Goal: Task Accomplishment & Management: Use online tool/utility

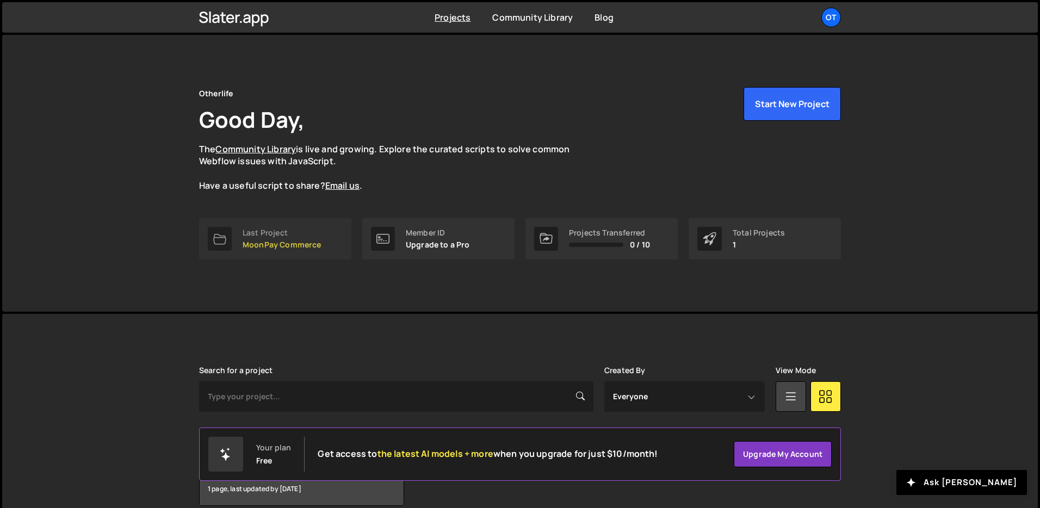
click at [301, 246] on p "MoonPay Commerce" at bounding box center [281, 244] width 79 height 9
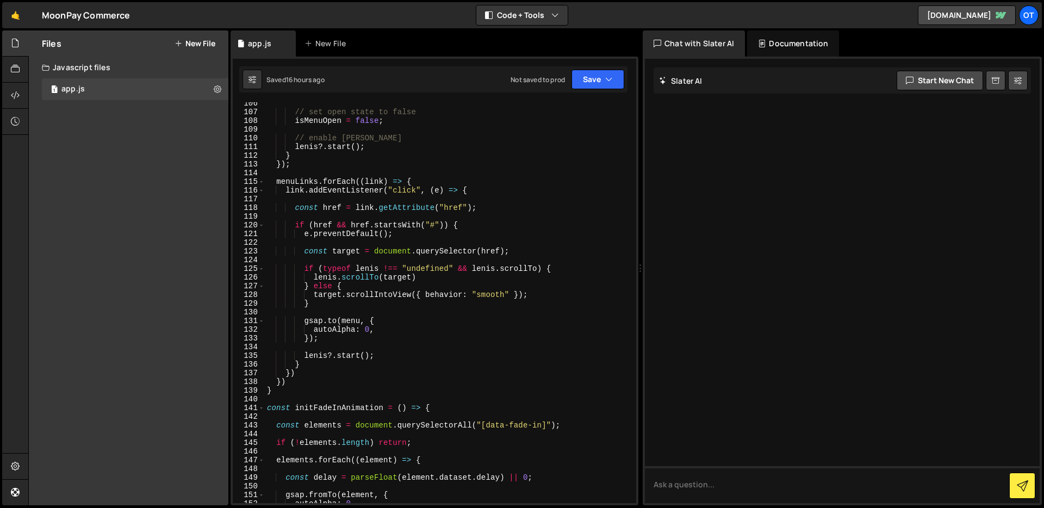
scroll to position [791, 0]
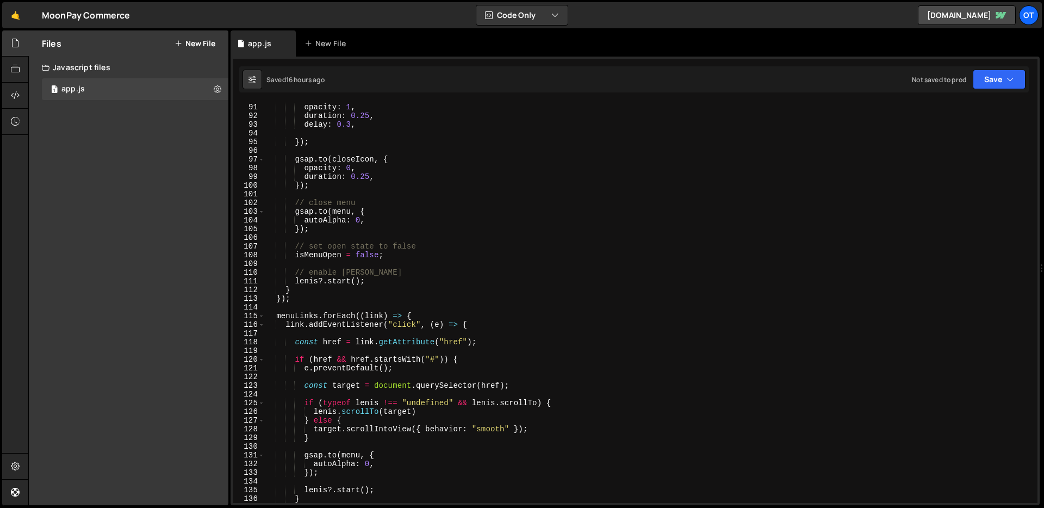
drag, startPoint x: 639, startPoint y: 268, endPoint x: 1043, endPoint y: 217, distance: 407.2
click at [1043, 217] on div at bounding box center [1042, 267] width 4 height 475
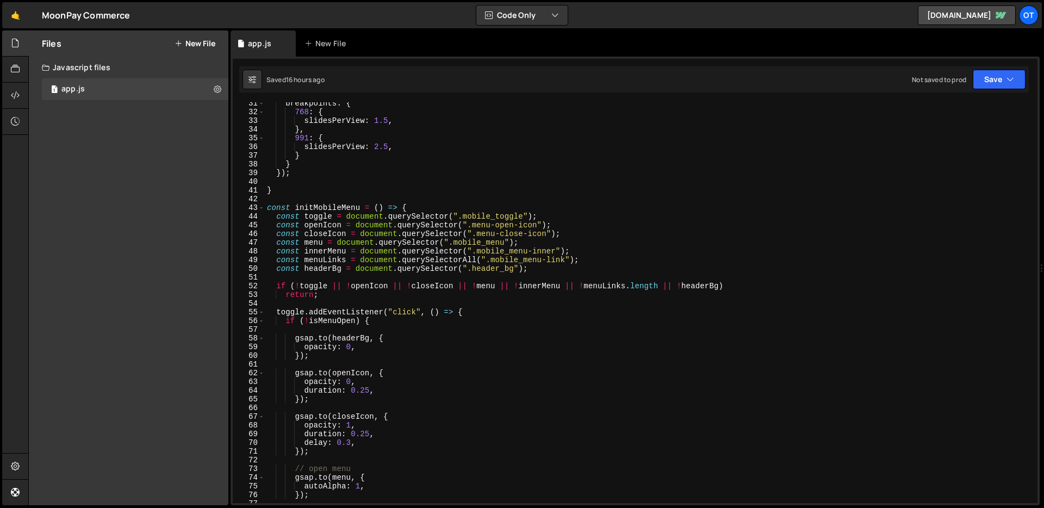
scroll to position [298, 0]
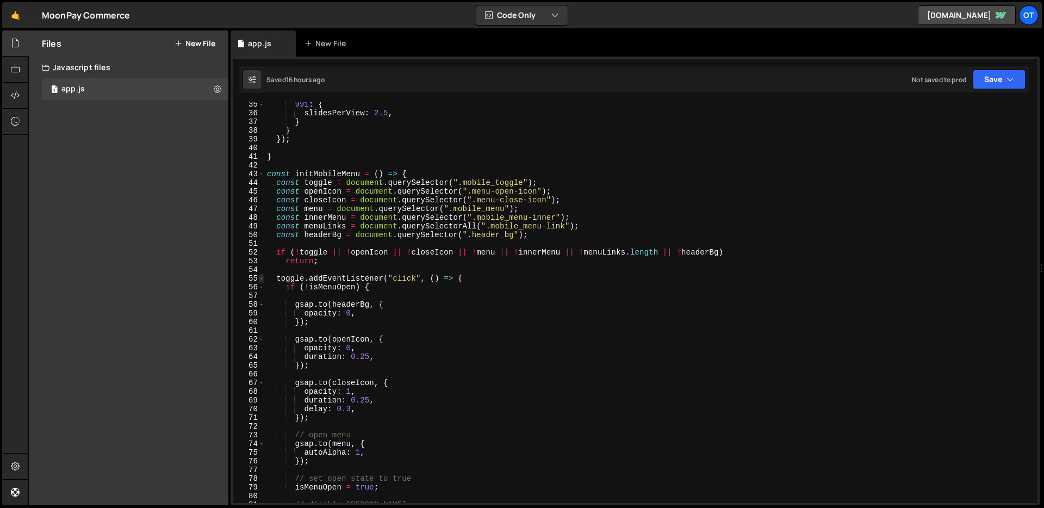
click at [260, 276] on span at bounding box center [261, 278] width 6 height 9
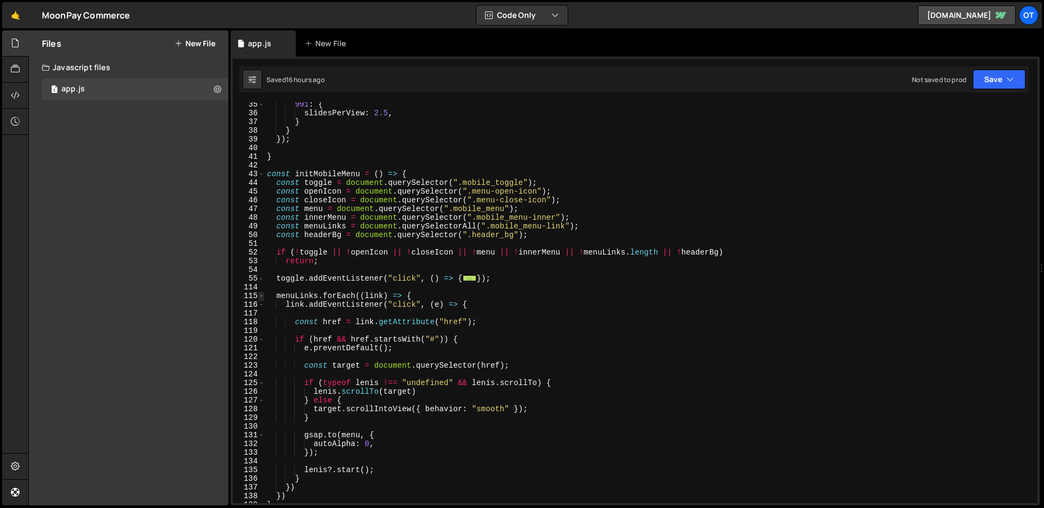
click at [260, 295] on span at bounding box center [261, 295] width 6 height 9
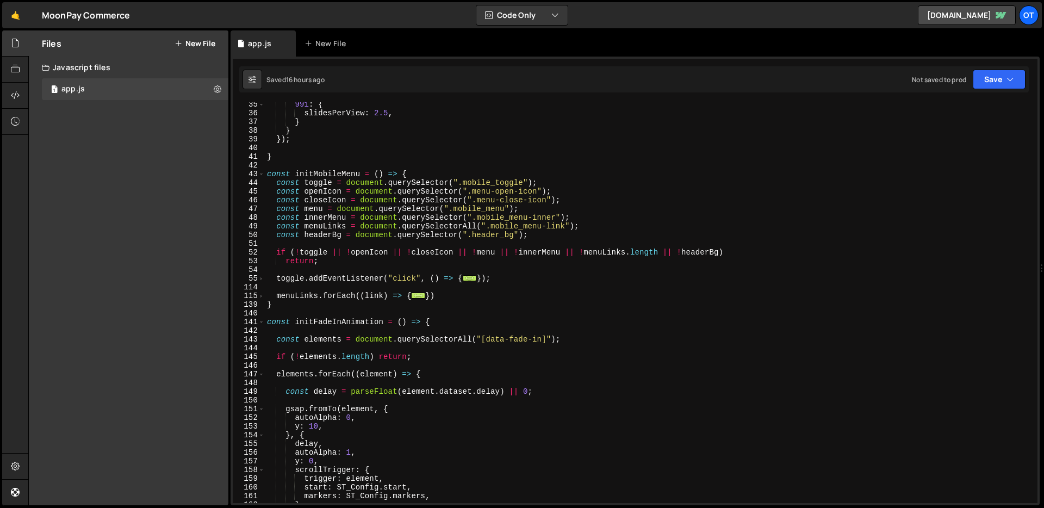
click at [562, 237] on div "991 : { slidesPerView : 2.5 , } } }) ; } const initMobileMenu = ( ) => { const …" at bounding box center [649, 309] width 768 height 418
type textarea "const headerBg = document.querySelector(".header_bg");"
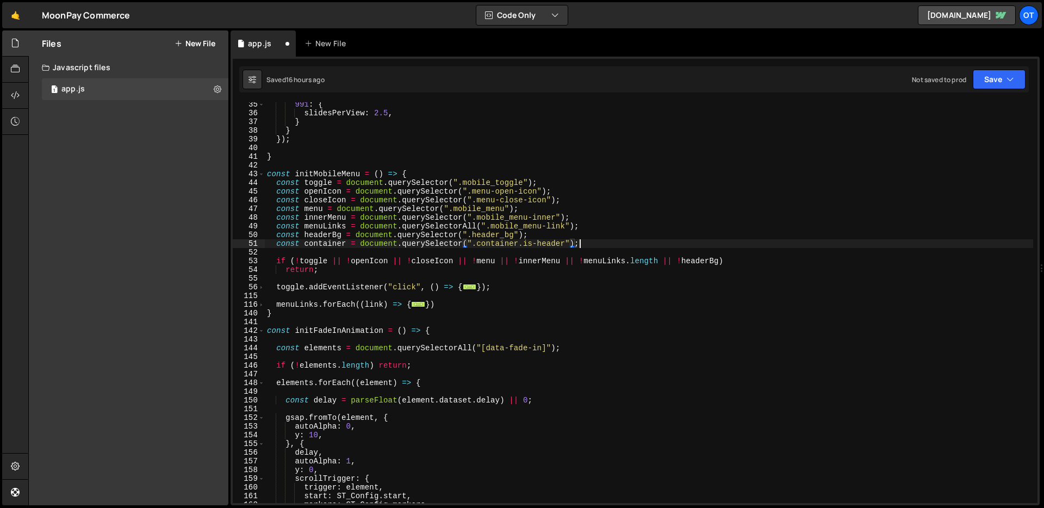
scroll to position [0, 21]
click at [718, 263] on div "991 : { slidesPerView : 2.5 , } } }) ; } const initMobileMenu = ( ) => { const …" at bounding box center [649, 309] width 768 height 418
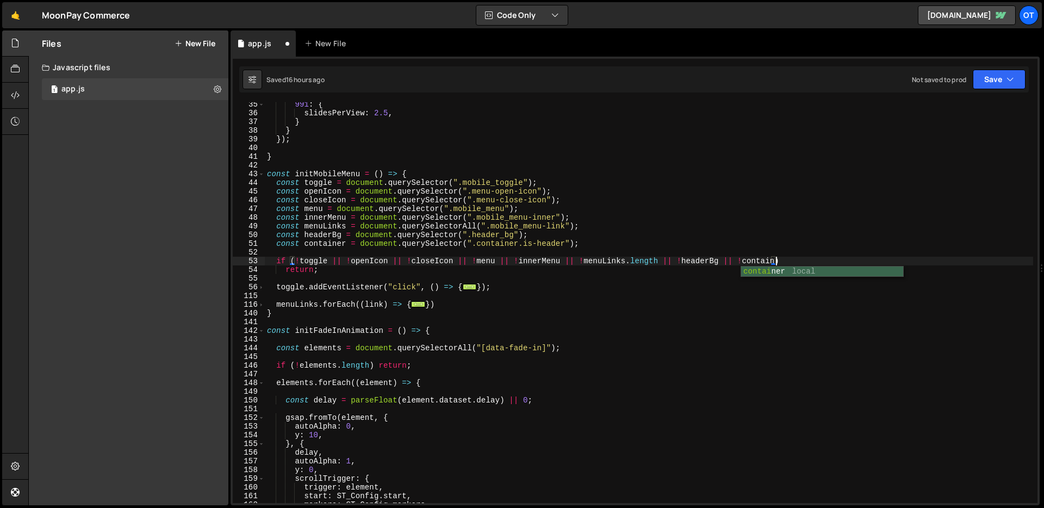
scroll to position [0, 36]
click at [987, 80] on button "Save" at bounding box center [999, 80] width 53 height 20
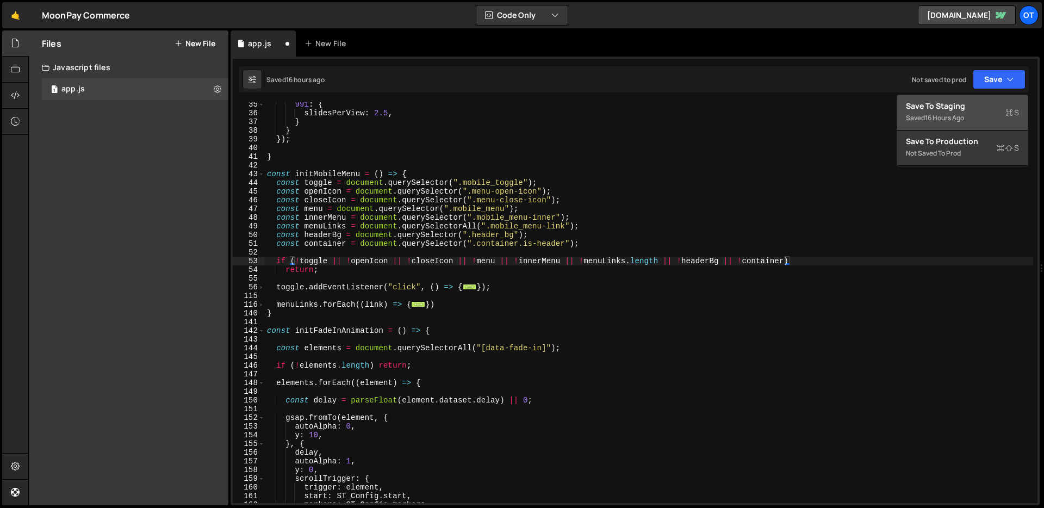
click at [960, 106] on div "Save to Staging S" at bounding box center [962, 106] width 113 height 11
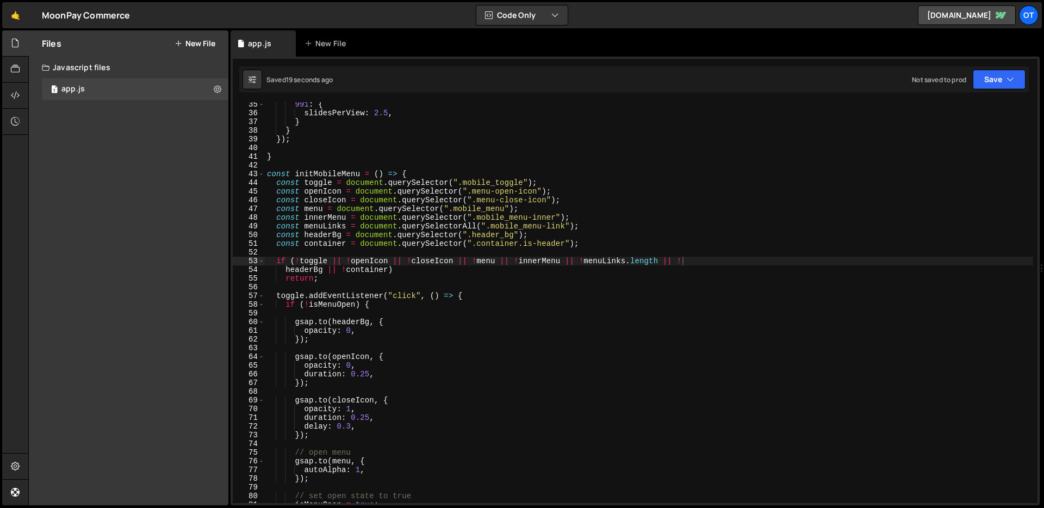
click at [573, 278] on div "991 : { slidesPerView : 2.5 , } } }) ; } const initMobileMenu = ( ) => { const …" at bounding box center [649, 309] width 768 height 418
click at [268, 174] on div "991 : { slidesPerView : 2.5 , } } }) ; } const initMobileMenu = ( ) => { const …" at bounding box center [649, 309] width 768 height 418
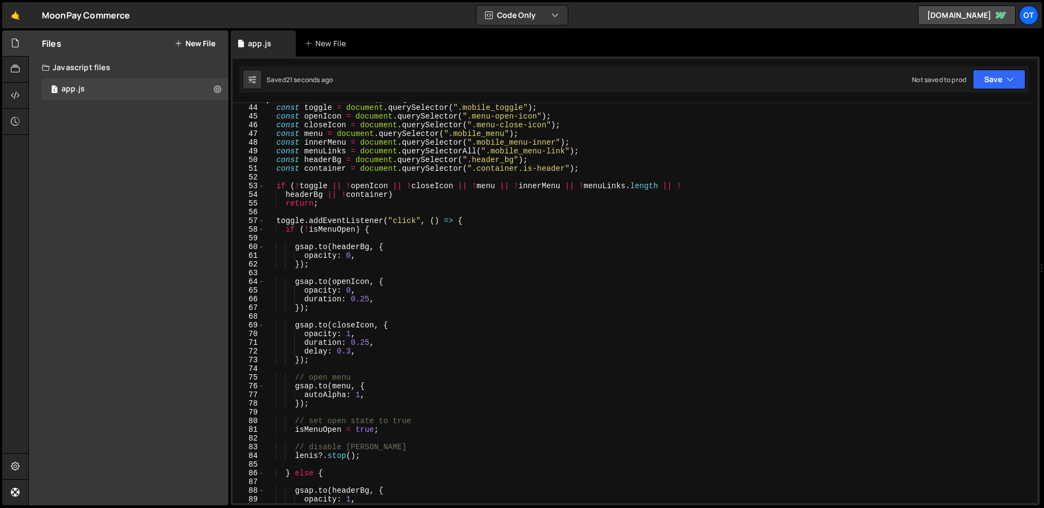
scroll to position [442, 0]
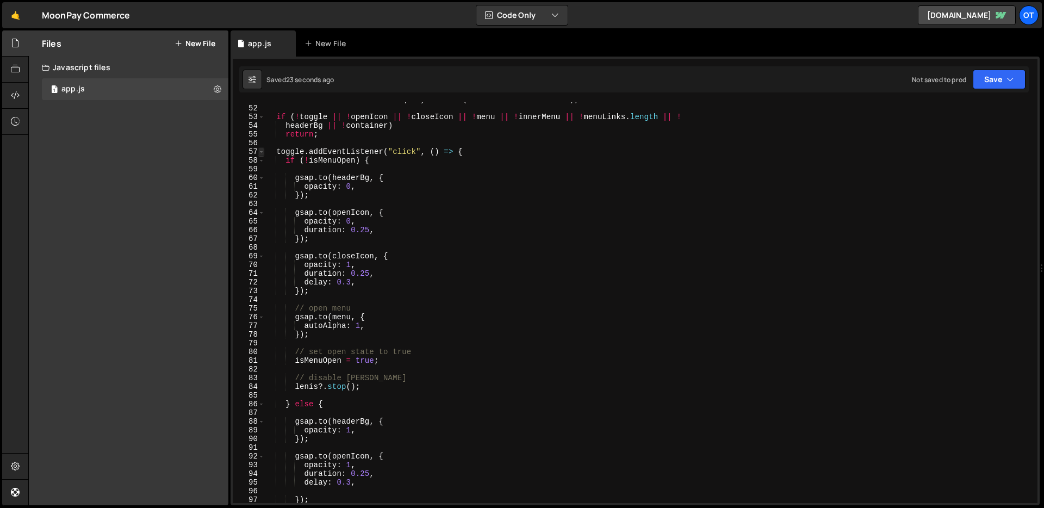
click at [262, 154] on span at bounding box center [261, 151] width 6 height 9
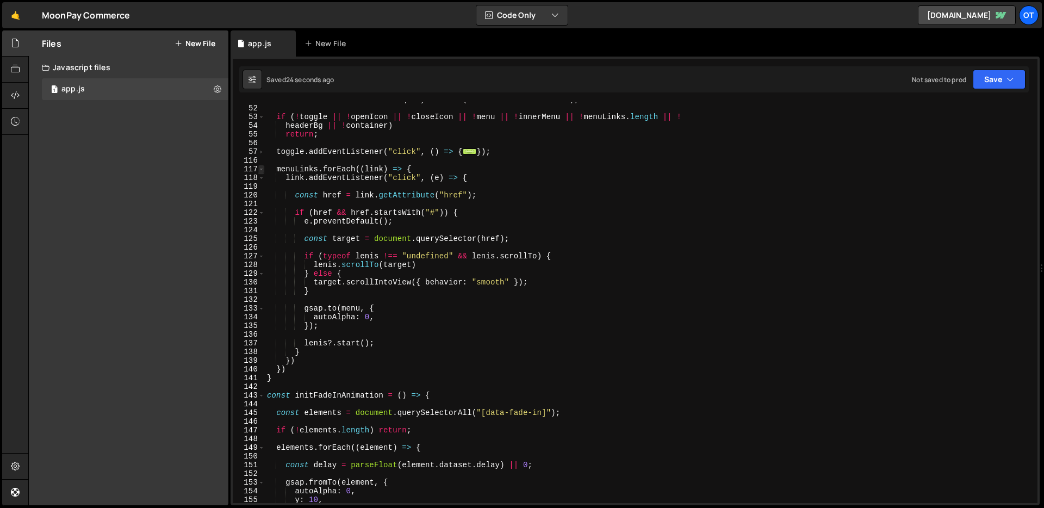
click at [263, 170] on span at bounding box center [261, 169] width 6 height 9
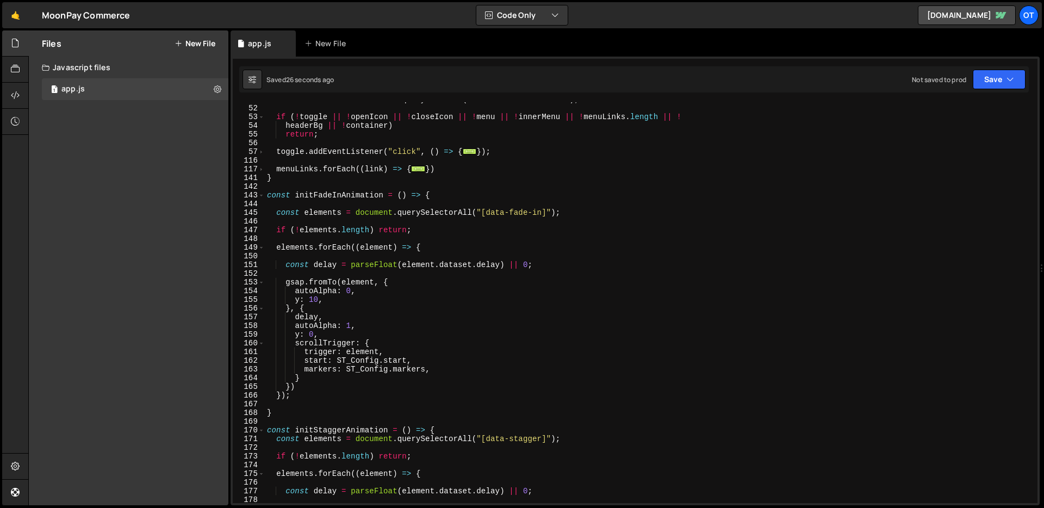
click at [290, 176] on div "const container = document . querySelector ( ".container.is-header" ) ; if ( ! …" at bounding box center [649, 304] width 768 height 418
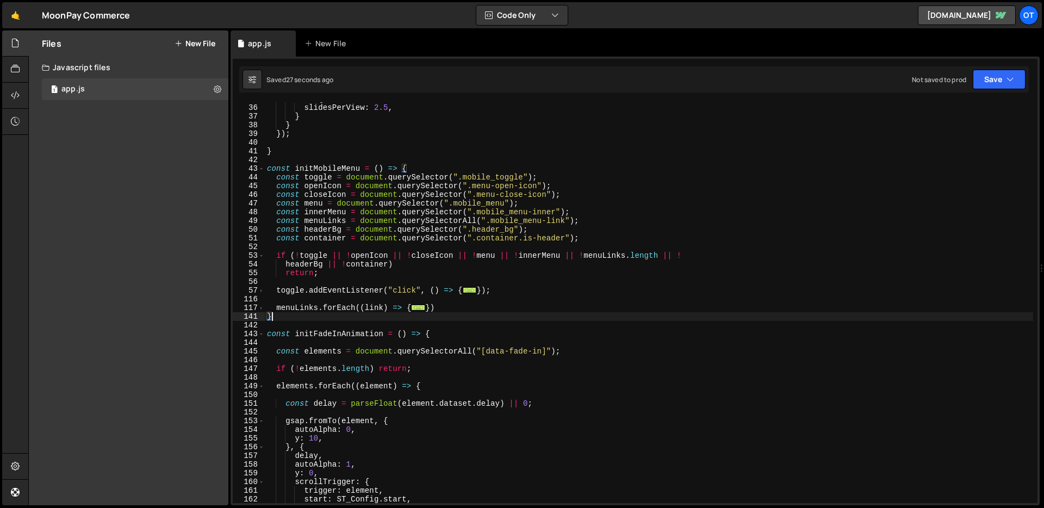
scroll to position [299, 0]
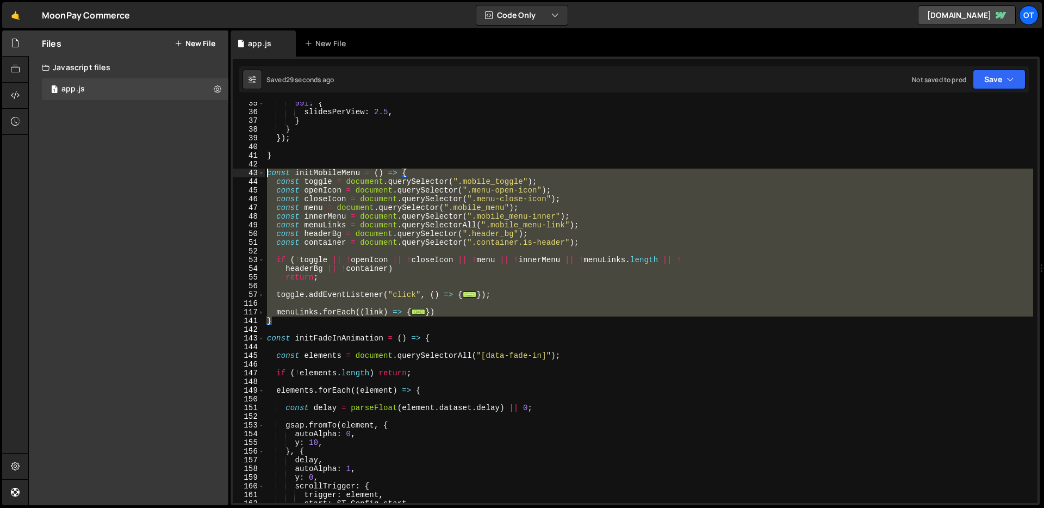
click at [266, 173] on div "991 : { slidesPerView : 2.5 , } } }) ; } const initMobileMenu = ( ) => { const …" at bounding box center [649, 308] width 768 height 418
click at [316, 272] on div "991 : { slidesPerView : 2.5 , } } }) ; } const initMobileMenu = ( ) => { const …" at bounding box center [649, 302] width 768 height 401
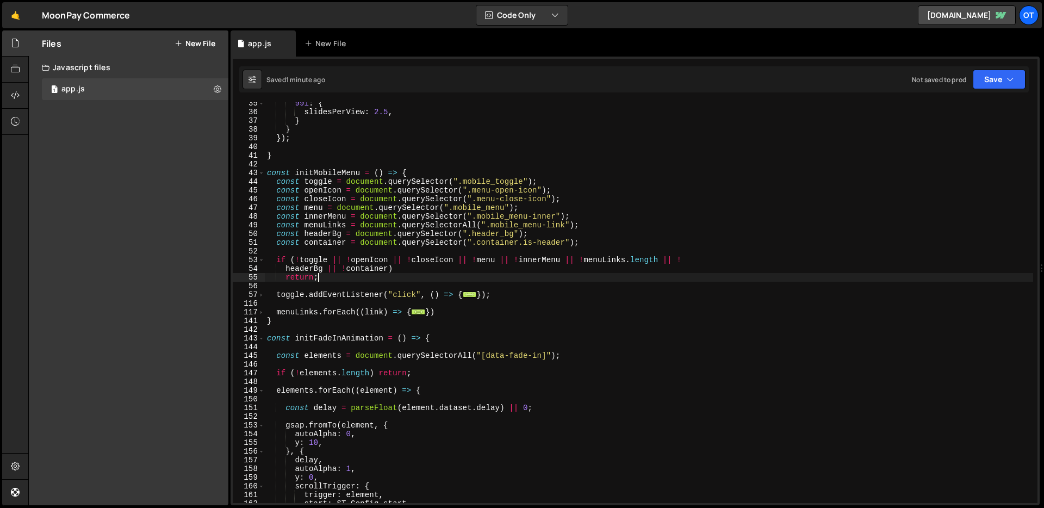
click at [383, 279] on div "991 : { slidesPerView : 2.5 , } } }) ; } const initMobileMenu = ( ) => { const …" at bounding box center [649, 308] width 768 height 418
type textarea "return;"
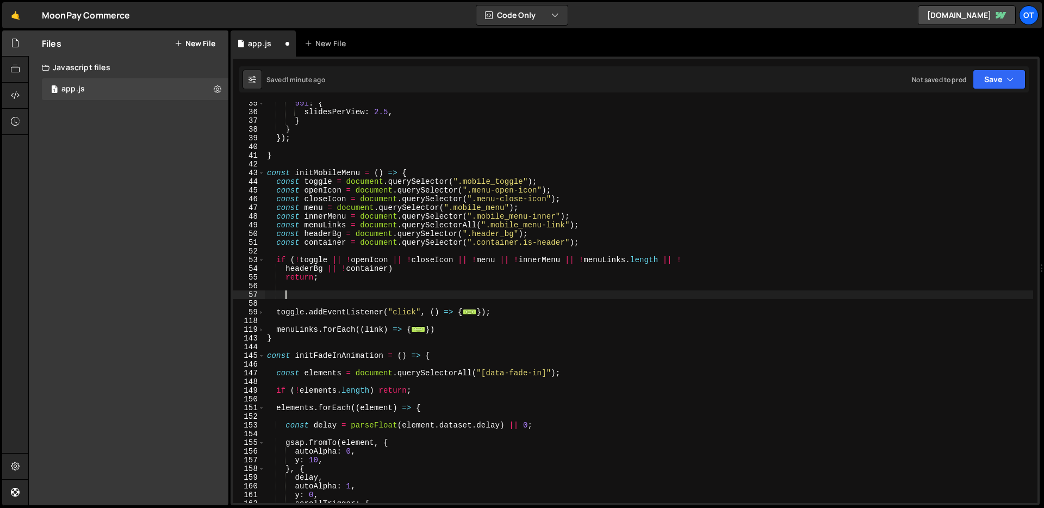
paste textarea "};"
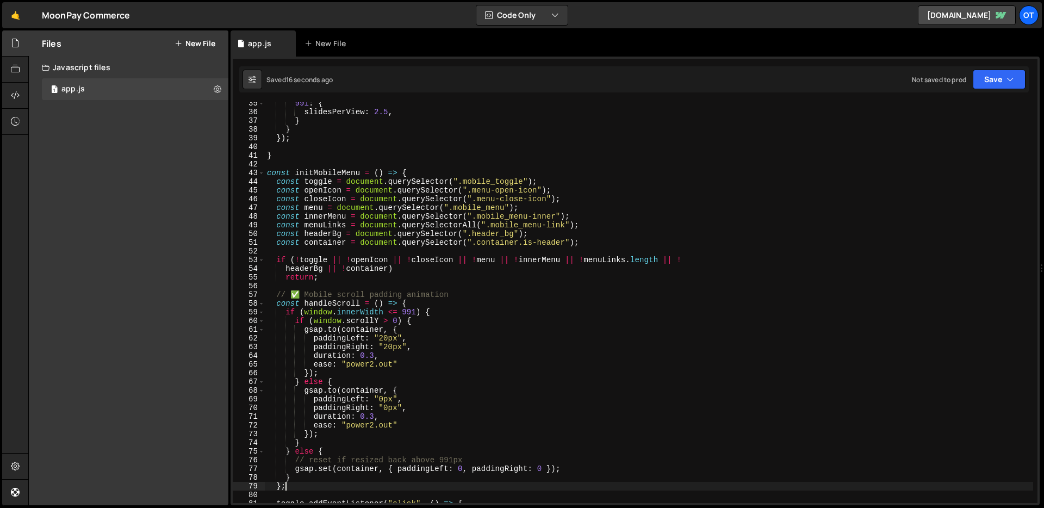
click at [331, 245] on div "991 : { slidesPerView : 2.5 , } } }) ; } const initMobileMenu = ( ) => { const …" at bounding box center [649, 308] width 768 height 418
type textarea "const container = document.querySelector(".container.is-header");"
click at [331, 245] on div "991 : { slidesPerView : 2.5 , } } }) ; } const initMobileMenu = ( ) => { const …" at bounding box center [649, 308] width 768 height 418
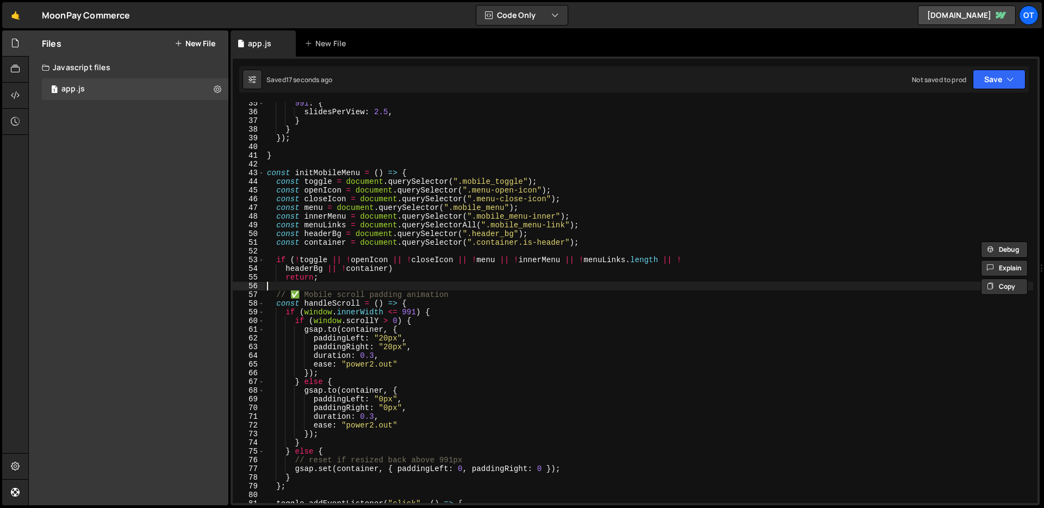
click at [335, 285] on div "991 : { slidesPerView : 2.5 , } } }) ; } const initMobileMenu = ( ) => { const …" at bounding box center [649, 308] width 768 height 418
click at [338, 279] on div "991 : { slidesPerView : 2.5 , } } }) ; } const initMobileMenu = ( ) => { const …" at bounding box center [649, 308] width 768 height 418
type textarea "return;"
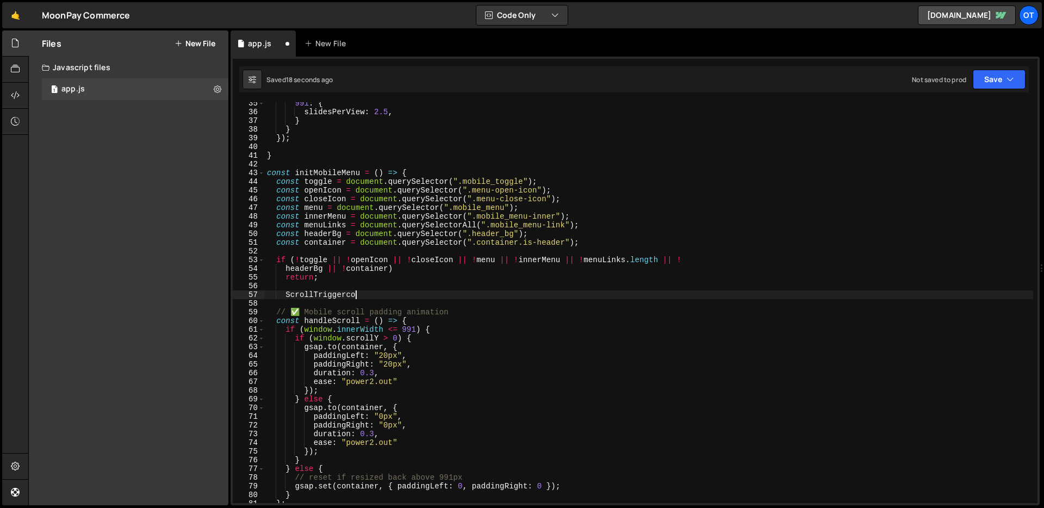
type textarea "ScrollTriggercon"
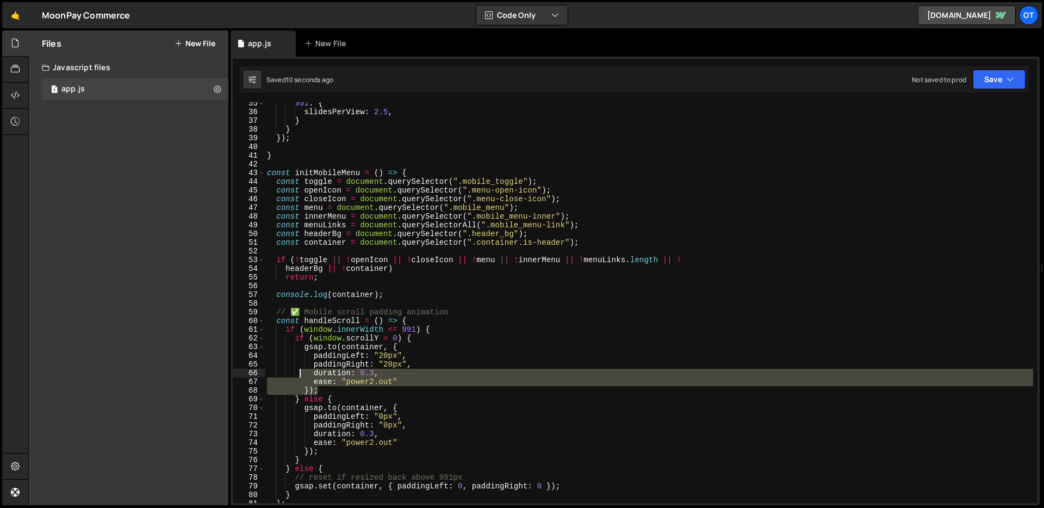
drag, startPoint x: 416, startPoint y: 387, endPoint x: 290, endPoint y: 370, distance: 127.3
click at [290, 370] on div "991 : { slidesPerView : 2.5 , } } }) ; } const initMobileMenu = ( ) => { const …" at bounding box center [649, 308] width 768 height 418
click at [324, 370] on div "991 : { slidesPerView : 2.5 , } } }) ; } const initMobileMenu = ( ) => { const …" at bounding box center [649, 308] width 768 height 418
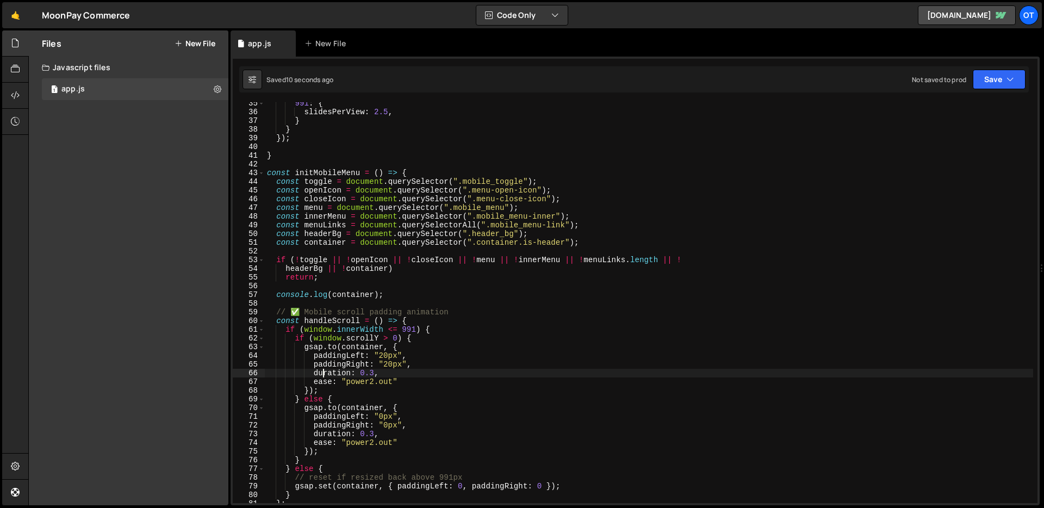
scroll to position [0, 7]
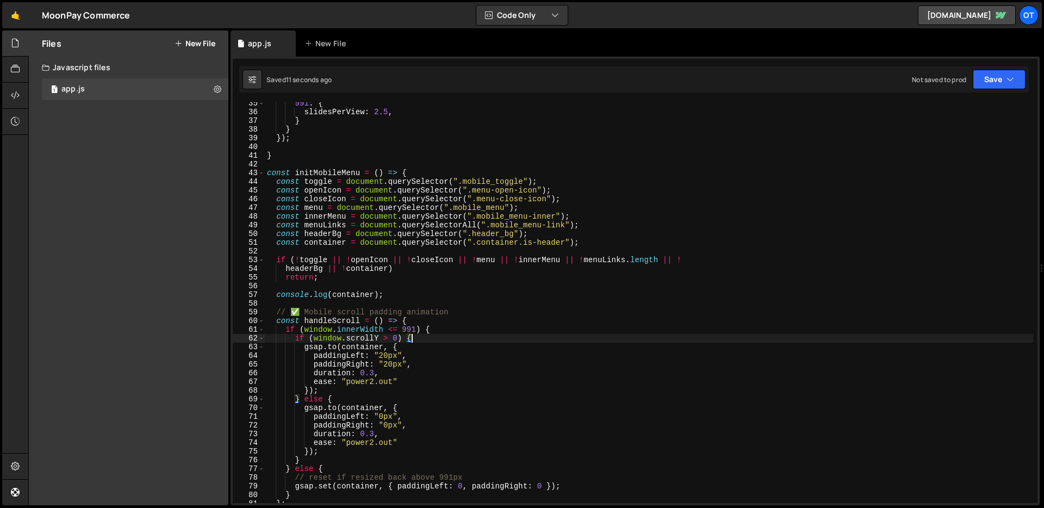
click at [416, 340] on div "991 : { slidesPerView : 2.5 , } } }) ; } const initMobileMenu = ( ) => { const …" at bounding box center [649, 308] width 768 height 418
type textarea "if (window.scrollY > 0) {"
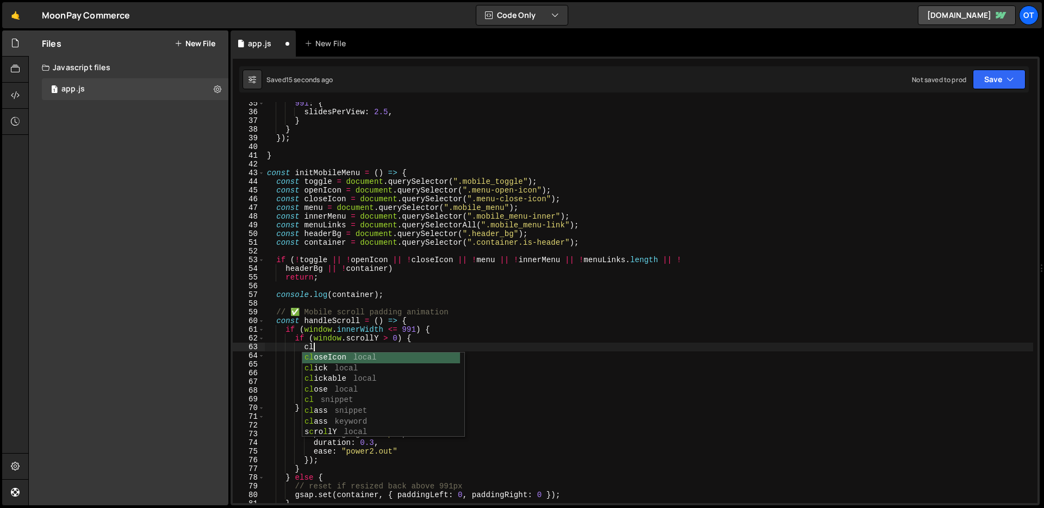
scroll to position [0, 3]
type textarea "ScrollTrigger"
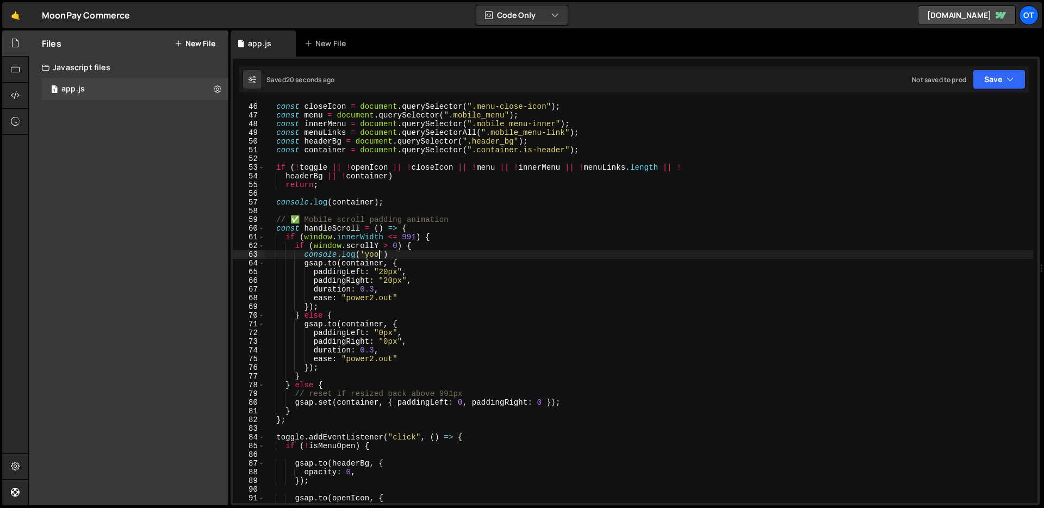
scroll to position [391, 0]
click at [302, 417] on div "const closeIcon = document . querySelector ( ".menu-close-icon" ) ; const menu …" at bounding box center [649, 311] width 768 height 418
type textarea "};"
paste textarea
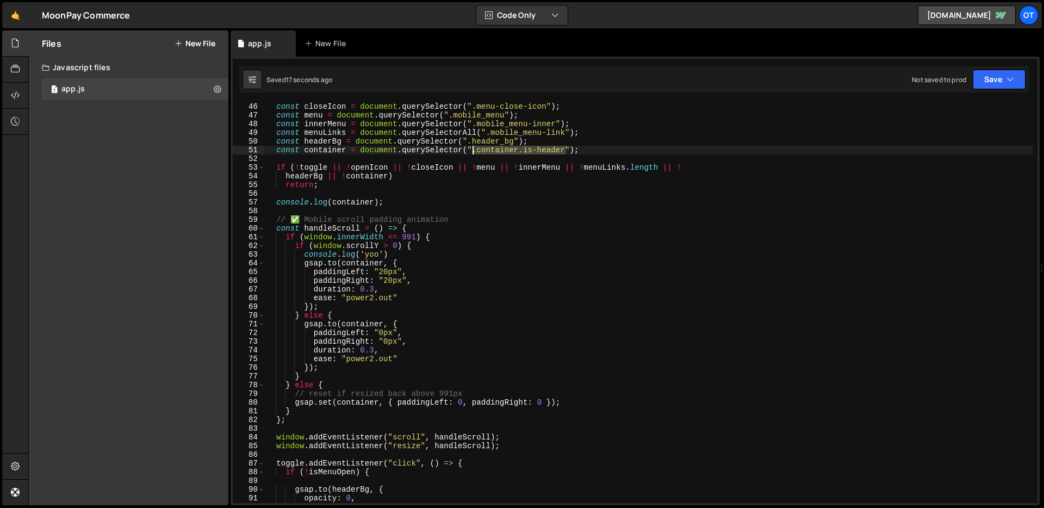
drag, startPoint x: 565, startPoint y: 153, endPoint x: 474, endPoint y: 153, distance: 91.3
click at [474, 153] on div "const closeIcon = document . querySelector ( ".menu-close-icon" ) ; const menu …" at bounding box center [649, 311] width 768 height 418
type textarea "const container = document.querySelector(".container.is-header");"
click at [322, 148] on div "const closeIcon = document . querySelector ( ".menu-close-icon" ) ; const menu …" at bounding box center [649, 311] width 768 height 418
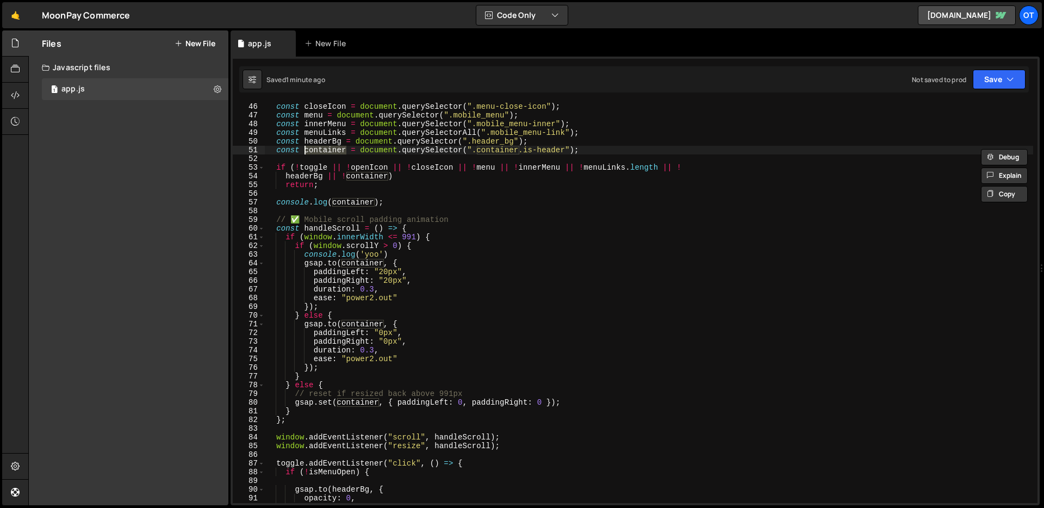
click at [484, 213] on div "const closeIcon = document . querySelector ( ".menu-close-icon" ) ; const menu …" at bounding box center [649, 311] width 768 height 418
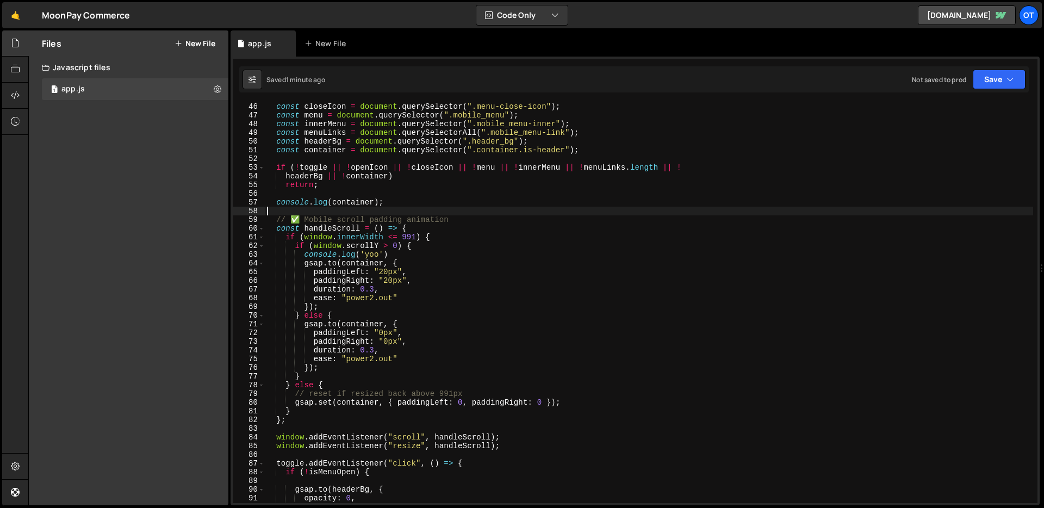
type textarea "// ✅ Mobile scroll padding animation"
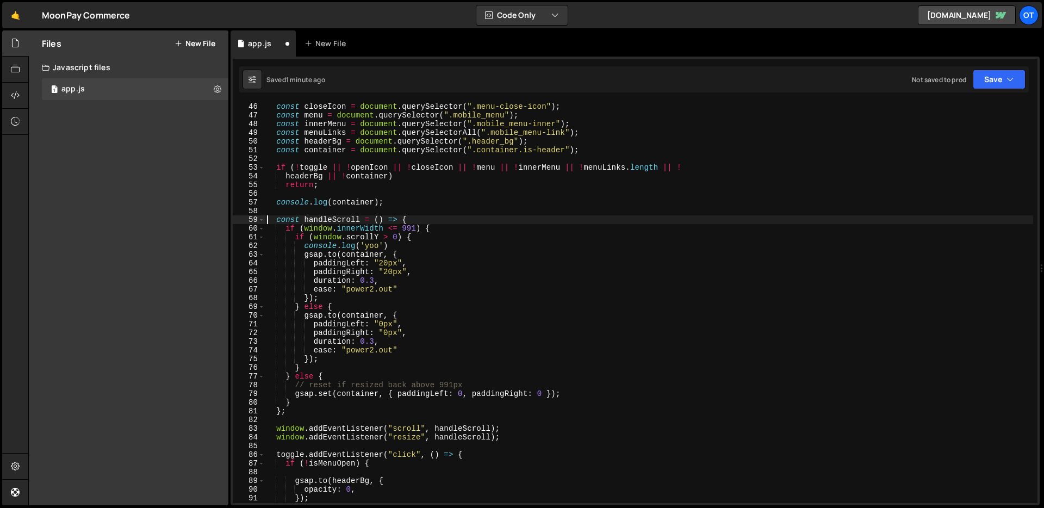
click at [510, 202] on div "const closeIcon = document . querySelector ( ".menu-close-icon" ) ; const menu …" at bounding box center [649, 311] width 768 height 418
type textarea "console.log(container);"
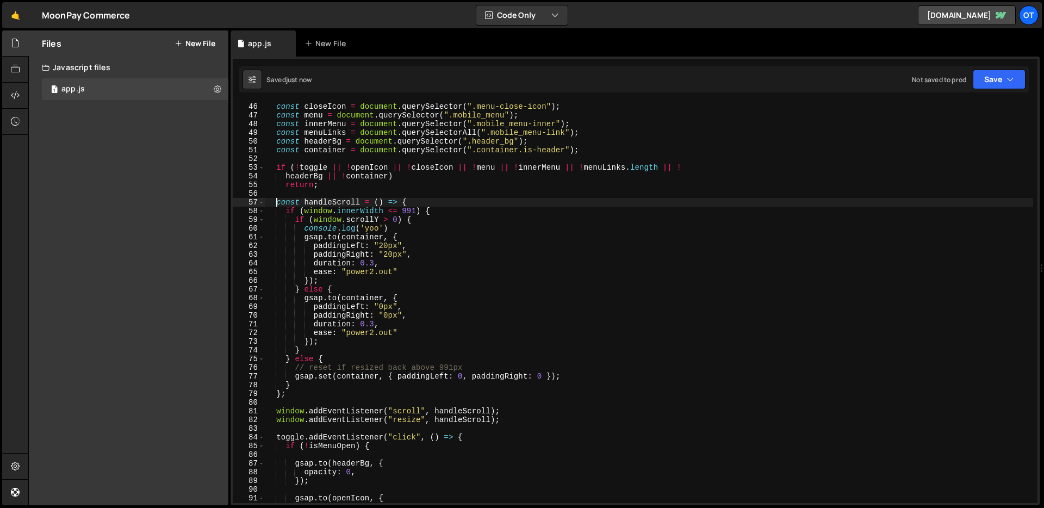
click at [490, 368] on div "const closeIcon = document . querySelector ( ".menu-close-icon" ) ; const menu …" at bounding box center [649, 311] width 768 height 418
type textarea "// reset if resized back above 991px"
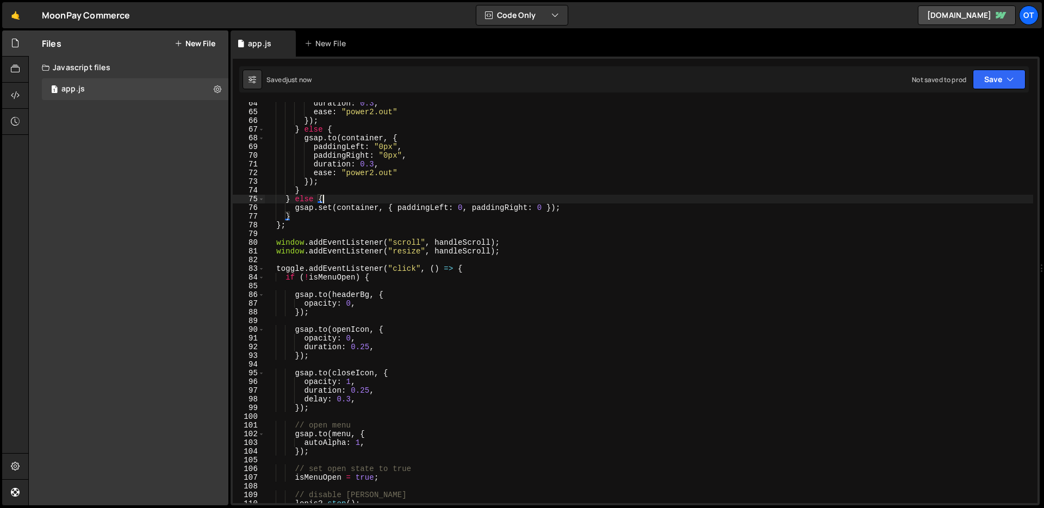
scroll to position [667, 0]
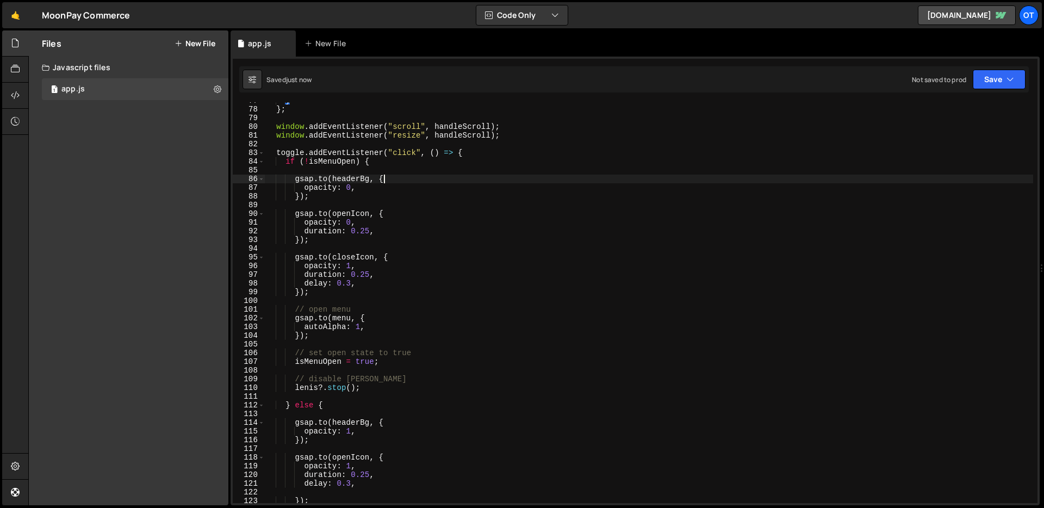
click at [395, 178] on div "} } ; window . addEventListener ( "scroll" , handleScroll ) ; window . addEvent…" at bounding box center [649, 305] width 768 height 418
click at [327, 334] on div "} } ; window . addEventListener ( "scroll" , handleScroll ) ; window . addEvent…" at bounding box center [649, 305] width 768 height 418
type textarea "});"
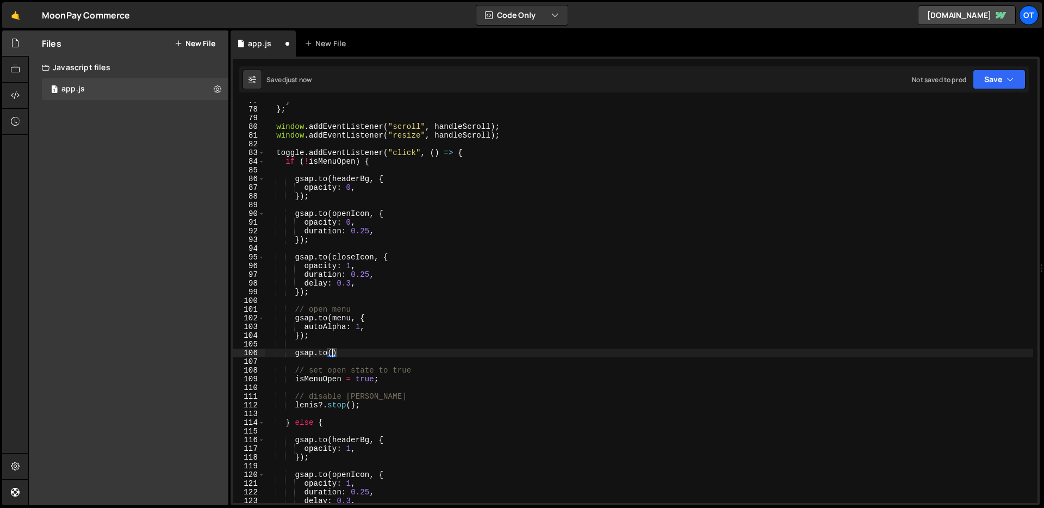
paste textarea "container)"
type textarea "gsap.to(container, {)"
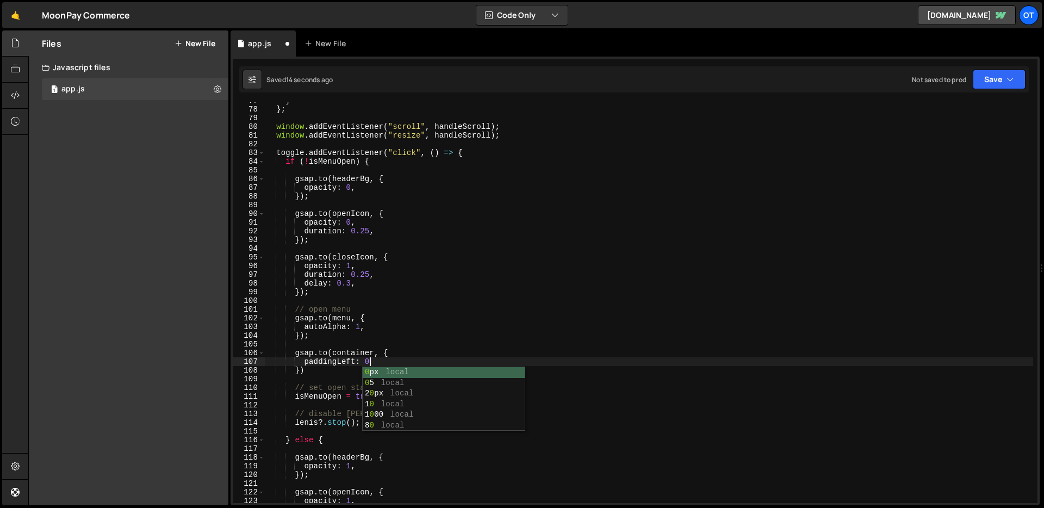
type textarea "paddingLeft: 0,"
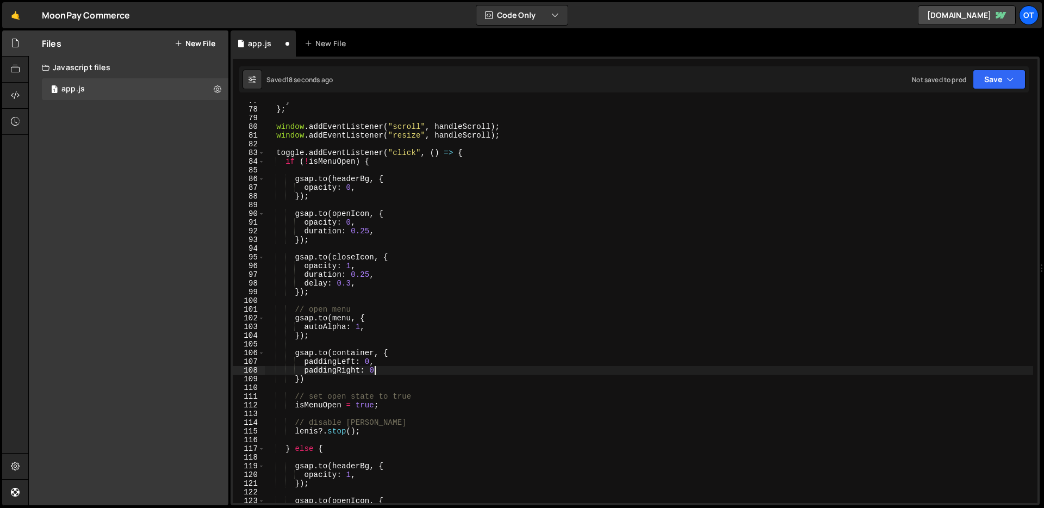
scroll to position [0, 2]
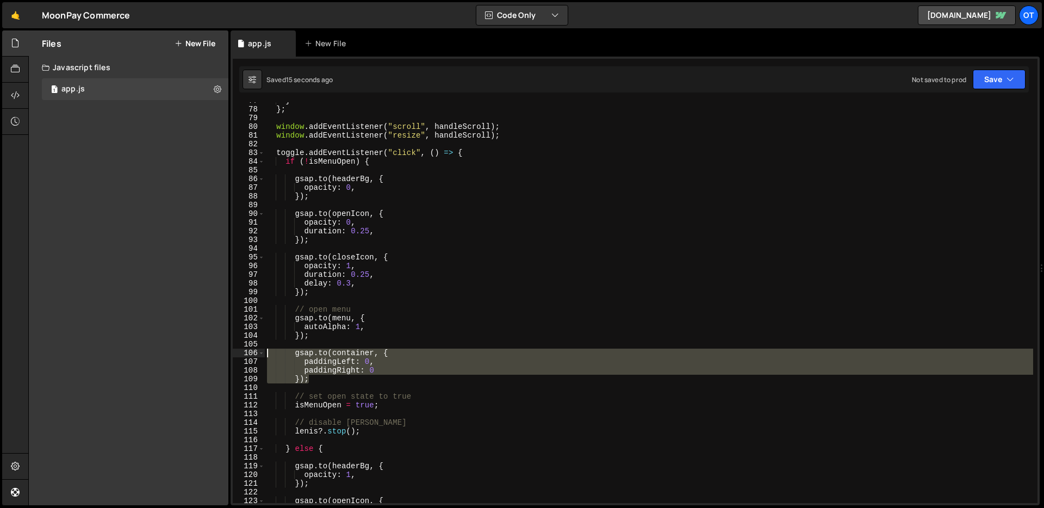
drag, startPoint x: 322, startPoint y: 381, endPoint x: 231, endPoint y: 352, distance: 95.6
click at [231, 352] on div "}); 77 78 79 80 81 82 83 84 85 86 87 88 89 90 91 92 93 94 95 96 97 98 99 100 10…" at bounding box center [635, 281] width 809 height 449
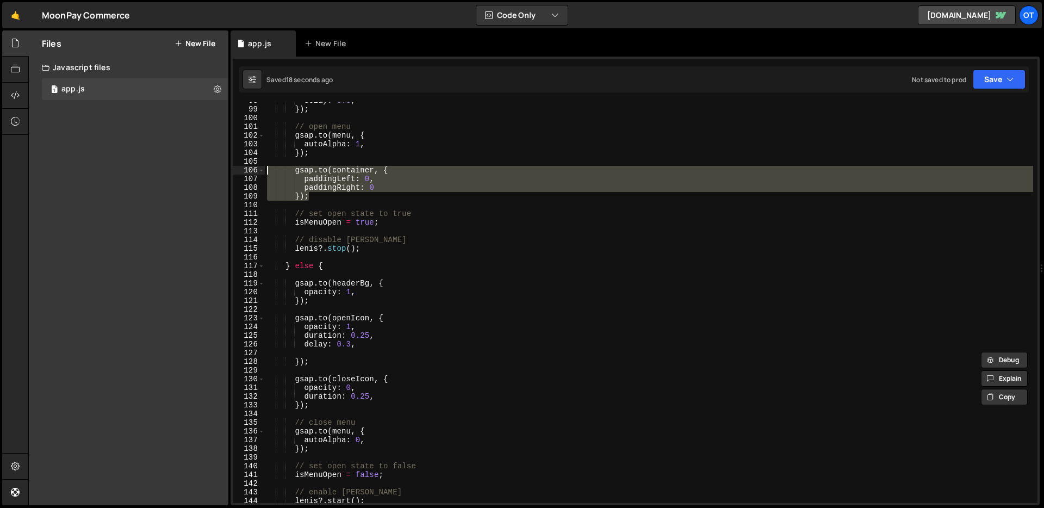
scroll to position [854, 0]
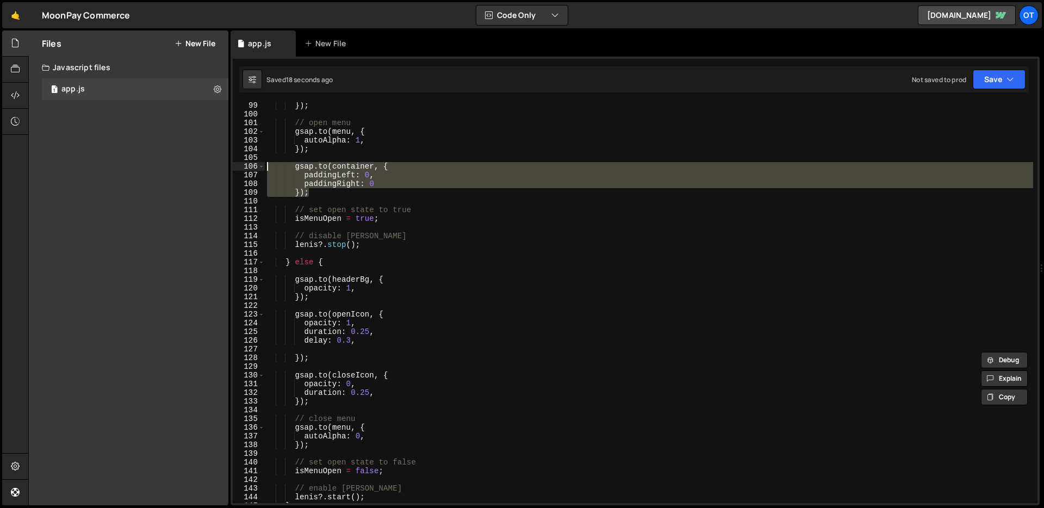
click at [328, 445] on div "}) ; // open menu gsap . to ( menu , { autoAlpha : 1 , }) ; gsap . to ( contain…" at bounding box center [649, 310] width 768 height 418
type textarea "});"
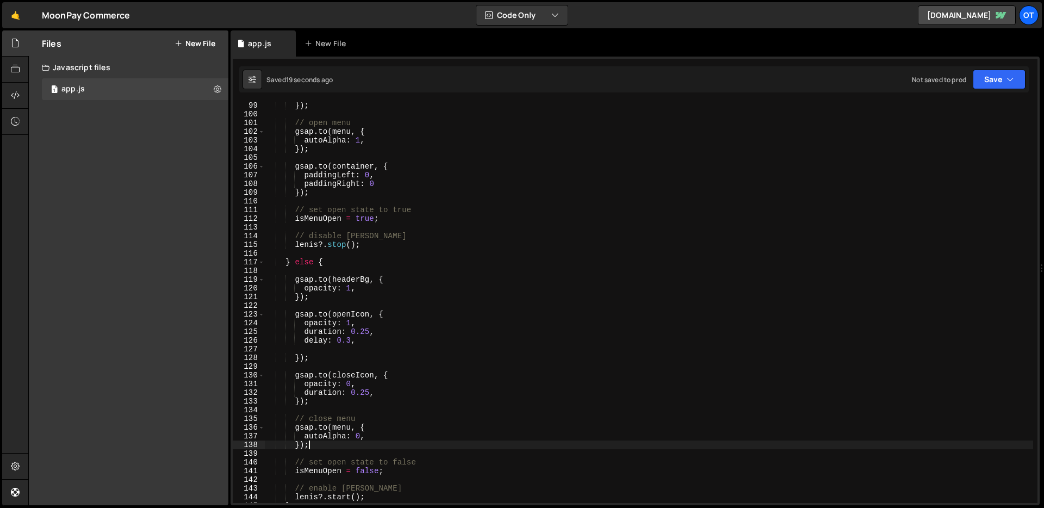
scroll to position [0, 2]
paste textarea "});"
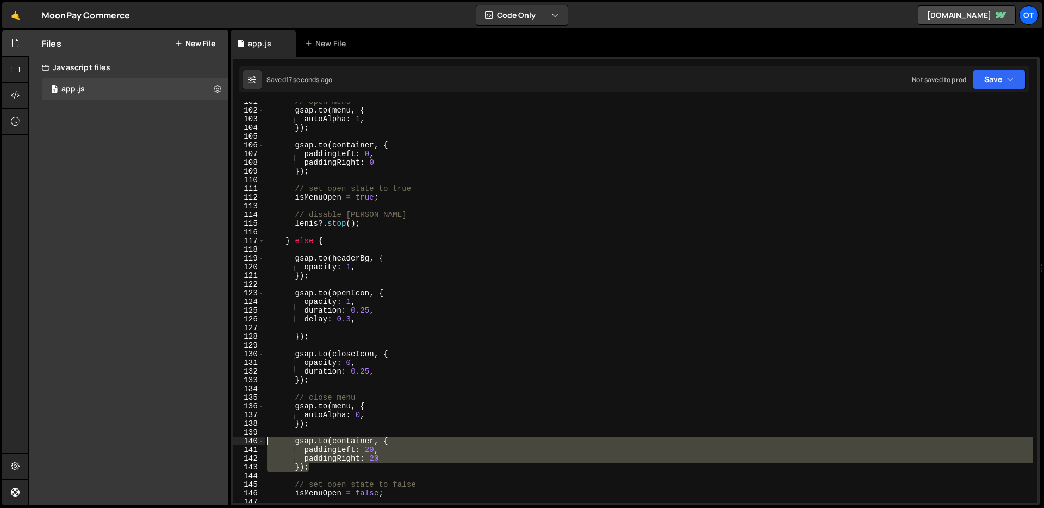
drag, startPoint x: 312, startPoint y: 465, endPoint x: 252, endPoint y: 437, distance: 66.2
click at [252, 437] on div "paddingRight: 20 101 102 103 104 105 106 107 108 109 110 111 112 113 114 115 11…" at bounding box center [635, 302] width 805 height 401
type textarea "gsap.to(container, { paddingLeft: 20,"
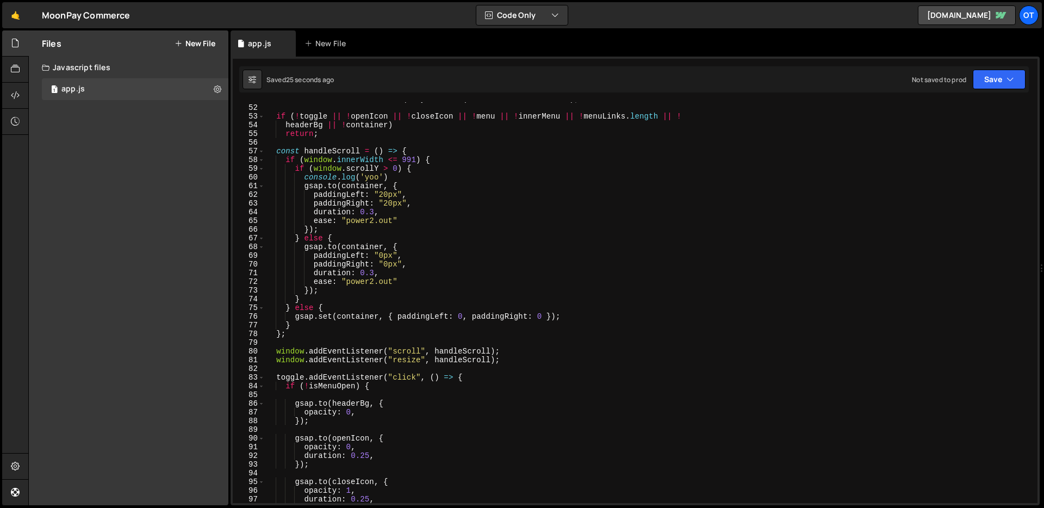
scroll to position [443, 0]
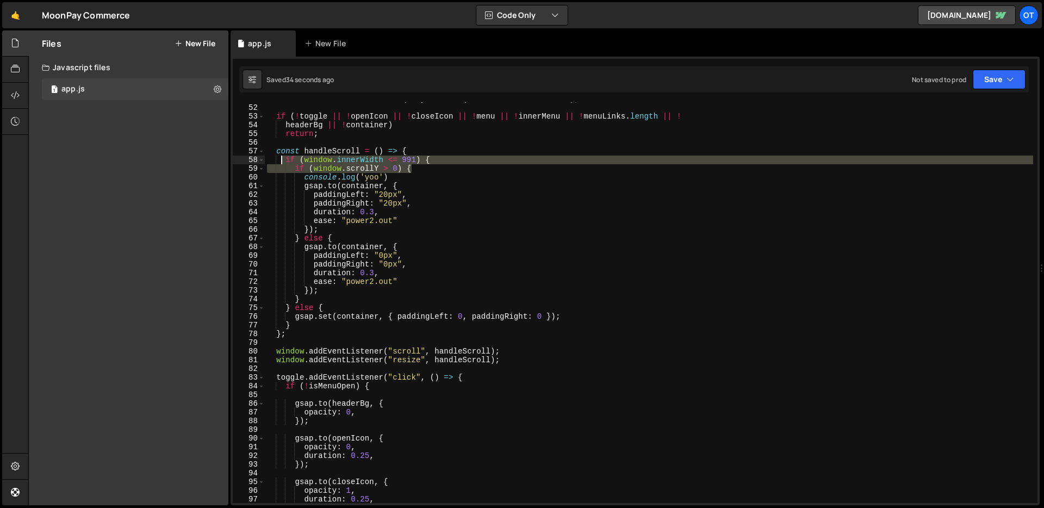
drag, startPoint x: 415, startPoint y: 170, endPoint x: 282, endPoint y: 162, distance: 133.5
click at [282, 162] on div "const container = document . querySelector ( ".container.is-header" ) ; if ( ! …" at bounding box center [649, 304] width 768 height 418
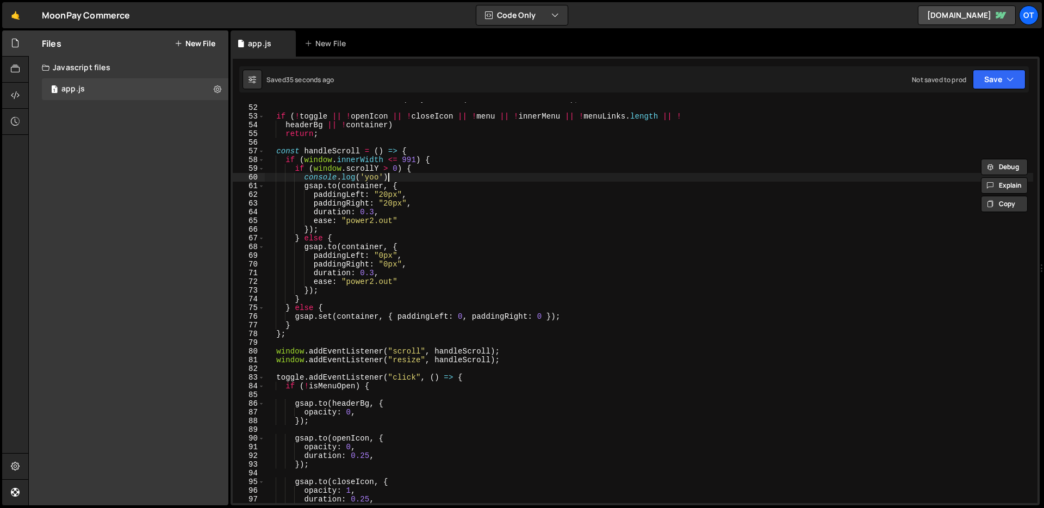
click at [422, 179] on div "const container = document . querySelector ( ".container.is-header" ) ; if ( ! …" at bounding box center [649, 304] width 768 height 418
type textarea "console.log('yoo')"
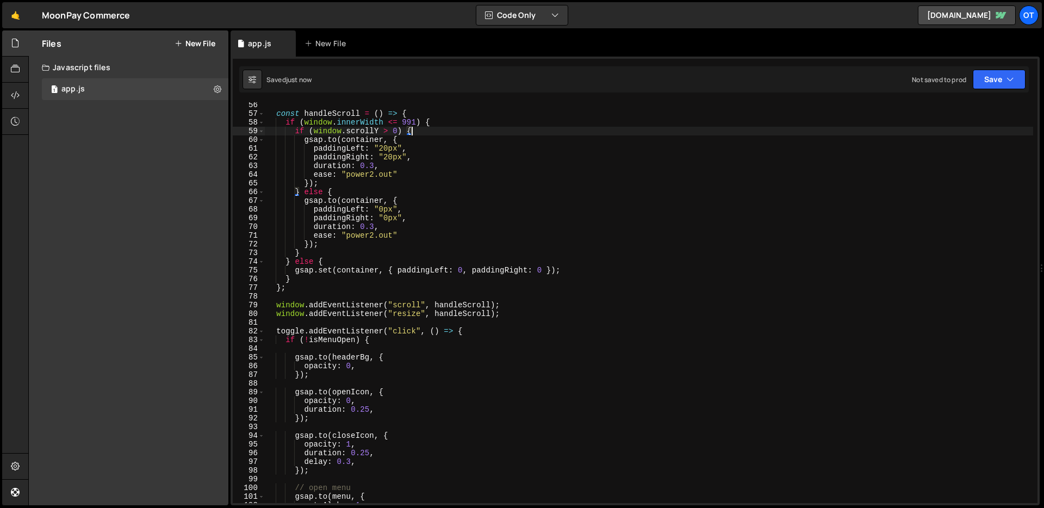
click at [492, 244] on div "const handleScroll = ( ) => { if ( window . innerWidth <= 991 ) { if ( window .…" at bounding box center [649, 310] width 768 height 418
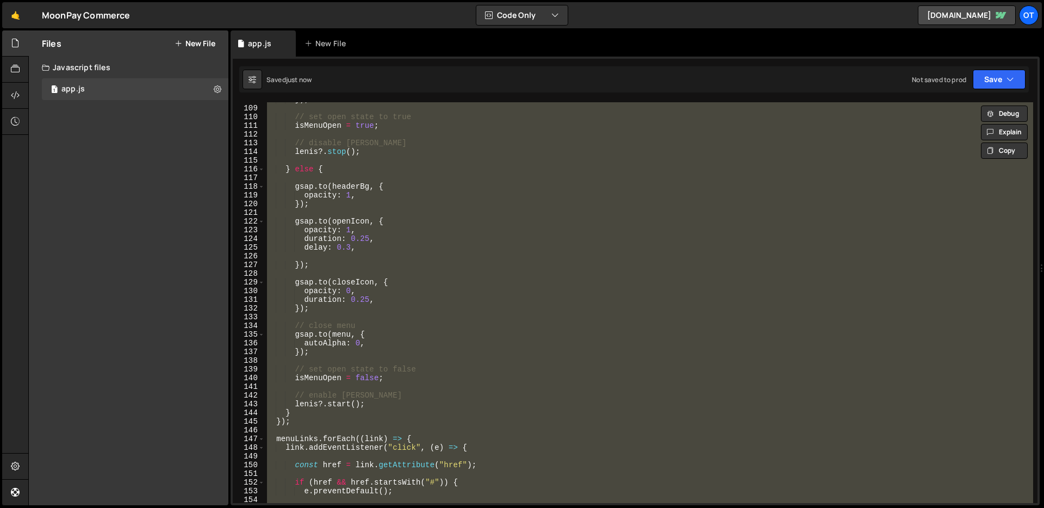
scroll to position [1050, 0]
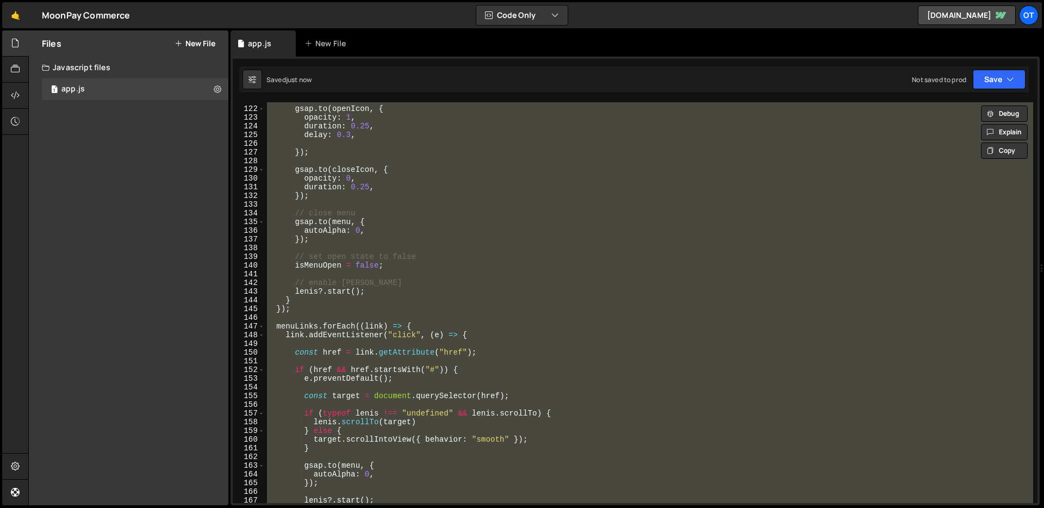
click at [349, 303] on div "gsap . to ( openIcon , { opacity : 1 , duration : 0.25 , delay : 0.3 , }) ; gsa…" at bounding box center [649, 302] width 768 height 401
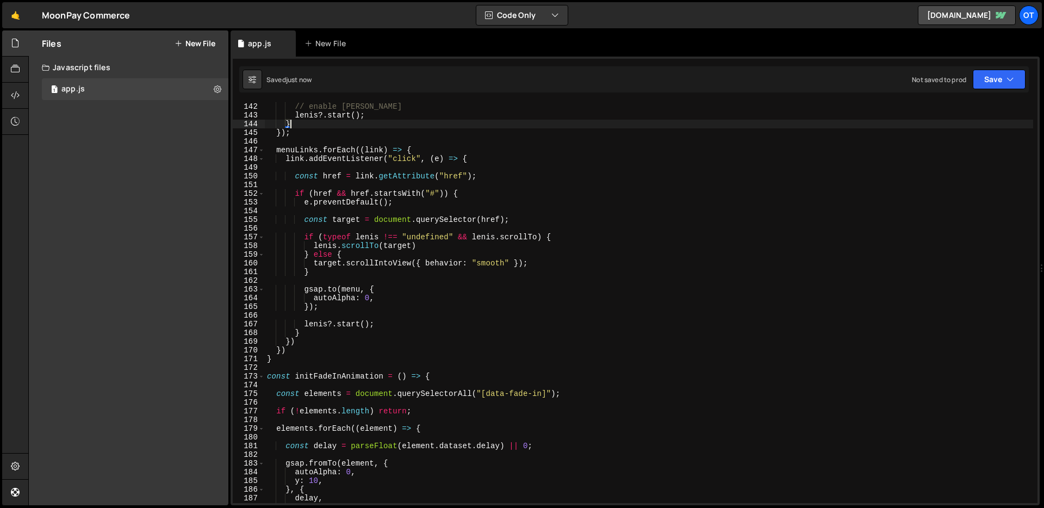
scroll to position [1218, 0]
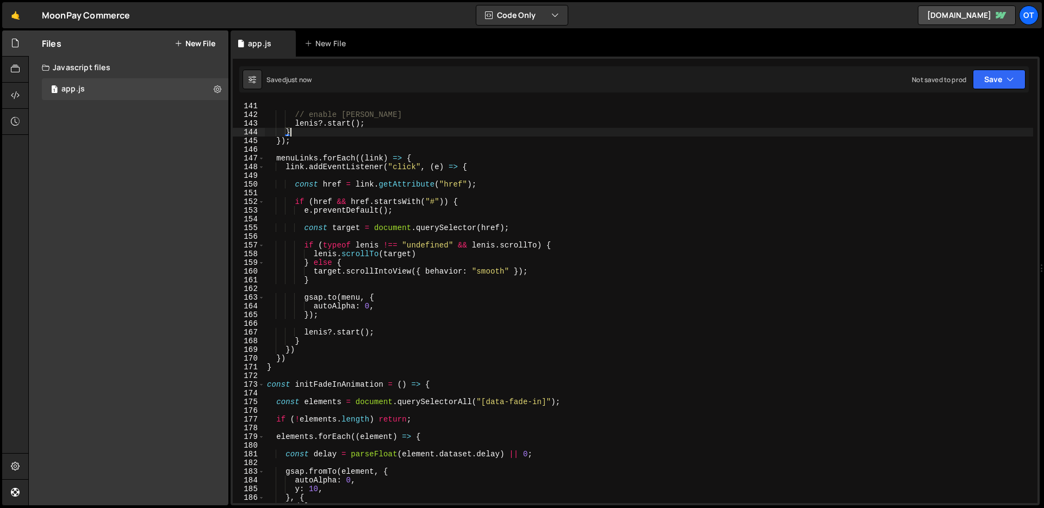
click at [285, 369] on div "// enable lenis lenis ?. start ( ) ; } }) ; menuLinks . forEach (( link ) => { …" at bounding box center [649, 311] width 768 height 418
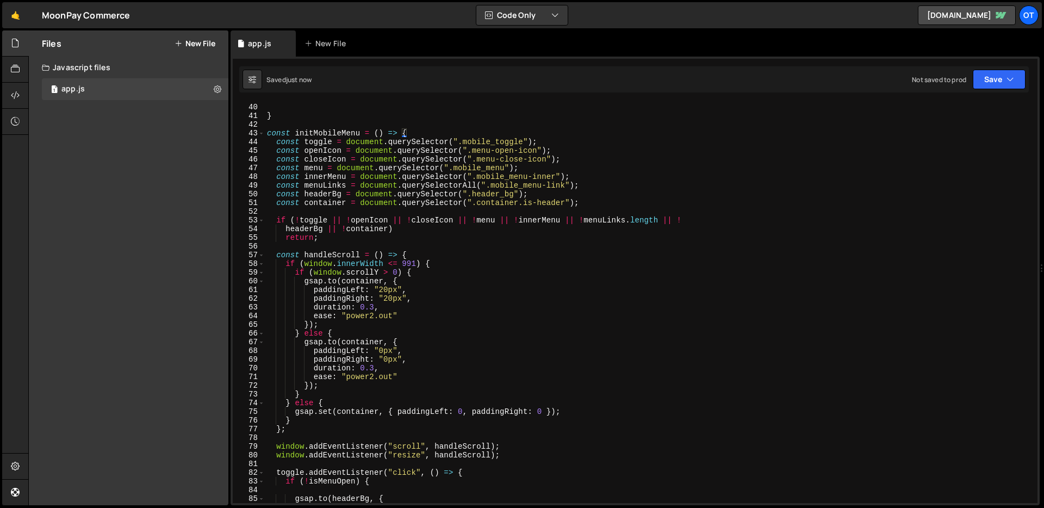
scroll to position [204, 0]
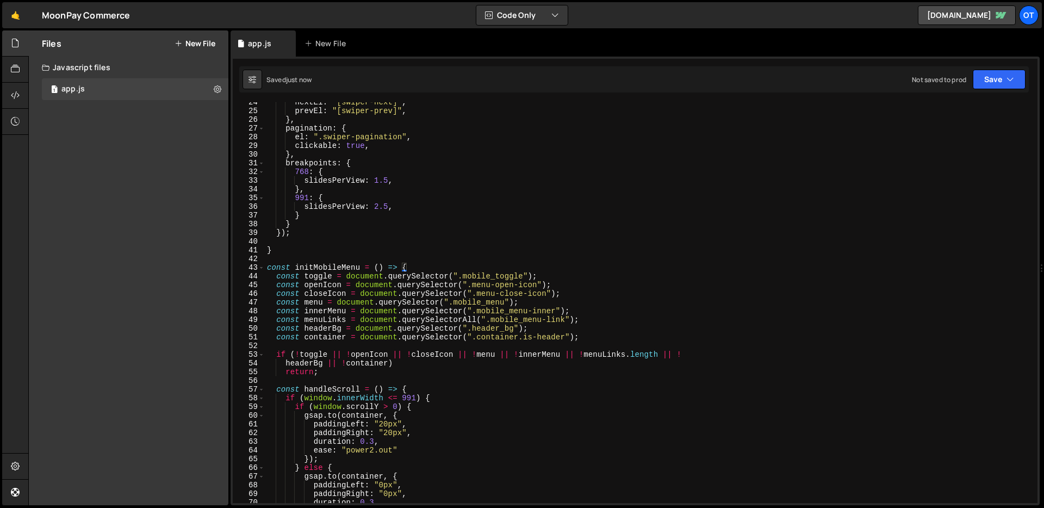
click at [266, 270] on div "nextEl : "[swiper-next]" , prevEl : "[swiper-prev]" , } , pagination : { el : "…" at bounding box center [649, 307] width 768 height 418
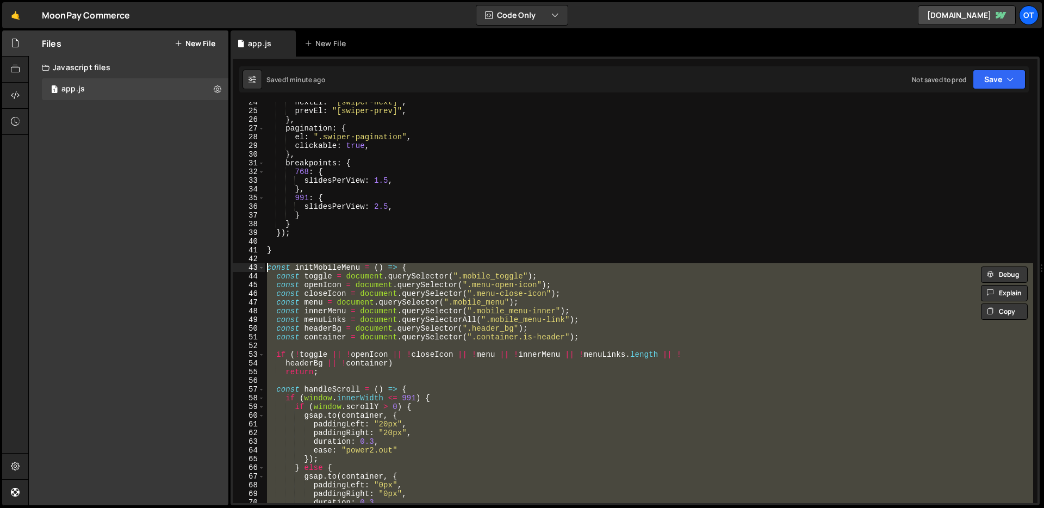
click at [468, 219] on div "nextEl : "[swiper-next]" , prevEl : "[swiper-prev]" , } , pagination : { el : "…" at bounding box center [649, 307] width 768 height 418
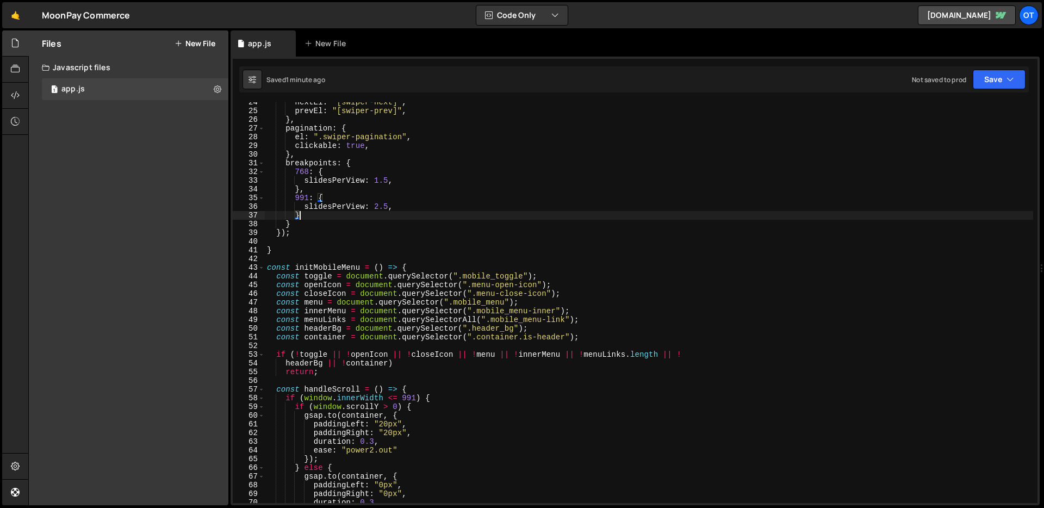
click at [475, 233] on div "nextEl : "[swiper-next]" , prevEl : "[swiper-prev]" , } , pagination : { el : "…" at bounding box center [649, 307] width 768 height 418
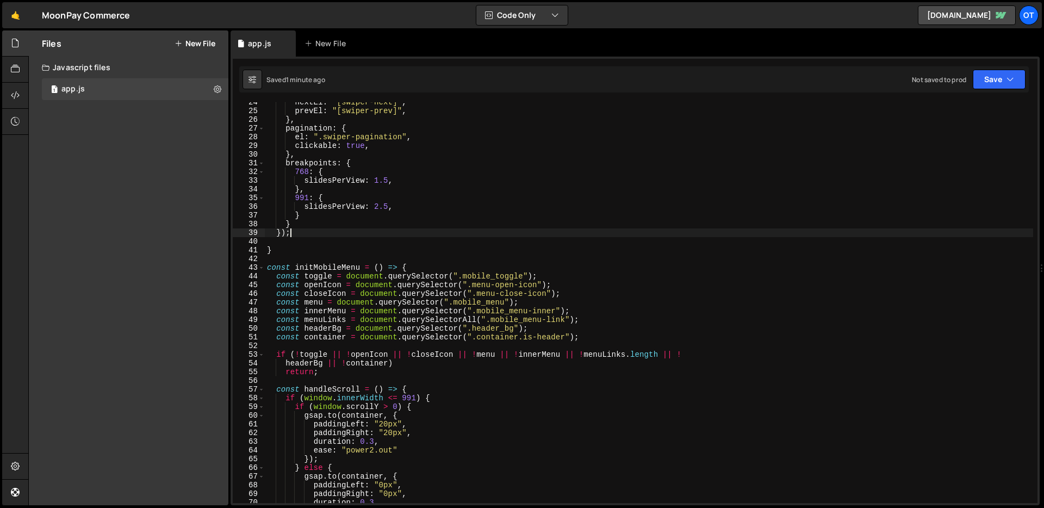
scroll to position [209, 0]
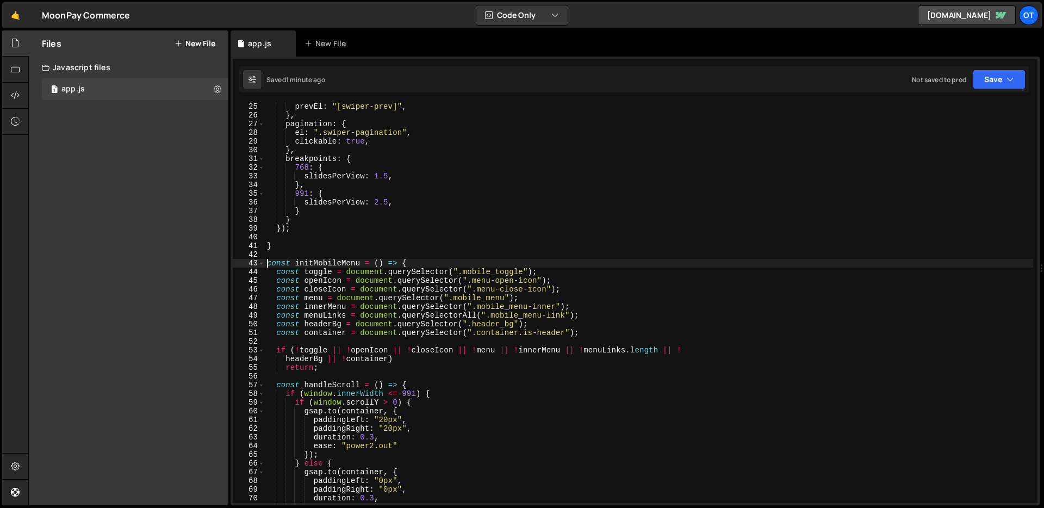
click at [266, 260] on div "nextEl : "[swiper-next]" , prevEl : "[swiper-prev]" , } , pagination : { el : "…" at bounding box center [649, 303] width 768 height 418
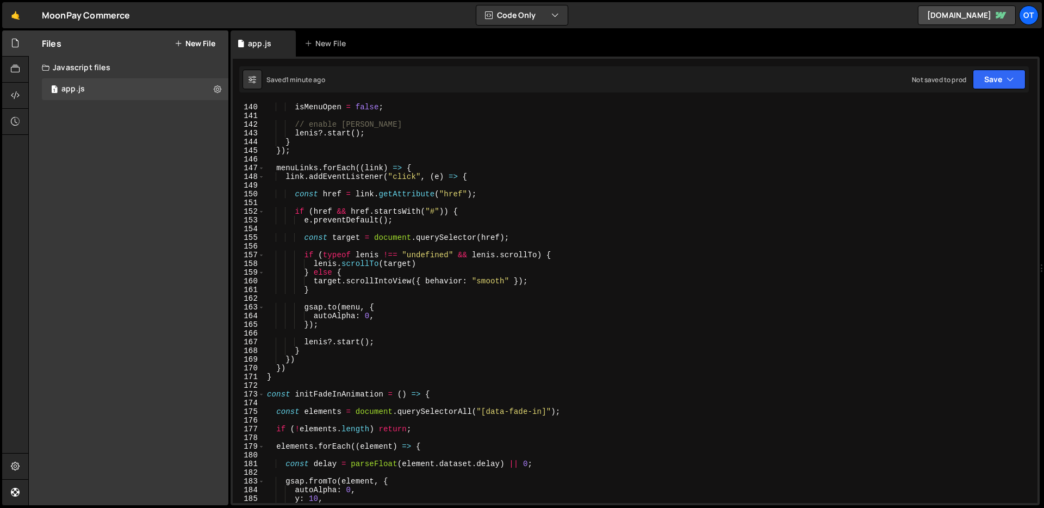
scroll to position [1209, 0]
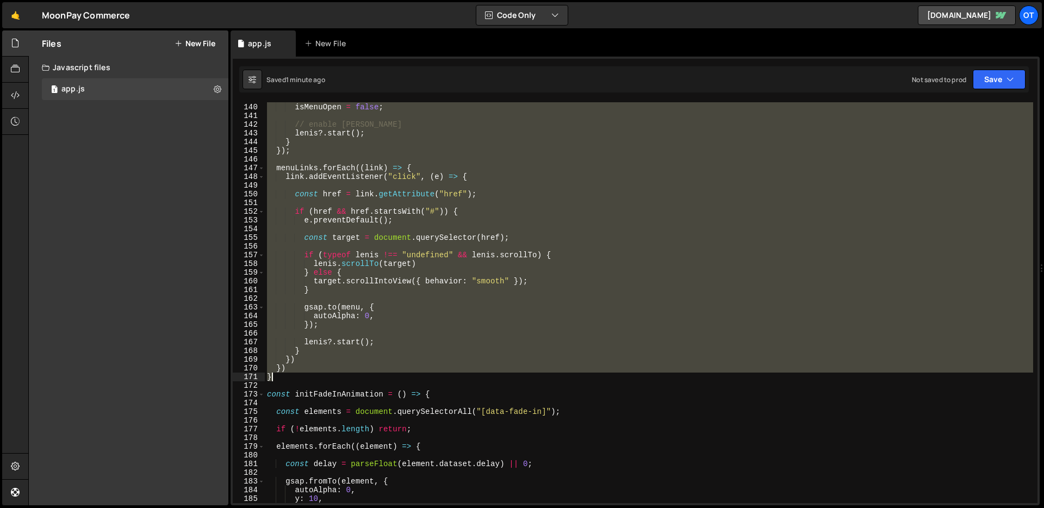
click at [284, 378] on div "// set open state to false isMenuOpen = false ; // enable lenis lenis ?. start …" at bounding box center [649, 303] width 768 height 418
type textarea "}) }"
paste textarea
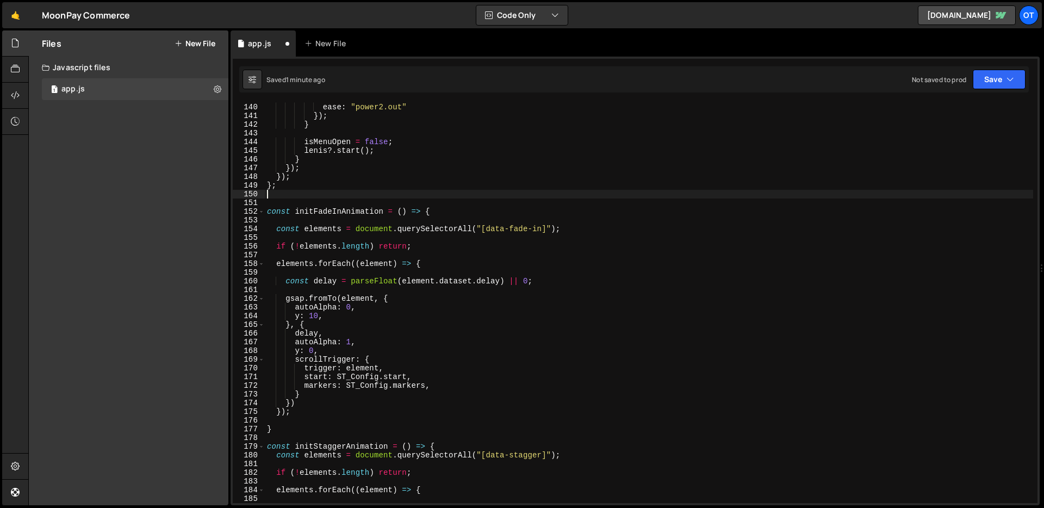
click at [547, 285] on div "duration : 0.3 , ease : "power2.out" }) ; } isMenuOpen = false ; lenis ?. start…" at bounding box center [649, 303] width 768 height 418
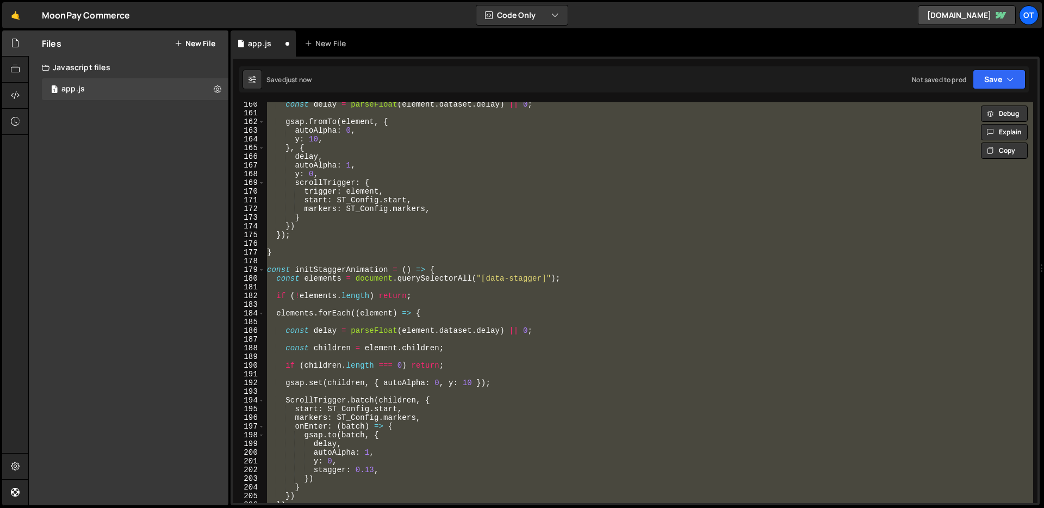
scroll to position [1344, 0]
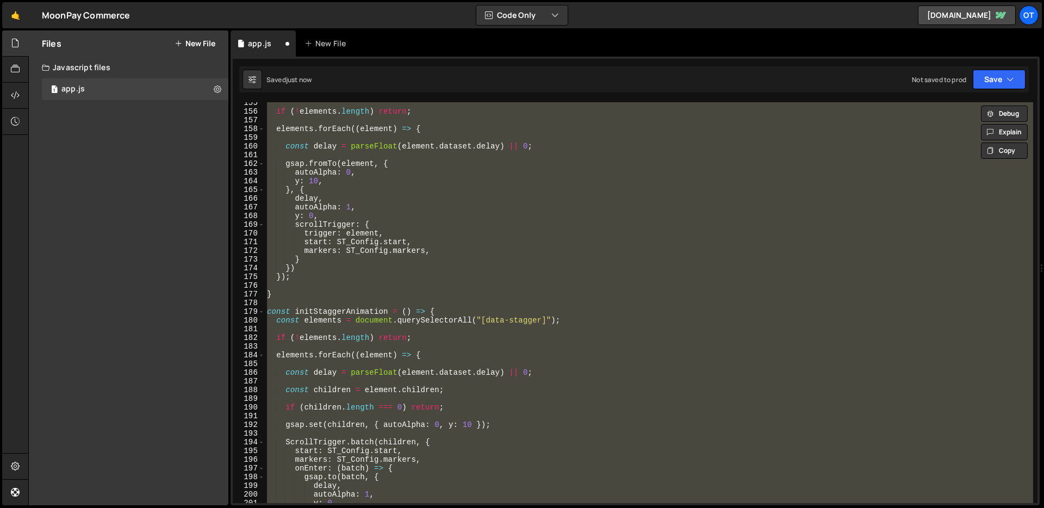
click at [358, 184] on div "if ( ! elements . length ) return ; elements . forEach (( element ) => { const …" at bounding box center [649, 307] width 768 height 418
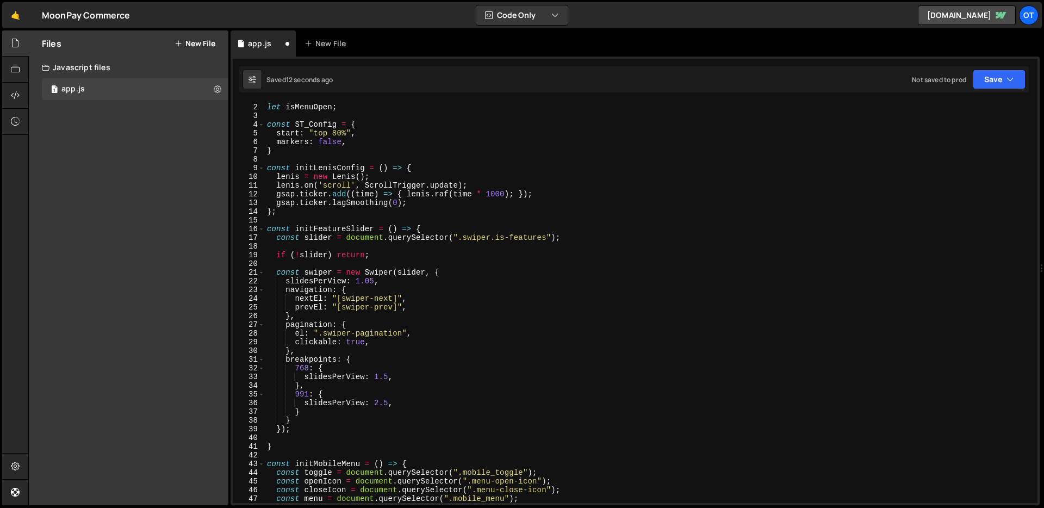
scroll to position [146, 0]
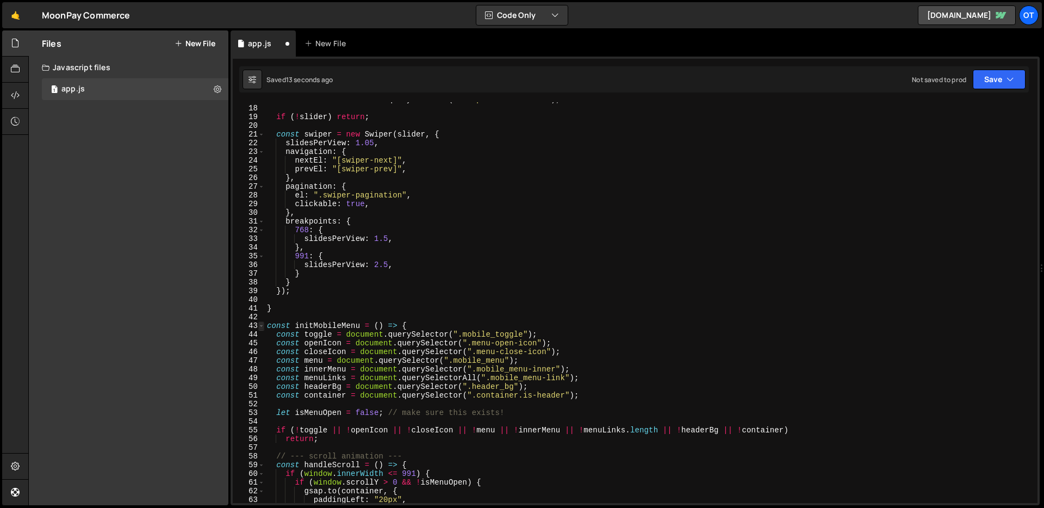
click at [259, 323] on span at bounding box center [261, 325] width 6 height 9
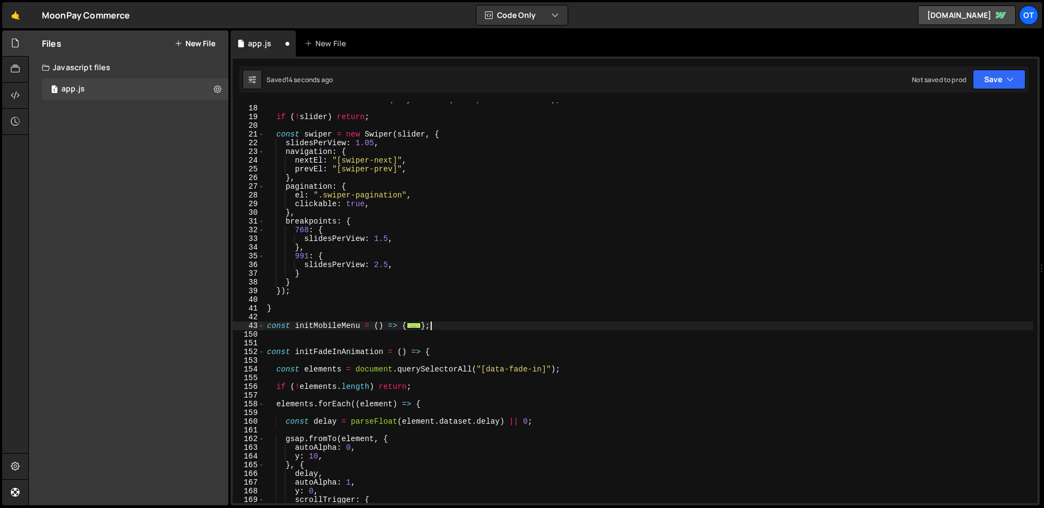
click at [452, 329] on div "const slider = document . querySelector ( ".swiper.is-features" ) ; if ( ! slid…" at bounding box center [649, 304] width 768 height 418
type textarea "const initMobileMenu = () => { const toggle = document.querySelector(".mobile_t…"
paste textarea
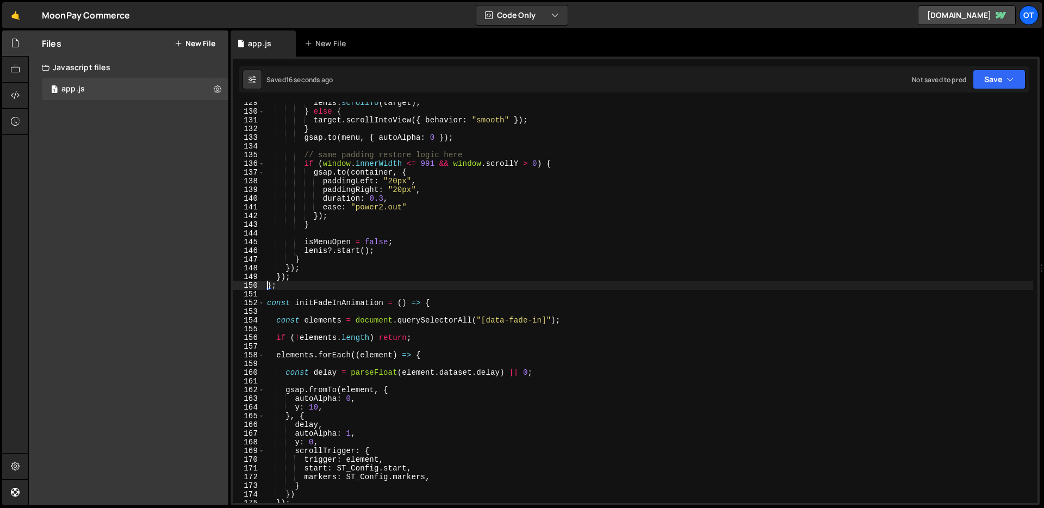
scroll to position [1260, 0]
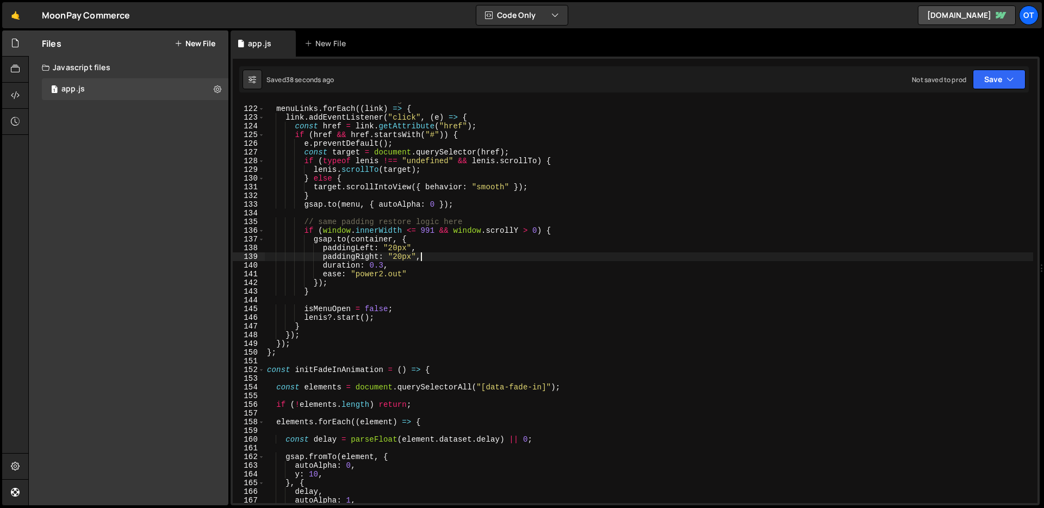
click at [445, 259] on div "// --- link scroll handling --- menuLinks . forEach (( link ) => { link . addEv…" at bounding box center [649, 305] width 768 height 418
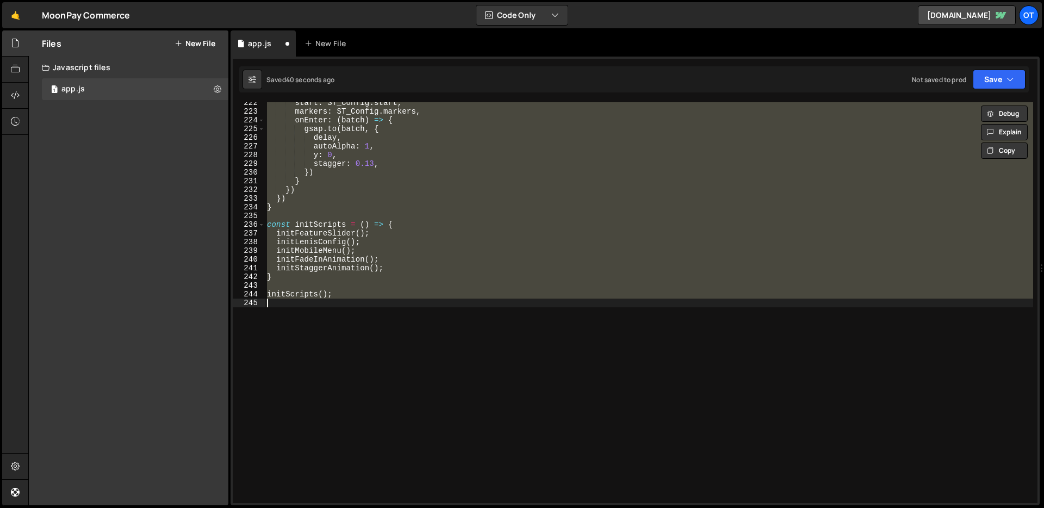
scroll to position [1027, 0]
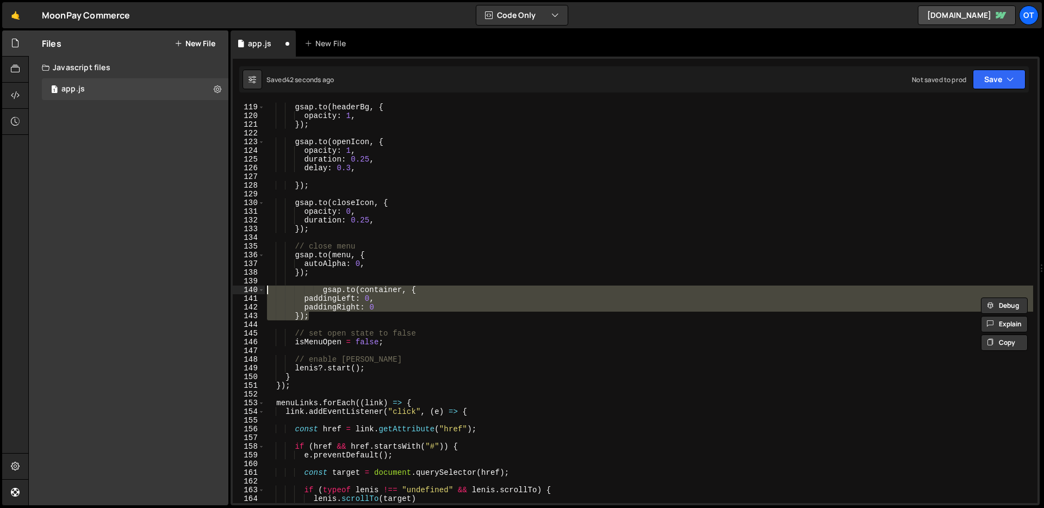
drag, startPoint x: 343, startPoint y: 315, endPoint x: 245, endPoint y: 289, distance: 101.4
click at [240, 290] on div "paddingLeft: 0, 118 119 120 121 122 123 124 125 126 127 128 129 130 131 132 133…" at bounding box center [635, 302] width 805 height 401
type textarea "gsap.to(container, { paddingLeft: 0,"
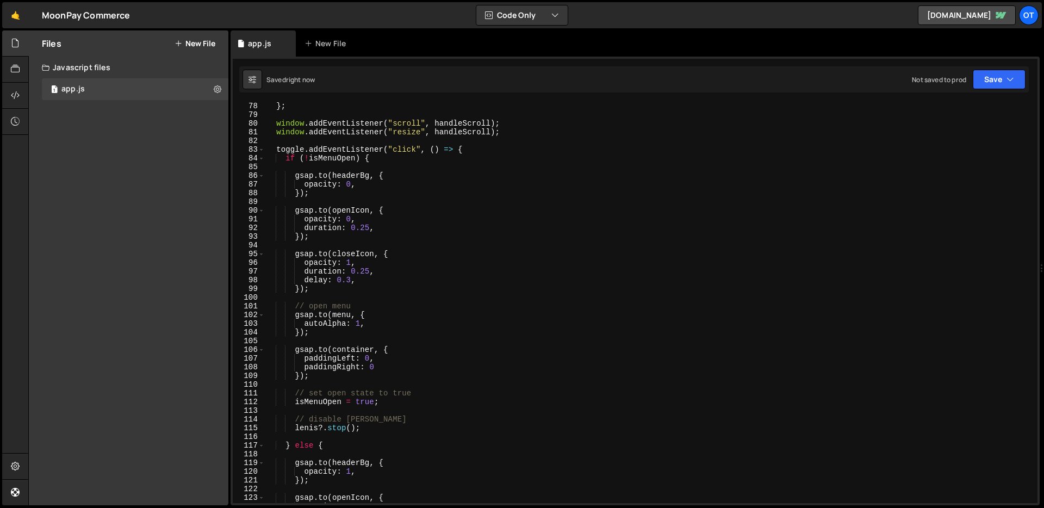
scroll to position [562, 0]
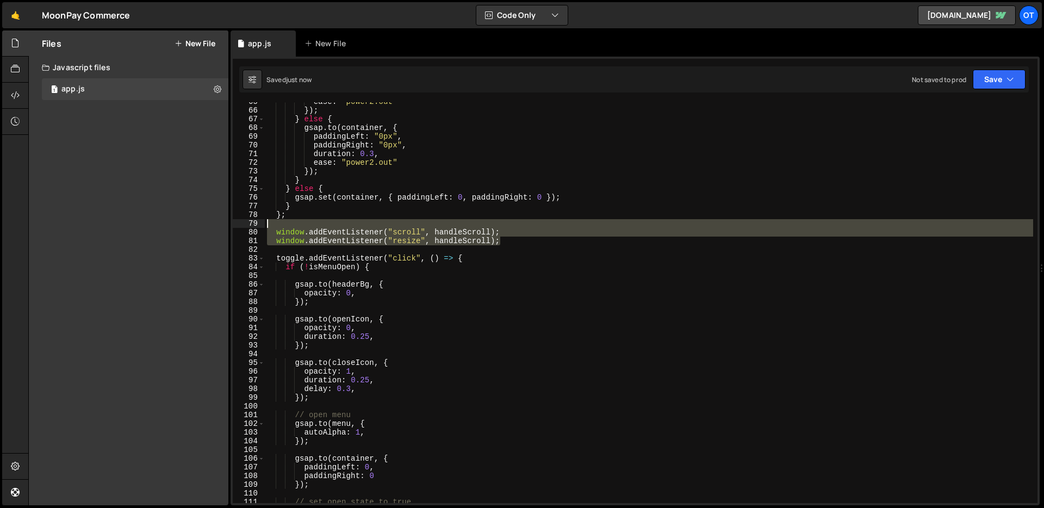
drag, startPoint x: 468, startPoint y: 239, endPoint x: 163, endPoint y: 220, distance: 305.6
click at [163, 220] on div "Files New File Javascript files 1 app.js 0 CSS files Copy share link Edit File …" at bounding box center [536, 267] width 1016 height 475
type textarea "window.addEventListener("scroll", handleScroll);"
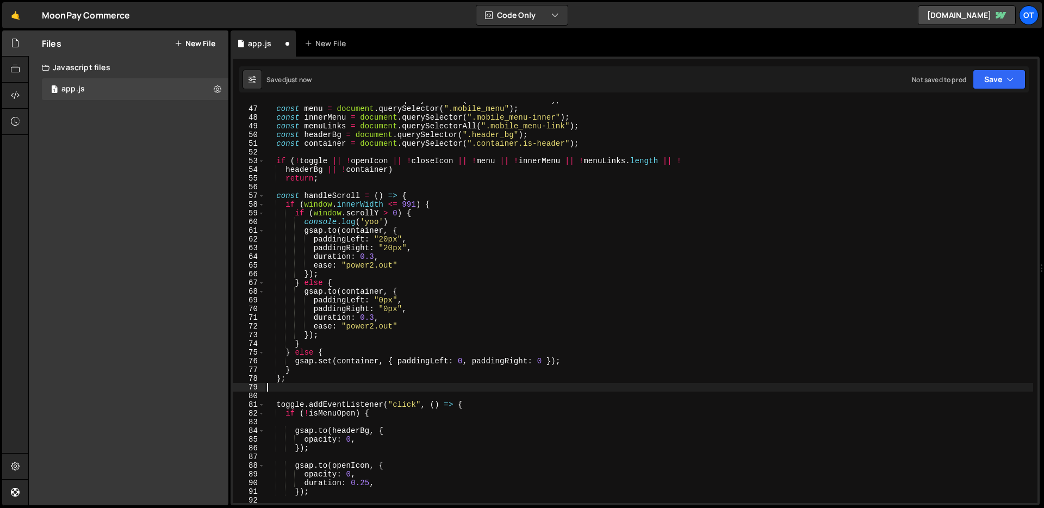
scroll to position [377, 0]
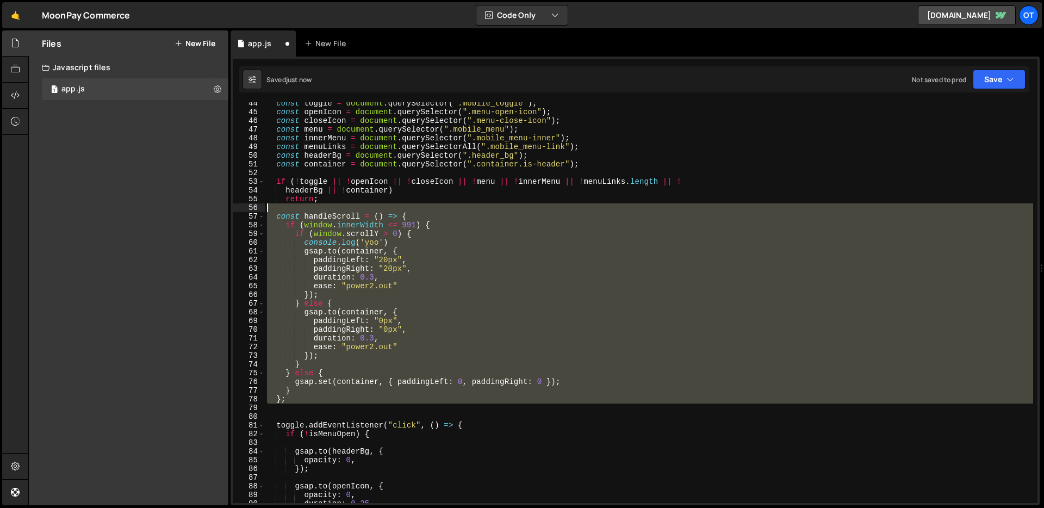
click at [275, 210] on div "const toggle = document . querySelector ( ".mobile_toggle" ) ; const openIcon =…" at bounding box center [649, 308] width 768 height 418
type textarea "const handleScroll = () => {"
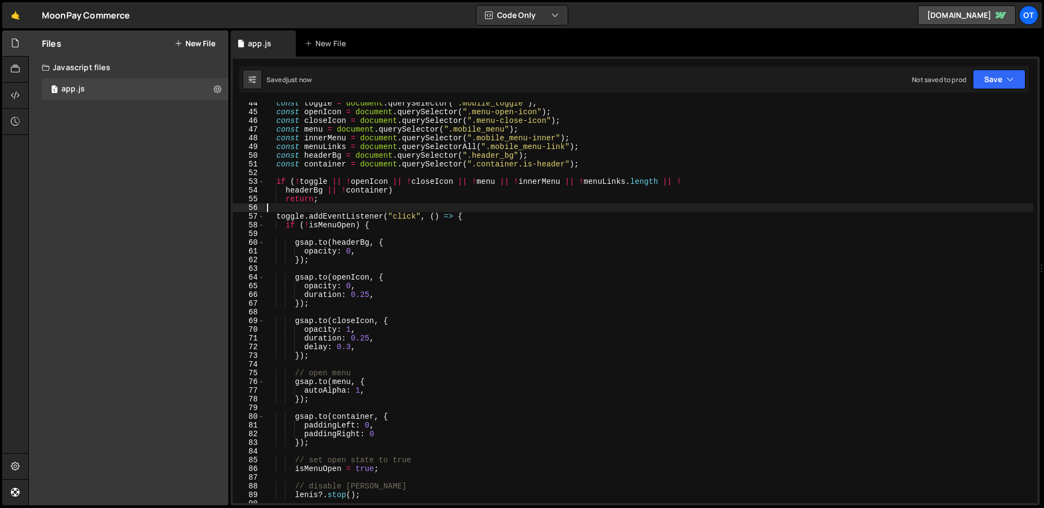
click at [385, 191] on div "const toggle = document . querySelector ( ".mobile_toggle" ) ; const openIcon =…" at bounding box center [649, 308] width 768 height 418
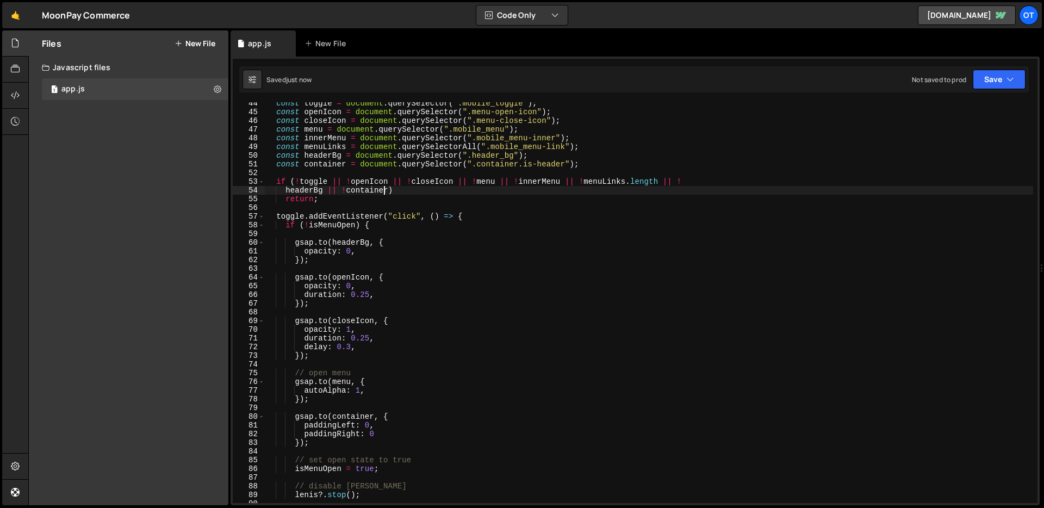
click at [385, 191] on div "const toggle = document . querySelector ( ".mobile_toggle" ) ; const openIcon =…" at bounding box center [649, 308] width 768 height 418
type textarea "if (!toggle || !openIcon || !closeIcon || !menu || !innerMenu || !menuLinks.len…"
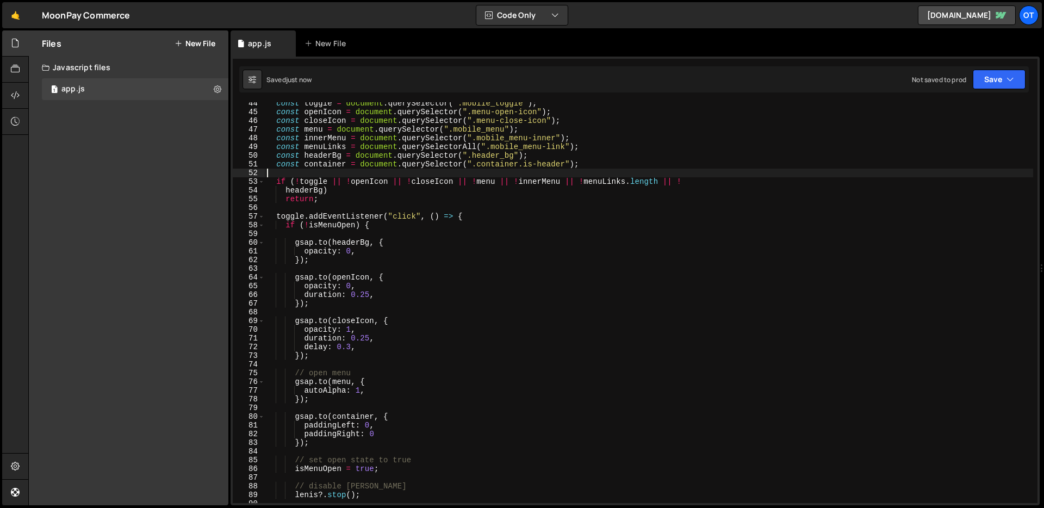
type textarea "const container = document.querySelector(".container.is-header");"
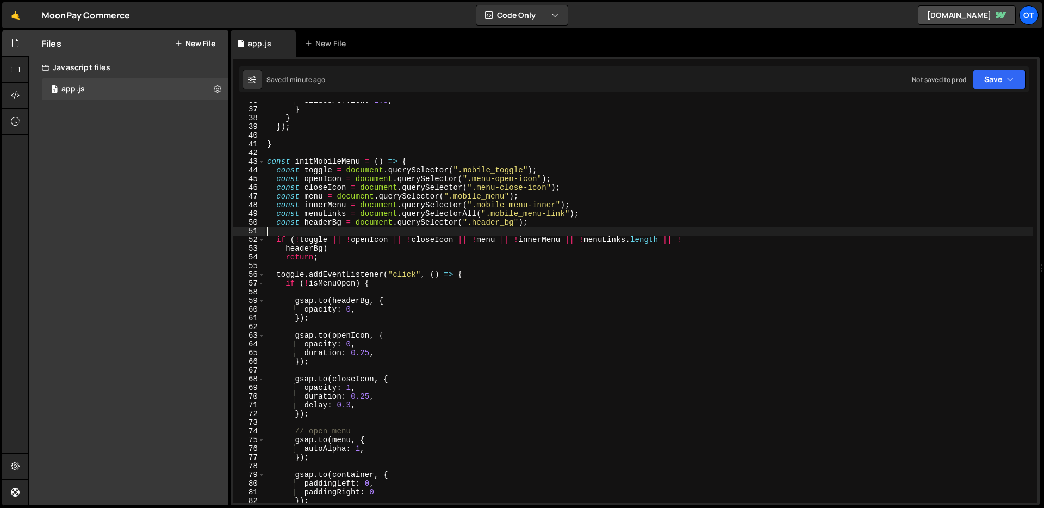
scroll to position [419, 0]
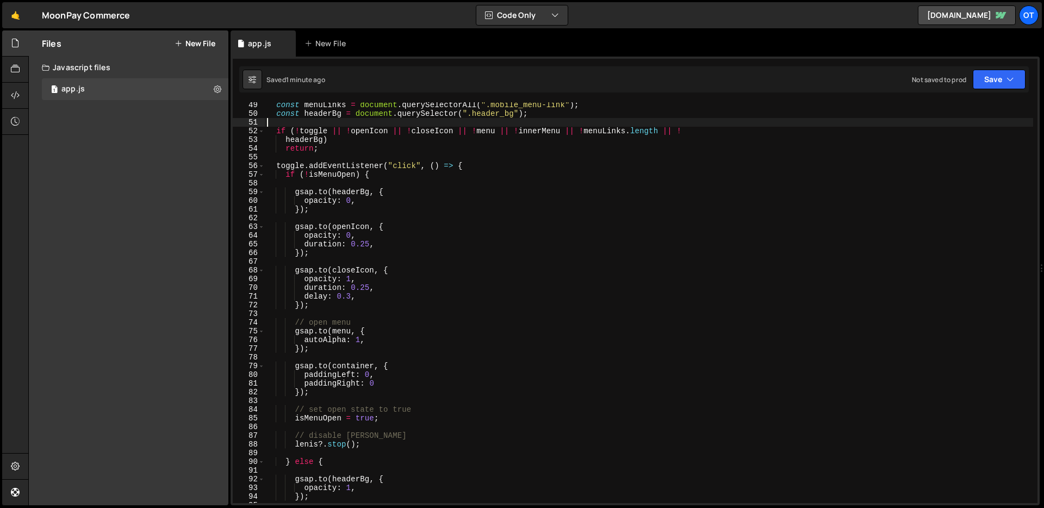
click at [373, 172] on div "const menuLinks = document . querySelectorAll ( ".mobile_menu-link" ) ; const h…" at bounding box center [649, 310] width 768 height 418
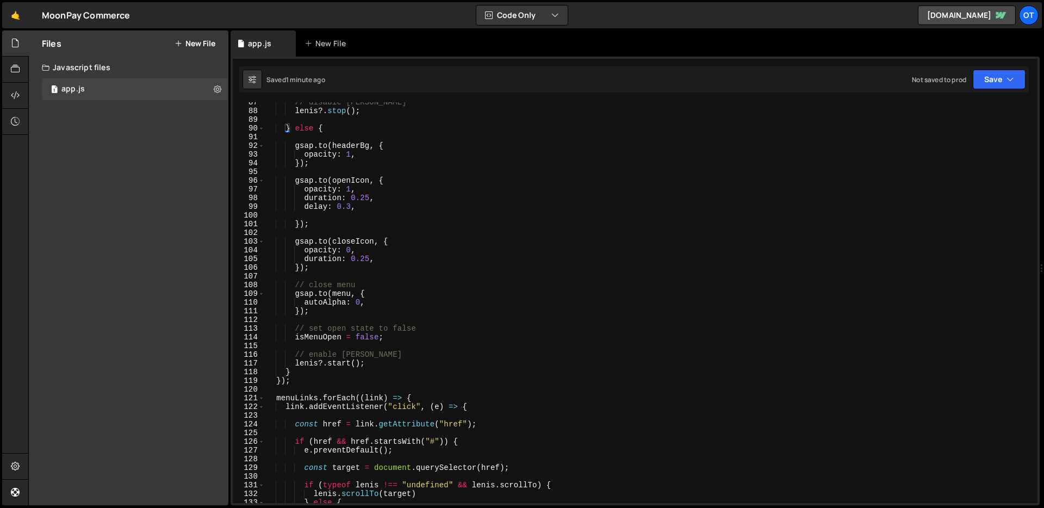
scroll to position [752, 0]
click at [489, 257] on div "// disable lenis lenis ?. stop ( ) ; } else { gsap . to ( headerBg , { opacity …" at bounding box center [649, 307] width 768 height 418
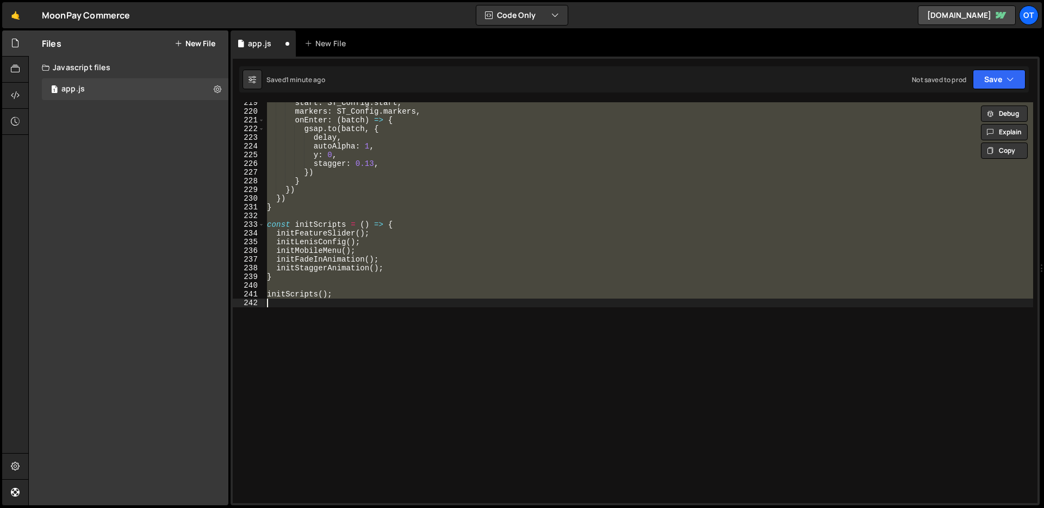
type textarea "paddingRight: 0 });"
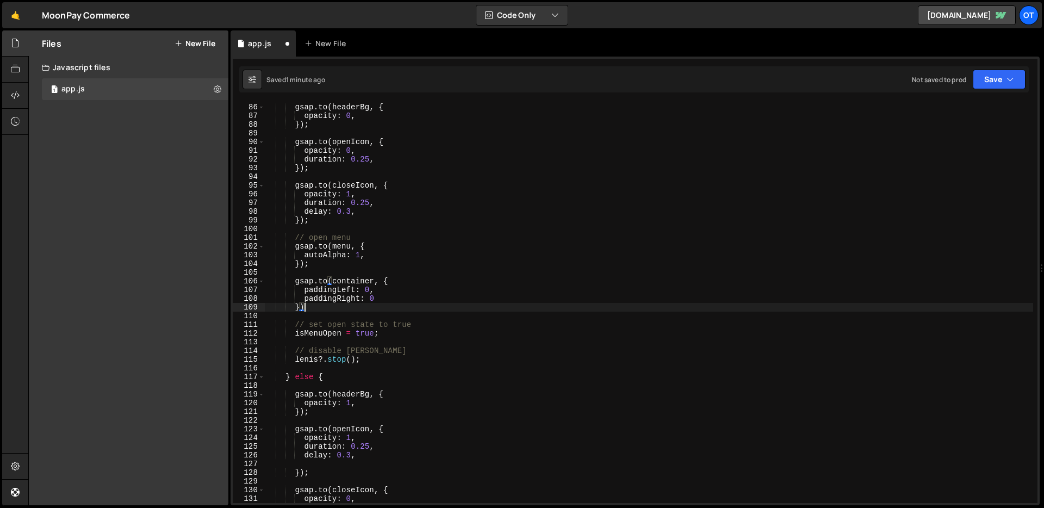
scroll to position [739, 0]
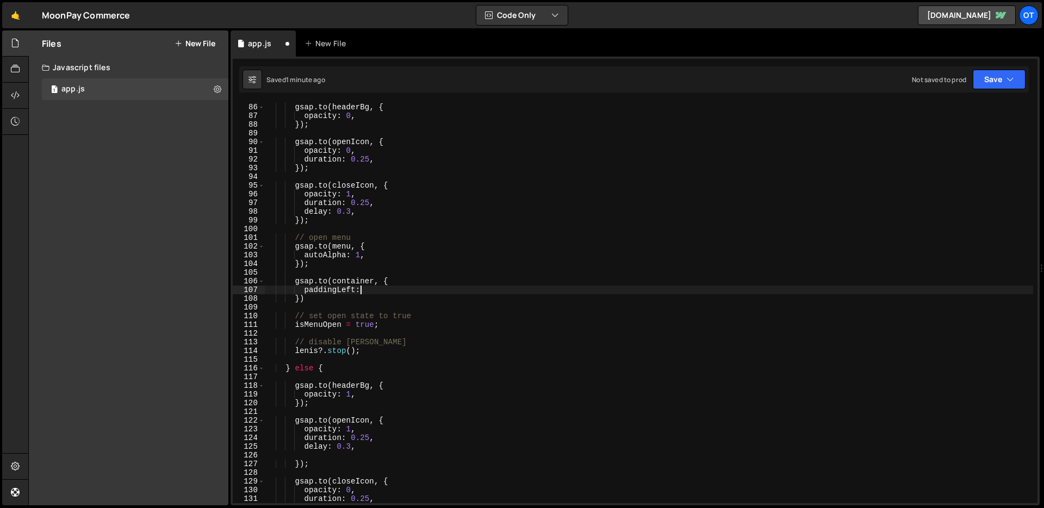
type textarea "padding"
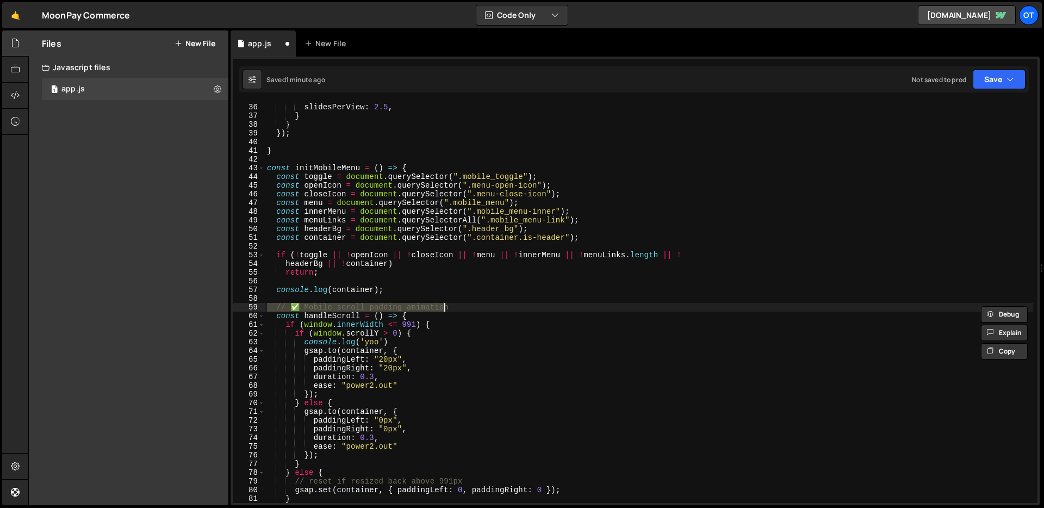
type textarea "initScripts();"
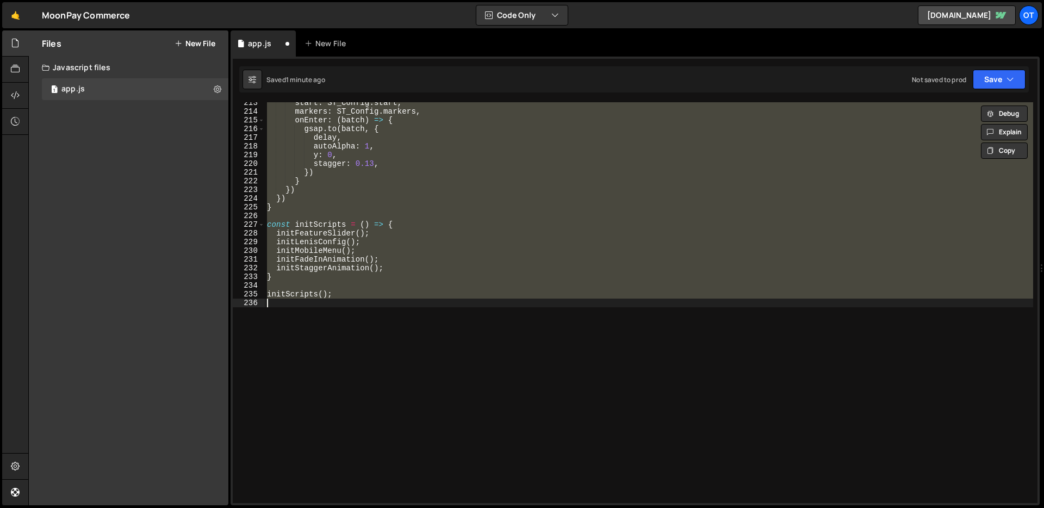
scroll to position [339, 0]
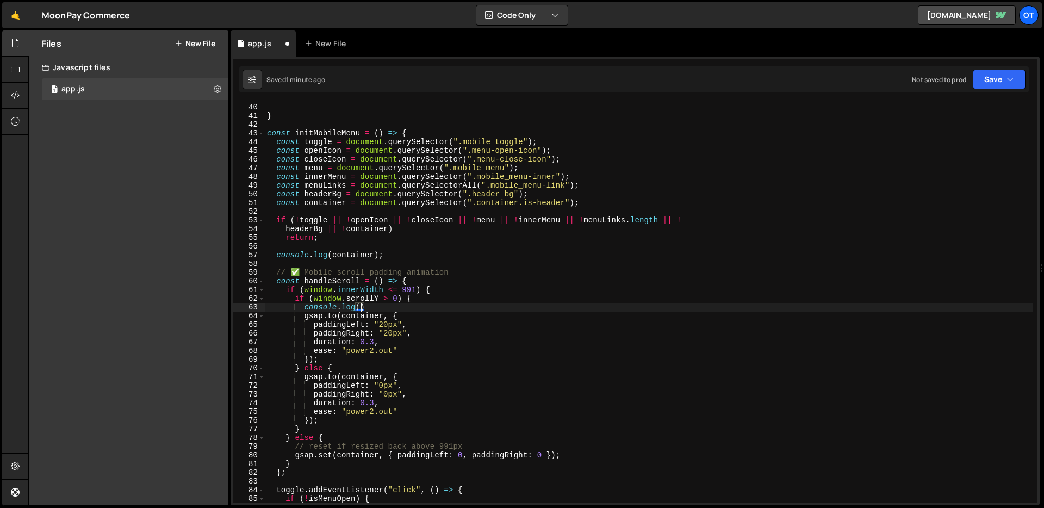
type textarea "console.log"
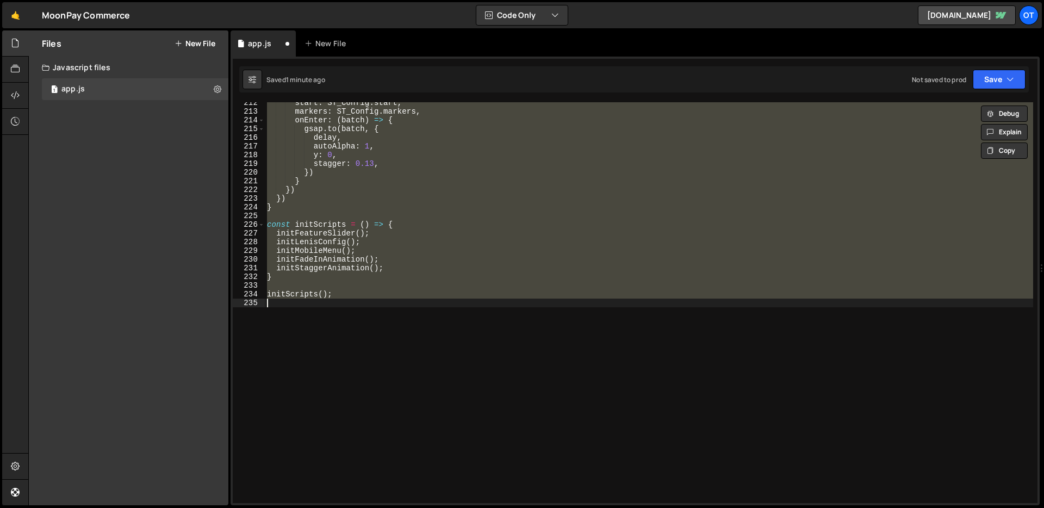
scroll to position [287, 0]
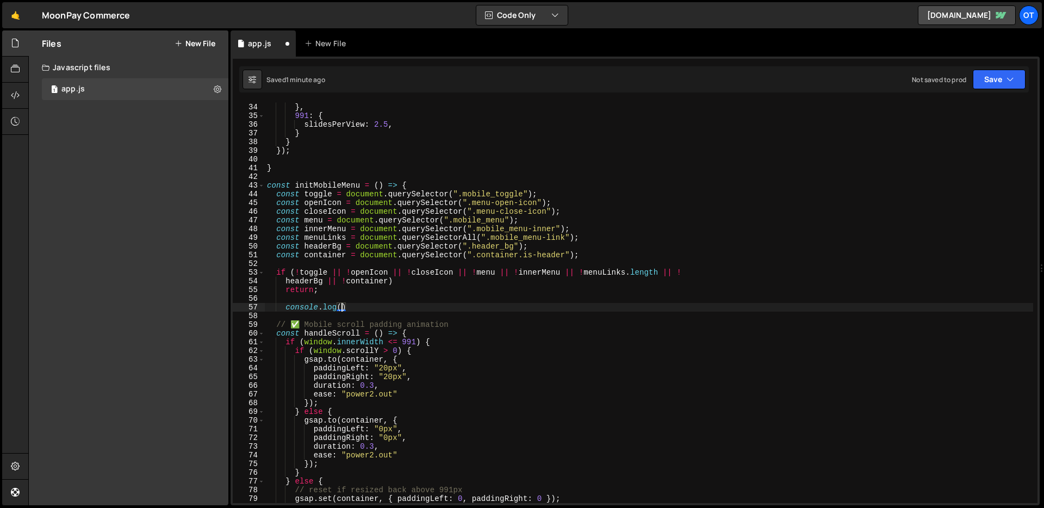
type textarea "console.log"
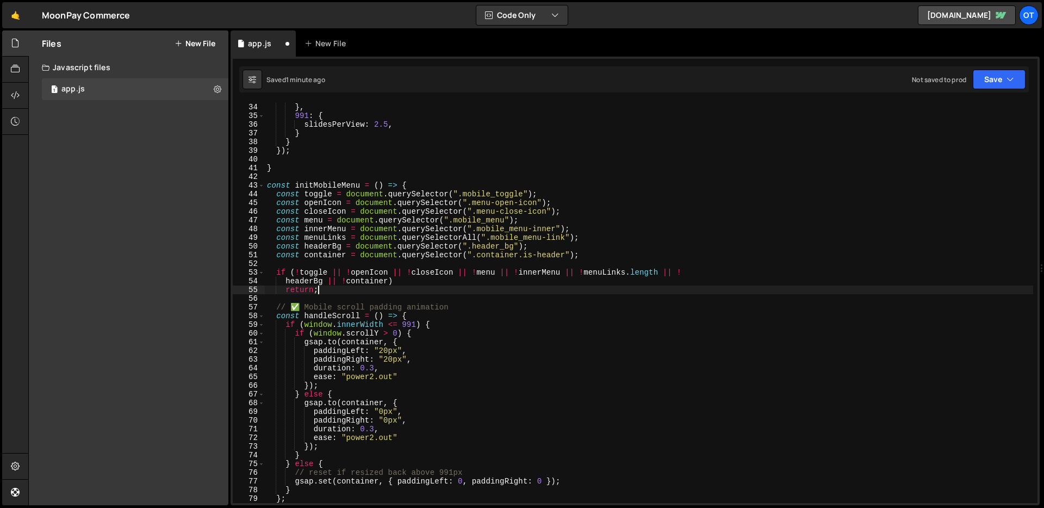
type textarea "initScripts();"
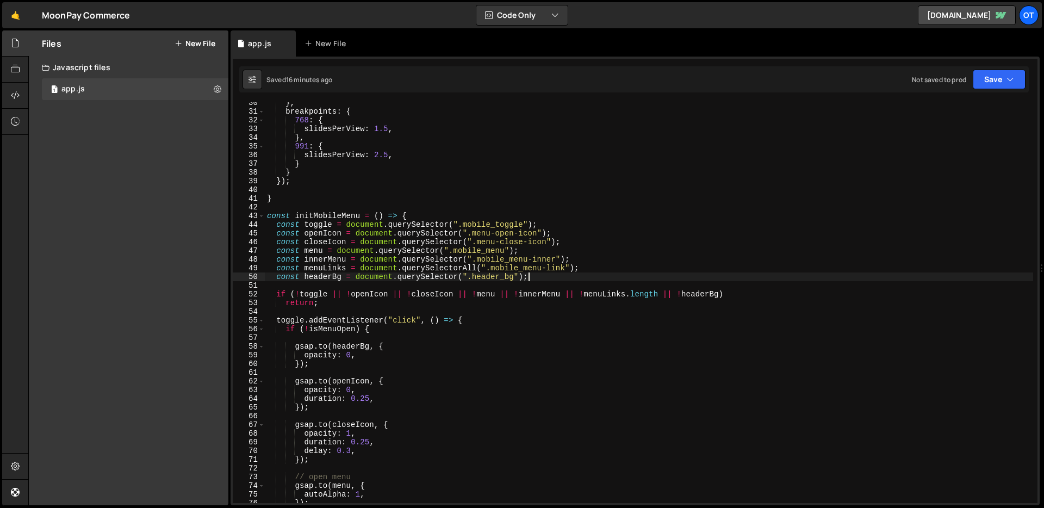
scroll to position [260, 0]
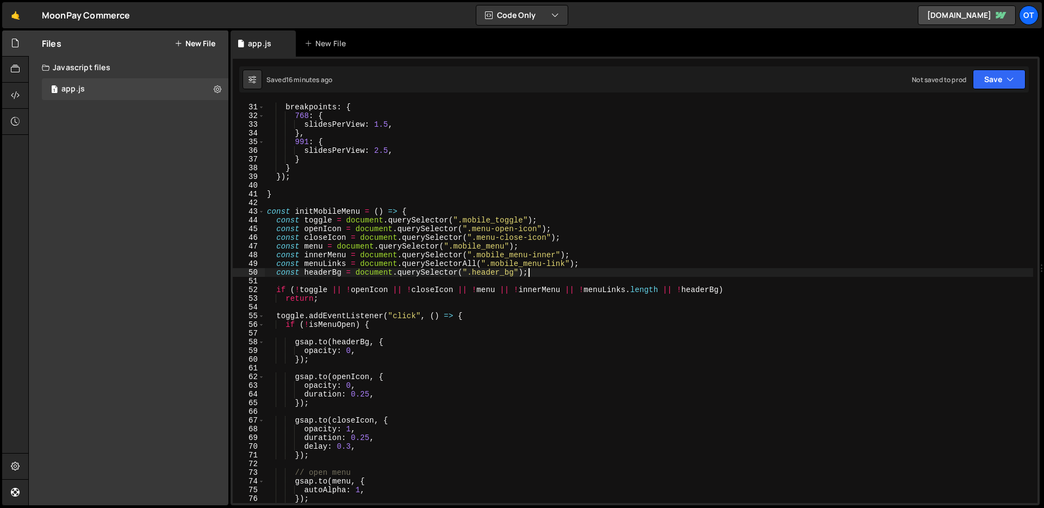
click at [331, 221] on div "} , breakpoints : { 768 : { slidesPerView : 1.5 , } , 991 : { slidesPerView : 2…" at bounding box center [649, 303] width 768 height 418
click at [455, 222] on div "} , breakpoints : { 768 : { slidesPerView : 1.5 , } , 991 : { slidesPerView : 2…" at bounding box center [649, 303] width 768 height 418
click at [328, 290] on div "} , breakpoints : { 768 : { slidesPerView : 1.5 , } , 991 : { slidesPerView : 2…" at bounding box center [649, 303] width 768 height 418
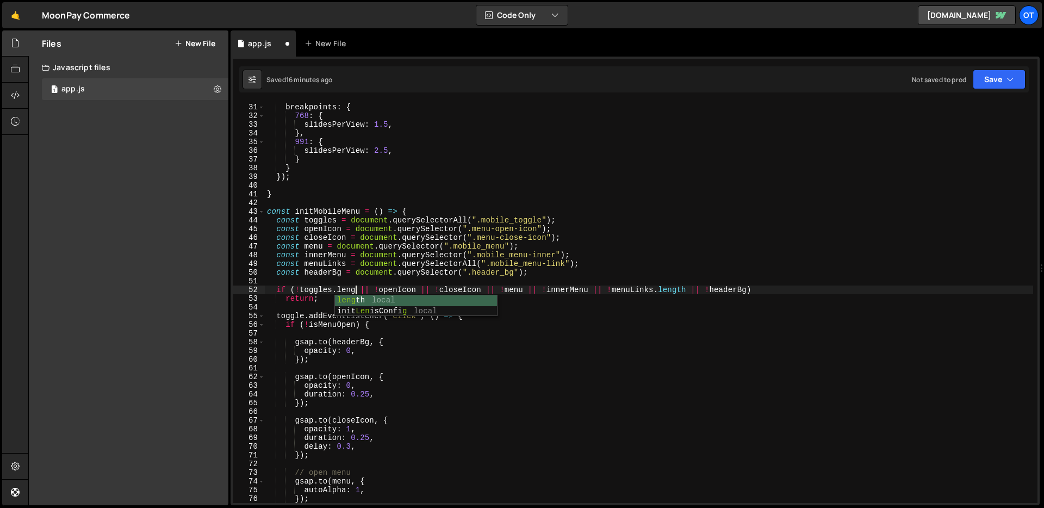
scroll to position [0, 7]
click at [334, 297] on div "} , breakpoints : { 768 : { slidesPerView : 1.5 , } , 991 : { slidesPerView : 2…" at bounding box center [649, 303] width 768 height 418
type textarea "return;"
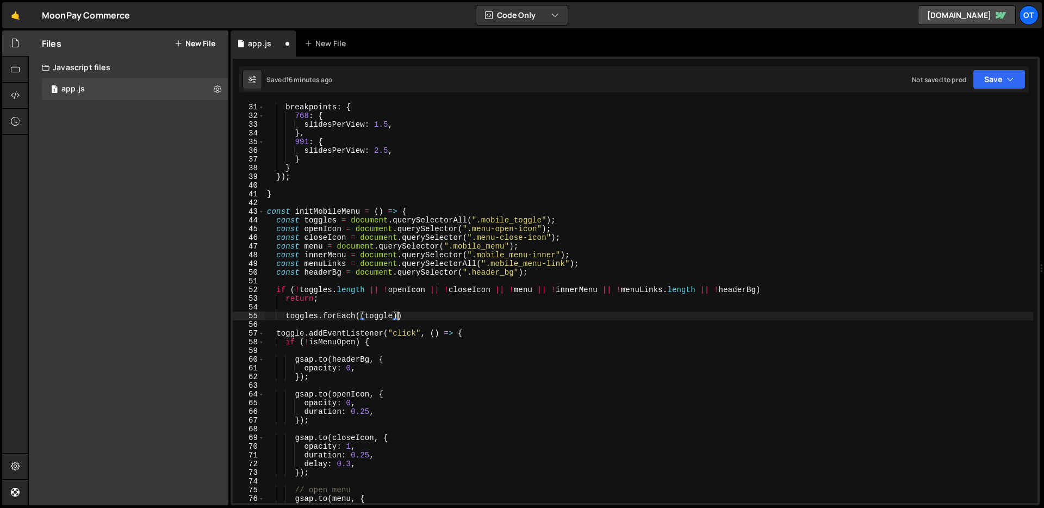
scroll to position [0, 9]
type textarea "toggles.forEach((toggle) => {)"
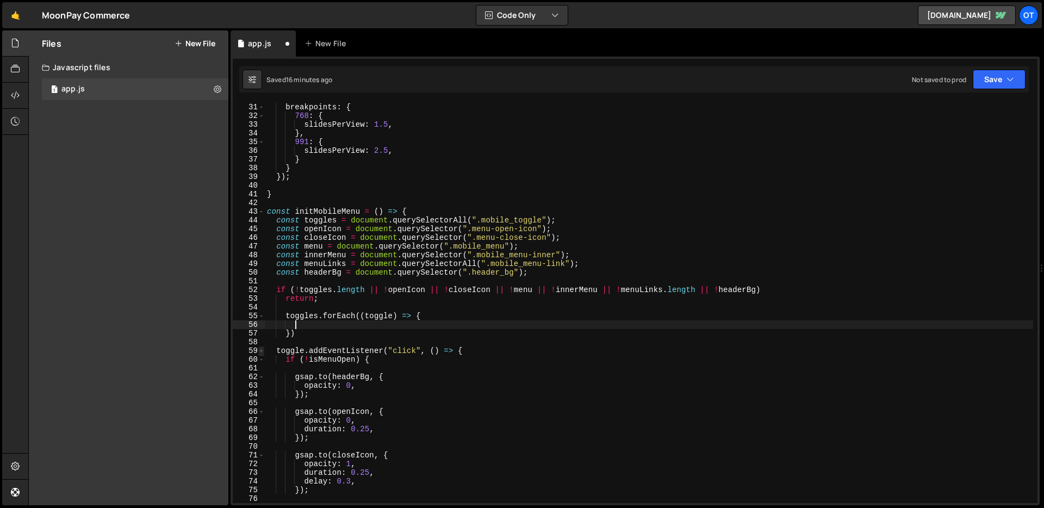
click at [262, 352] on span at bounding box center [261, 350] width 6 height 9
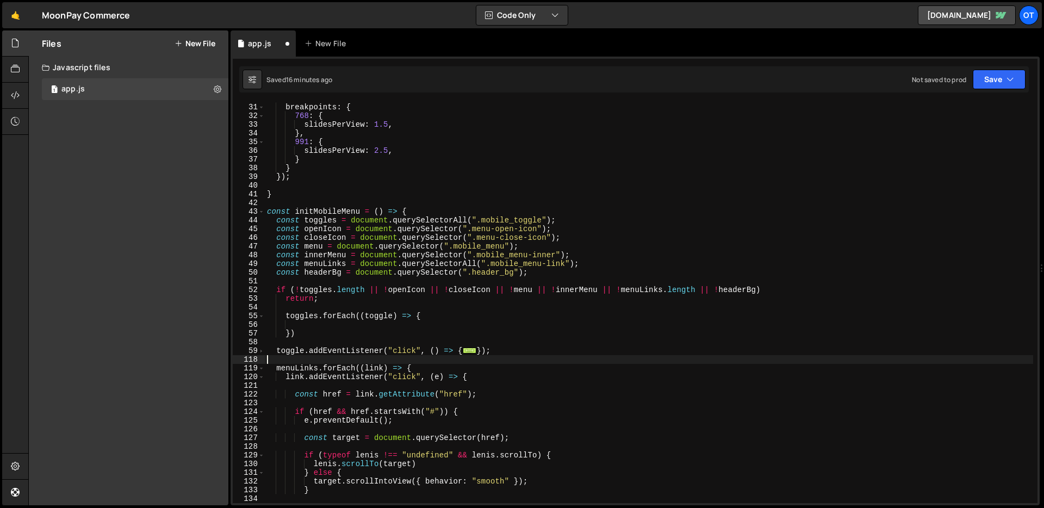
click at [508, 355] on div "} , breakpoints : { 768 : { slidesPerView : 1.5 , } , 991 : { slidesPerView : 2…" at bounding box center [649, 303] width 768 height 418
type textarea "toggle.addEventListener("click", () => { if (!isMenuOpen) {"
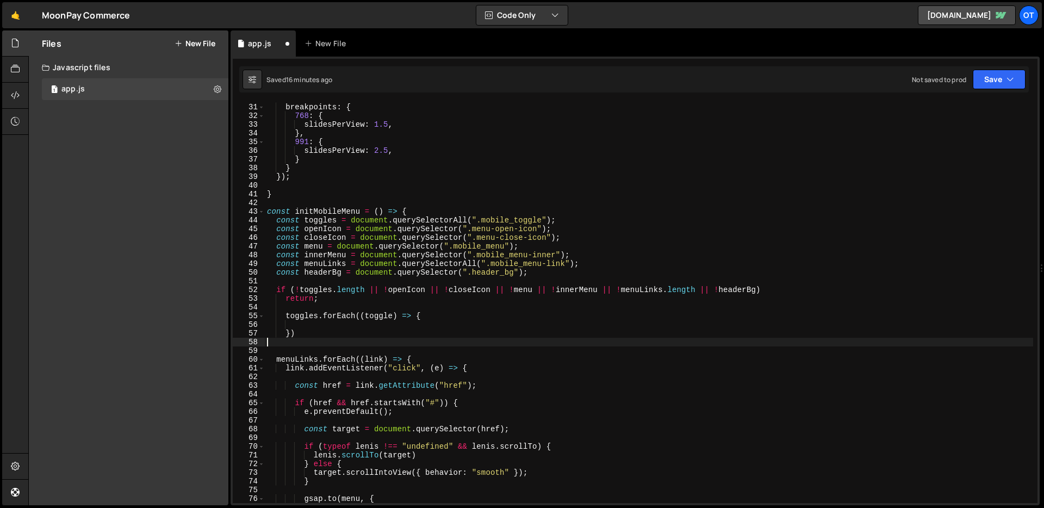
type textarea "})"
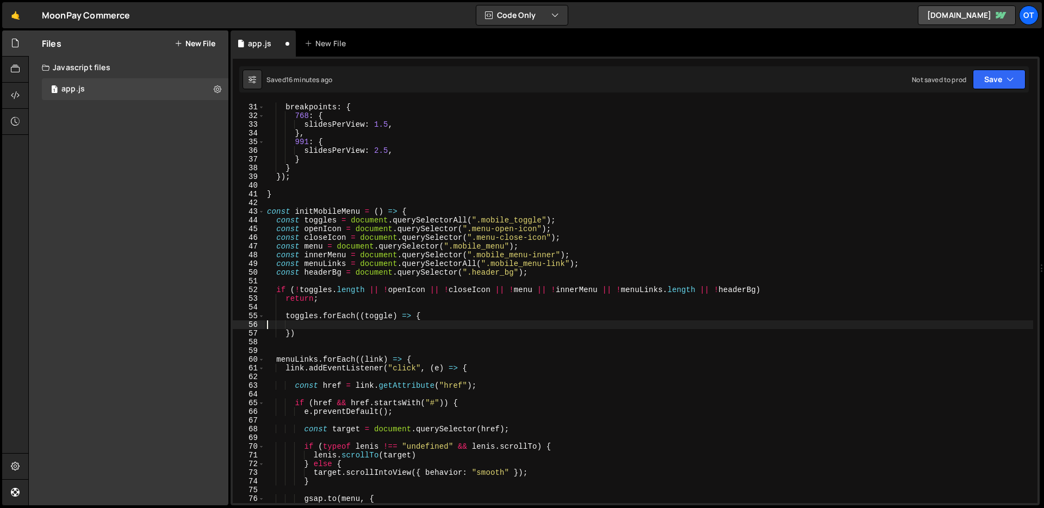
paste textarea "});"
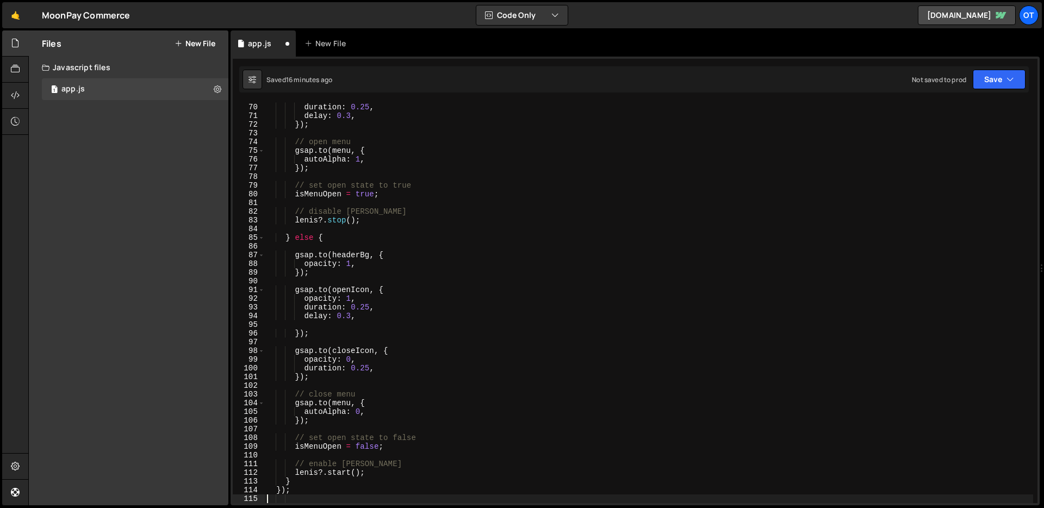
type textarea "});"
type textarea "})"
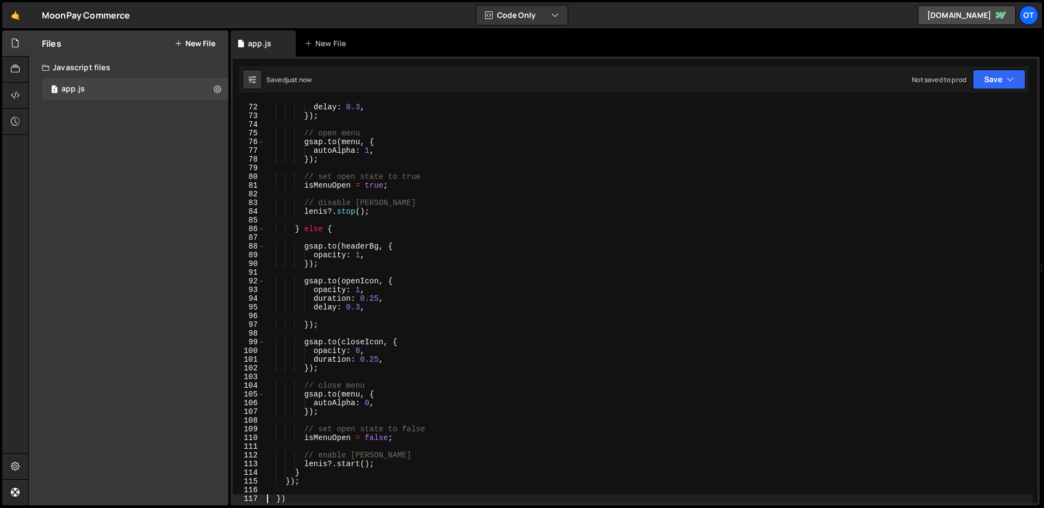
scroll to position [626, 0]
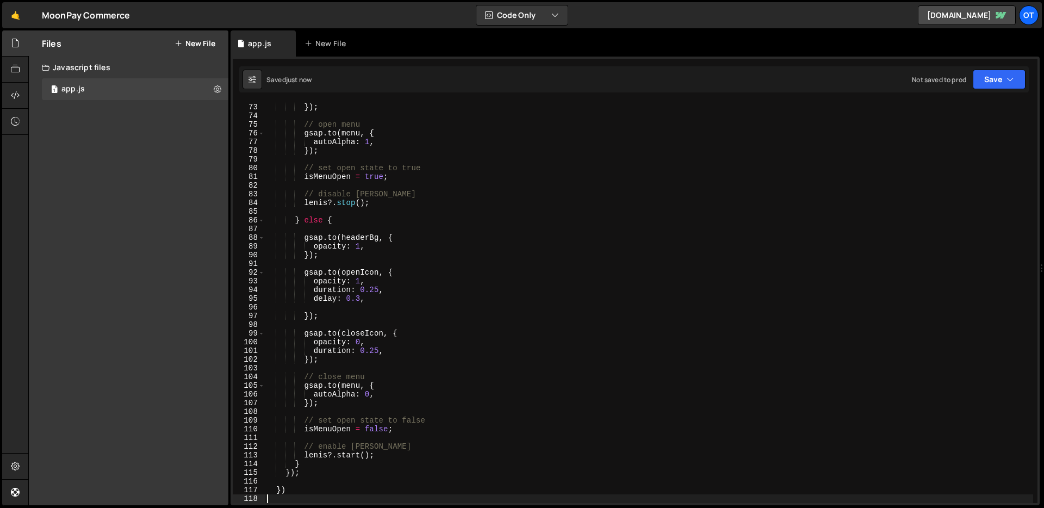
type textarea "})"
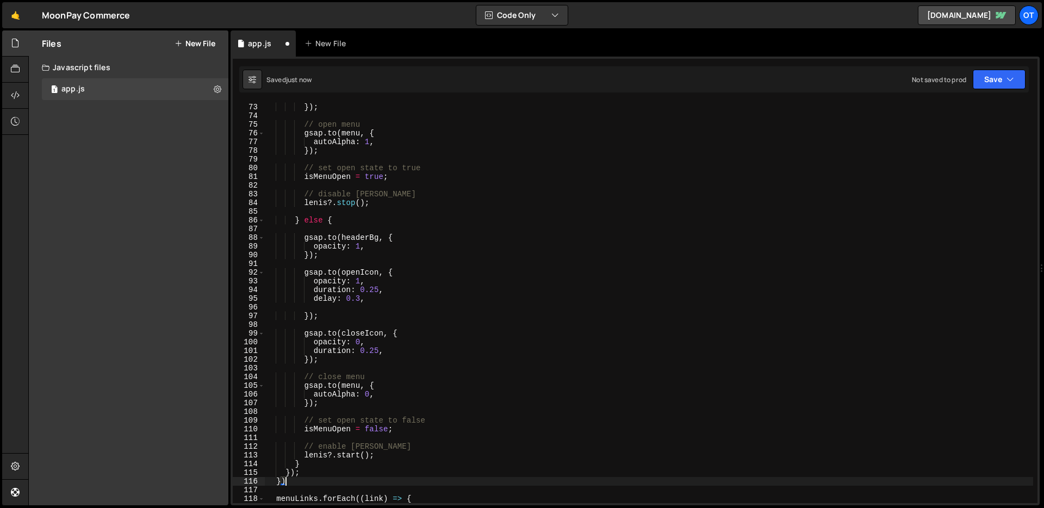
type textarea "});"
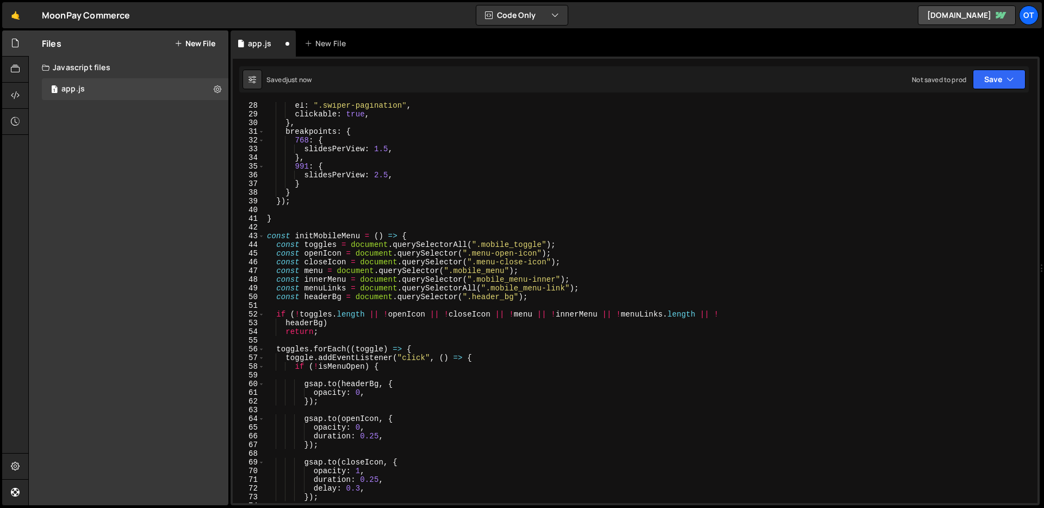
scroll to position [236, 0]
click at [446, 344] on div "el : ".swiper-pagination" , clickable : true , } , breakpoints : { 768 : { slid…" at bounding box center [649, 310] width 768 height 418
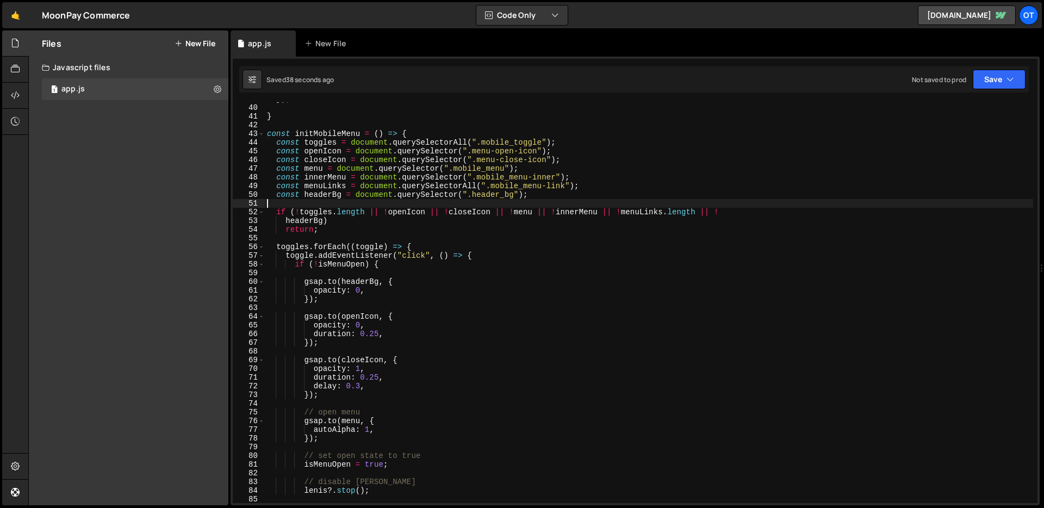
scroll to position [326, 0]
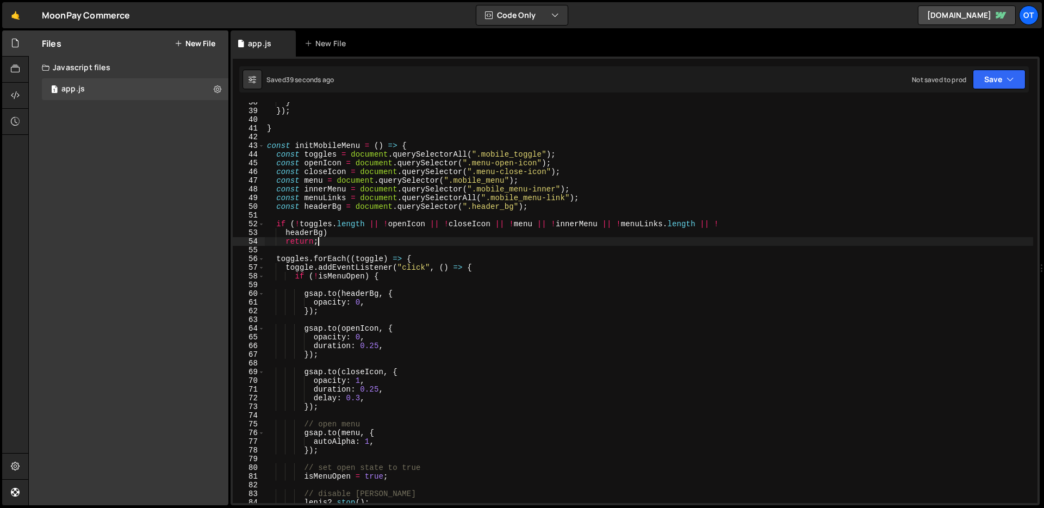
click at [356, 244] on div "} }) ; } const initMobileMenu = ( ) => { const toggles = document . querySelect…" at bounding box center [649, 307] width 768 height 418
type textarea "return;"
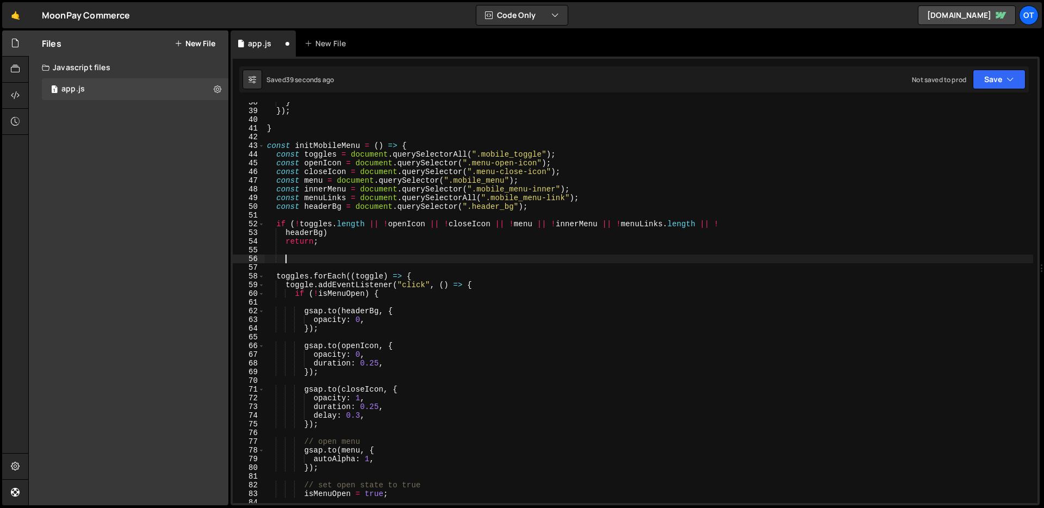
paste textarea "window.addEventListener("resize", handleScroll);"
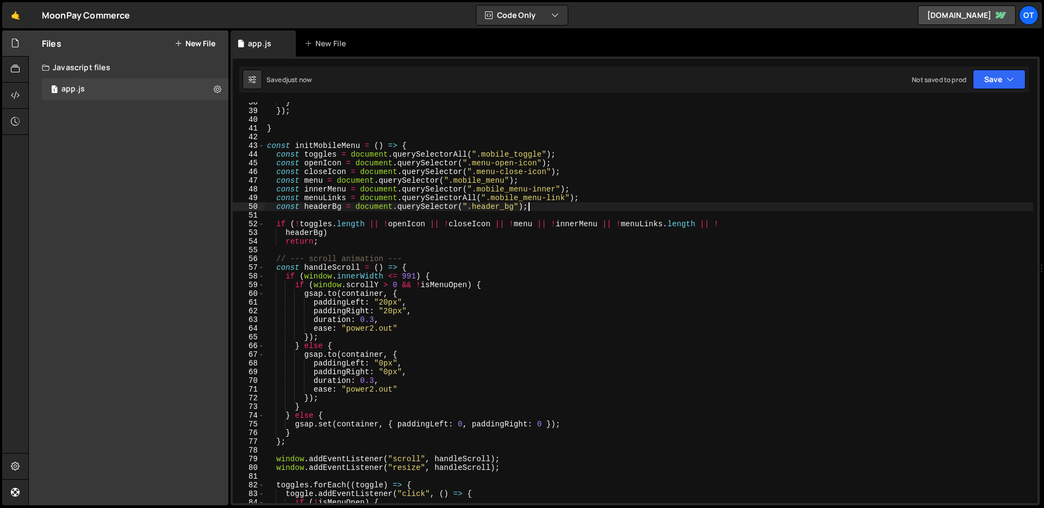
drag, startPoint x: 555, startPoint y: 205, endPoint x: 560, endPoint y: 199, distance: 7.7
click at [556, 205] on div "} }) ; } const initMobileMenu = ( ) => { const toggles = document . querySelect…" at bounding box center [649, 307] width 768 height 418
type textarea "const headerBg = document.querySelector(".header_bg");"
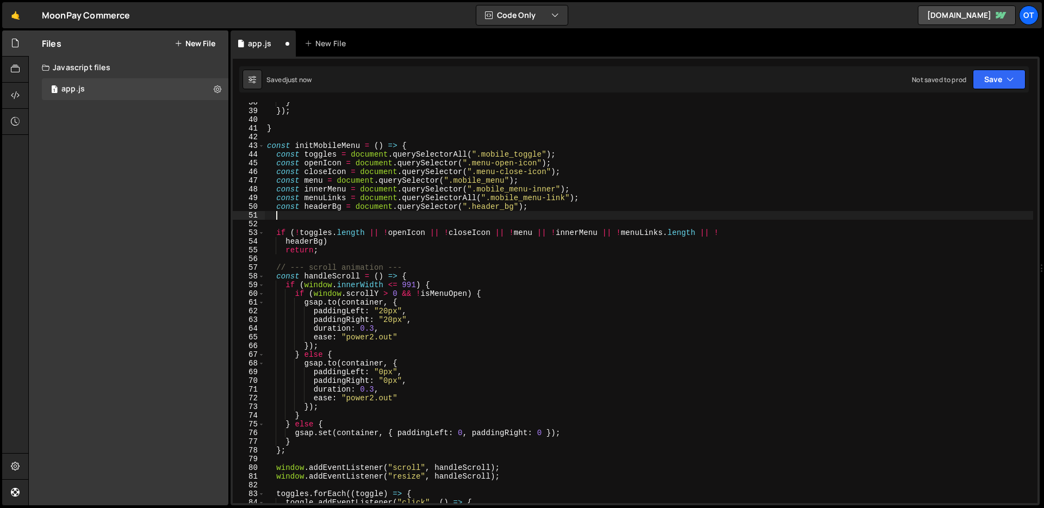
scroll to position [0, 0]
paste textarea "const container = document.querySelector(".container.is-header");"
click at [383, 241] on div "} }) ; } const initMobileMenu = ( ) => { const toggles = document . querySelect…" at bounding box center [649, 307] width 768 height 418
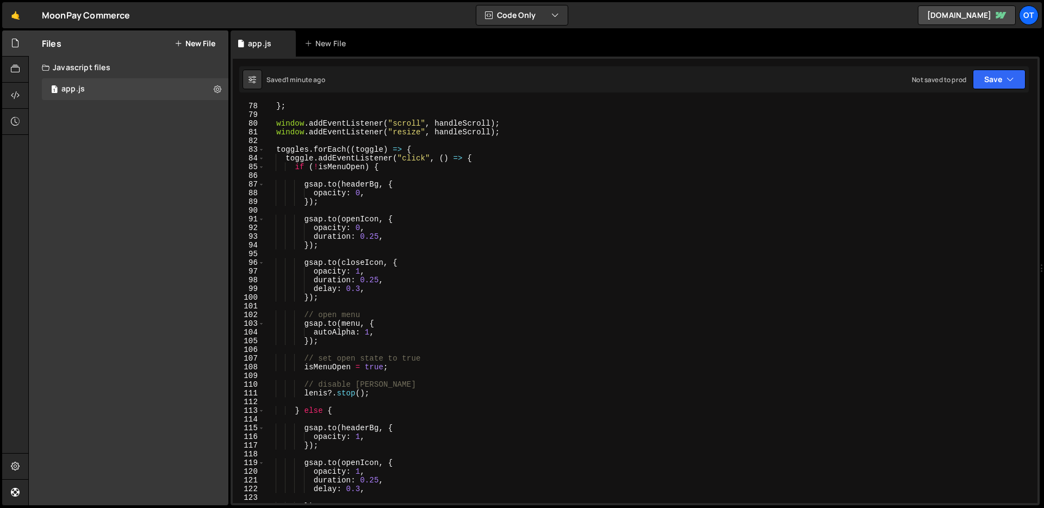
scroll to position [637, 0]
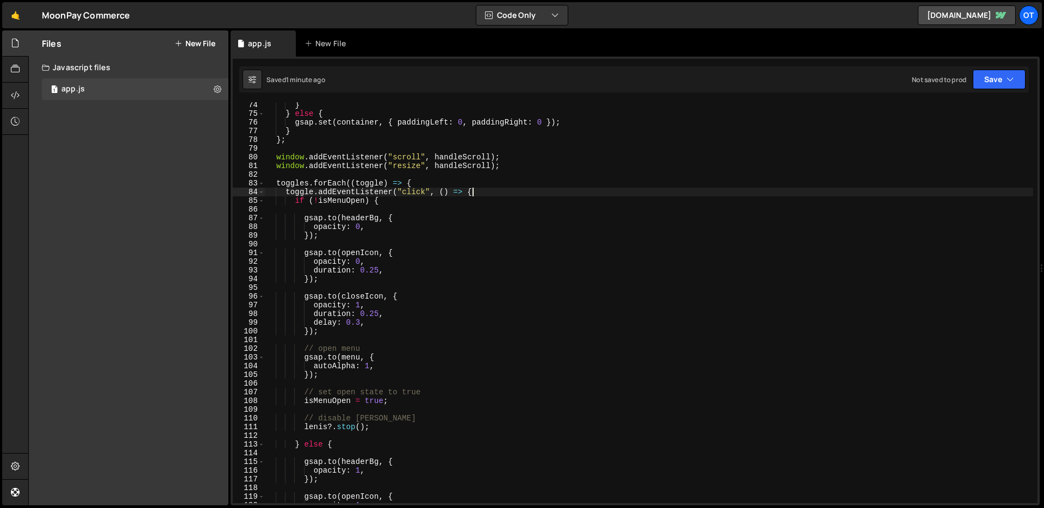
click at [483, 188] on div "} } else { gsap . set ( container , { paddingLeft : 0 , paddingRight : 0 }) ; }…" at bounding box center [649, 310] width 768 height 418
click at [398, 204] on div "} } else { gsap . set ( container , { paddingLeft : 0 , paddingRight : 0 }) ; }…" at bounding box center [649, 310] width 768 height 418
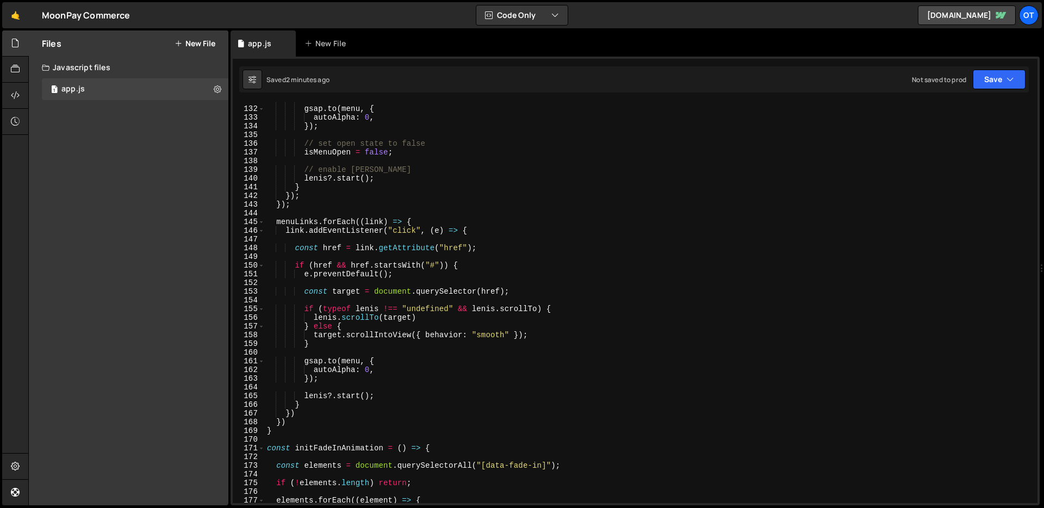
scroll to position [1137, 0]
click at [430, 223] on div "// close menu gsap . to ( menu , { autoAlpha : 0 , }) ; // set open state to fa…" at bounding box center [649, 305] width 768 height 418
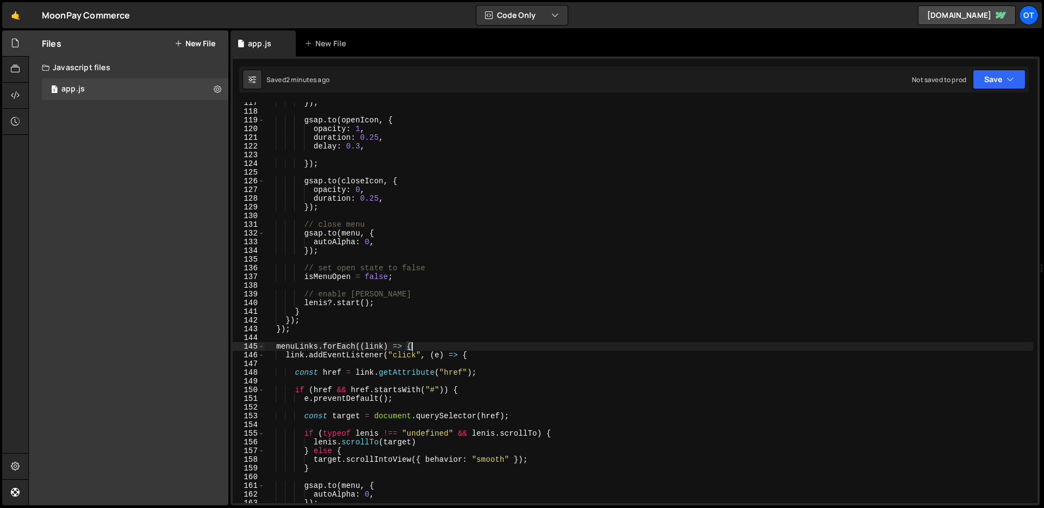
scroll to position [971, 0]
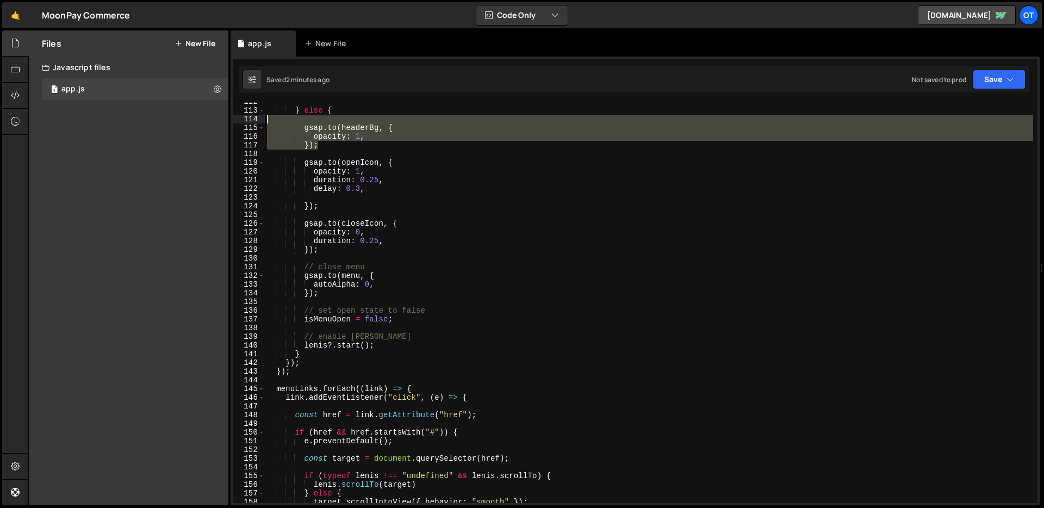
drag, startPoint x: 324, startPoint y: 148, endPoint x: 249, endPoint y: 127, distance: 78.0
click at [249, 127] on div "menuLinks.forEach((link) => { 112 113 114 115 116 117 118 119 120 121 122 123 1…" at bounding box center [635, 302] width 805 height 401
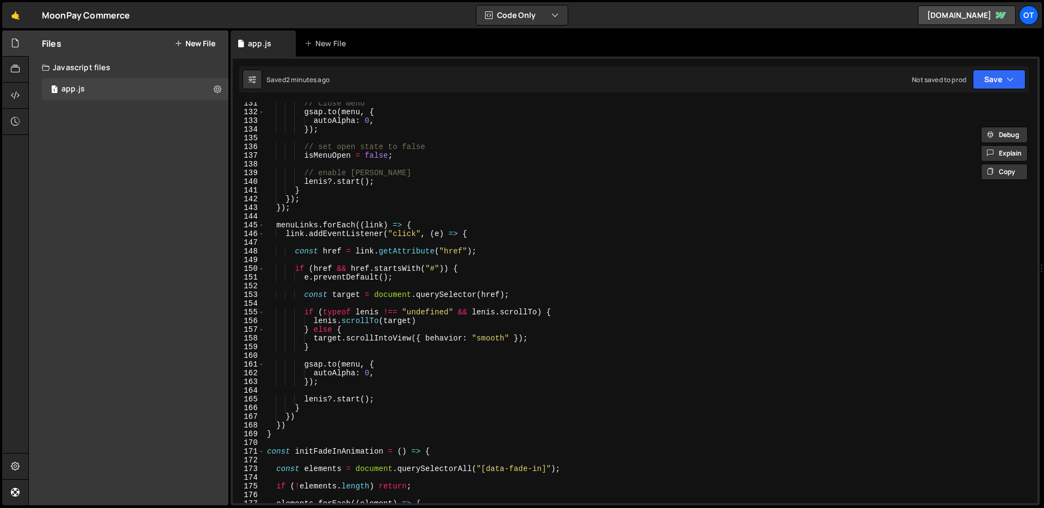
scroll to position [1165, 0]
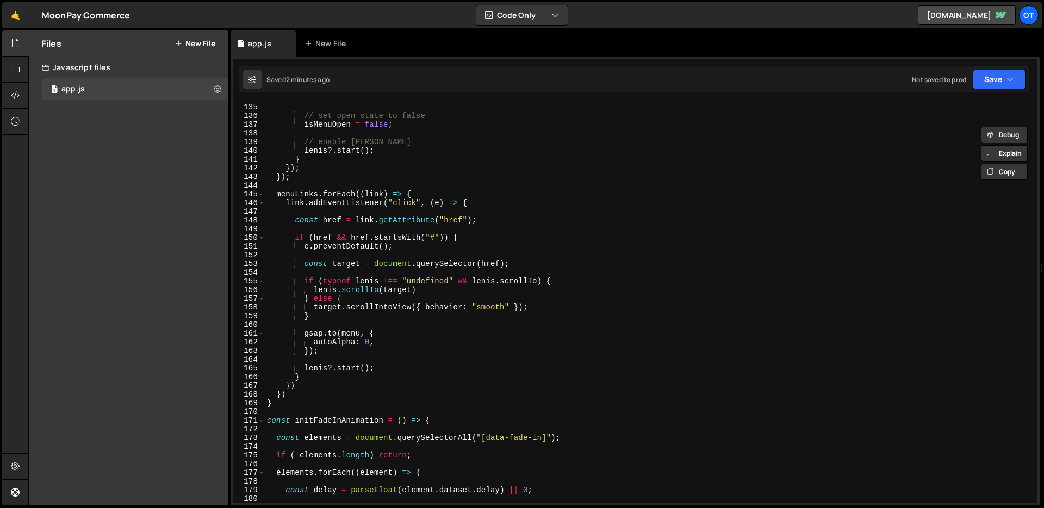
click at [363, 349] on div "}) ; // set open state to false isMenuOpen = false ; // enable lenis lenis ?. s…" at bounding box center [649, 303] width 768 height 418
type textarea "});"
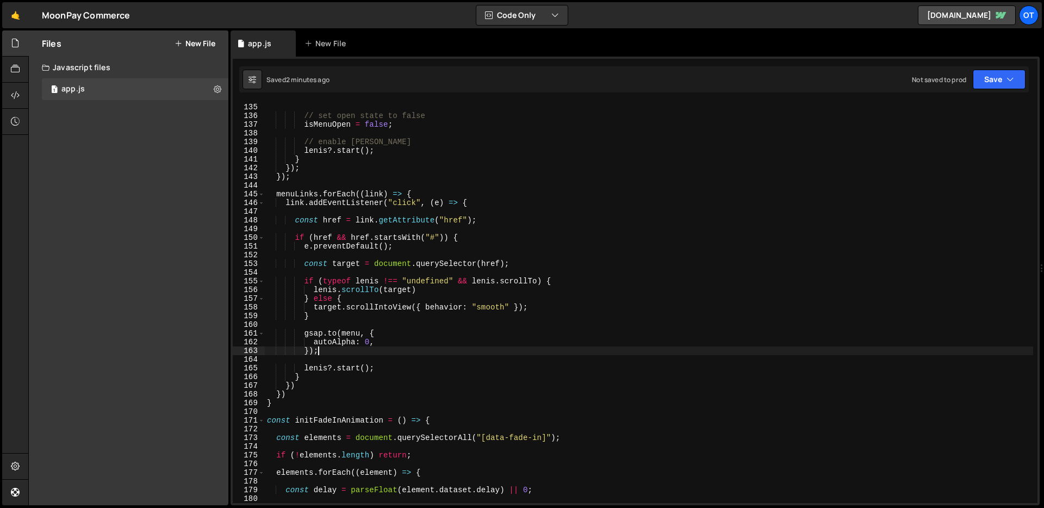
scroll to position [0, 2]
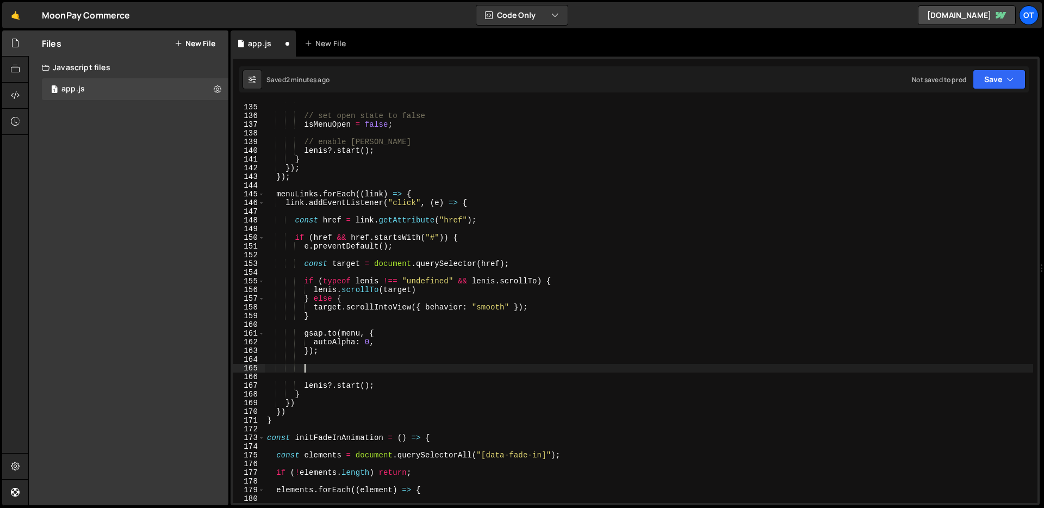
paste textarea "});"
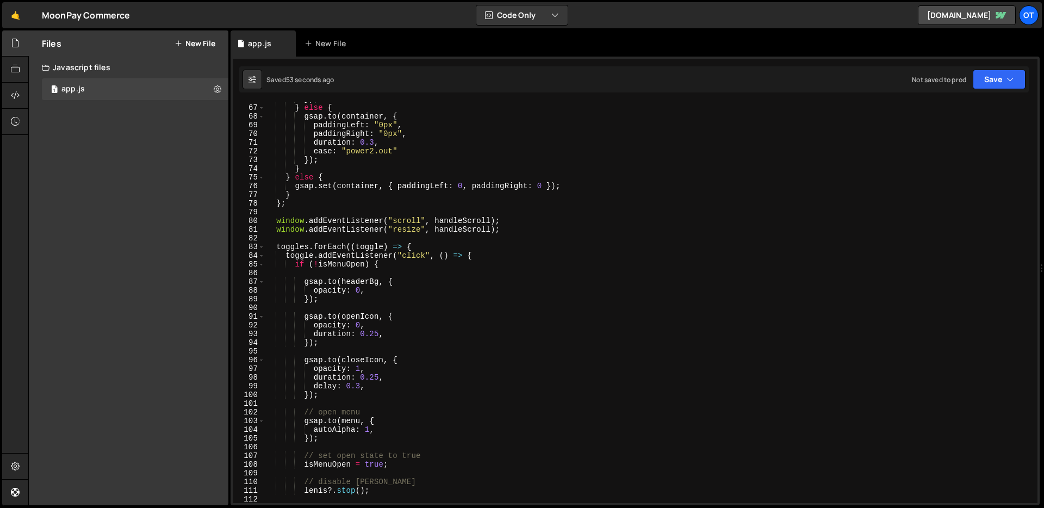
scroll to position [577, 0]
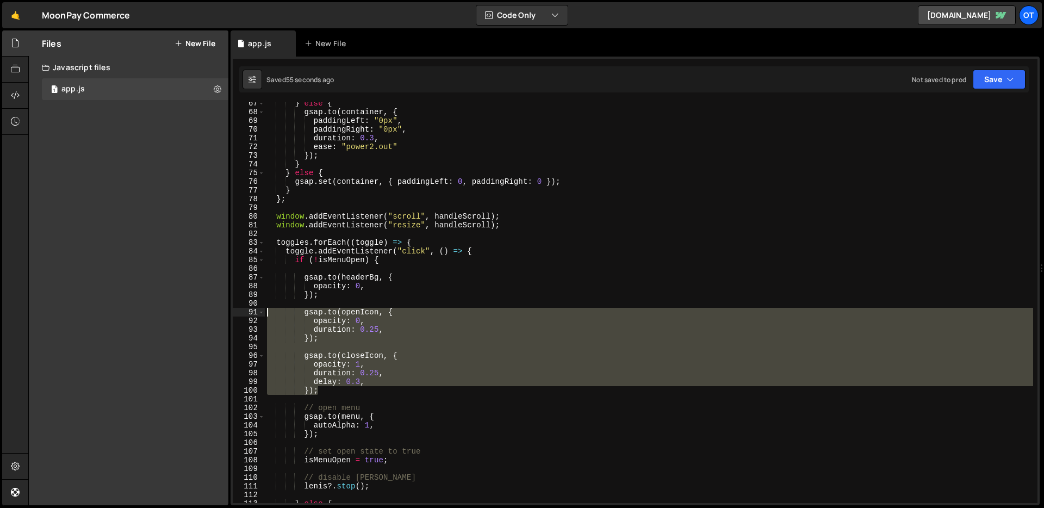
drag, startPoint x: 327, startPoint y: 394, endPoint x: 238, endPoint y: 310, distance: 121.9
click at [238, 310] on div "}); 67 68 69 70 71 72 73 74 75 76 77 78 79 80 81 82 83 84 85 86 87 88 89 90 91 …" at bounding box center [635, 302] width 805 height 401
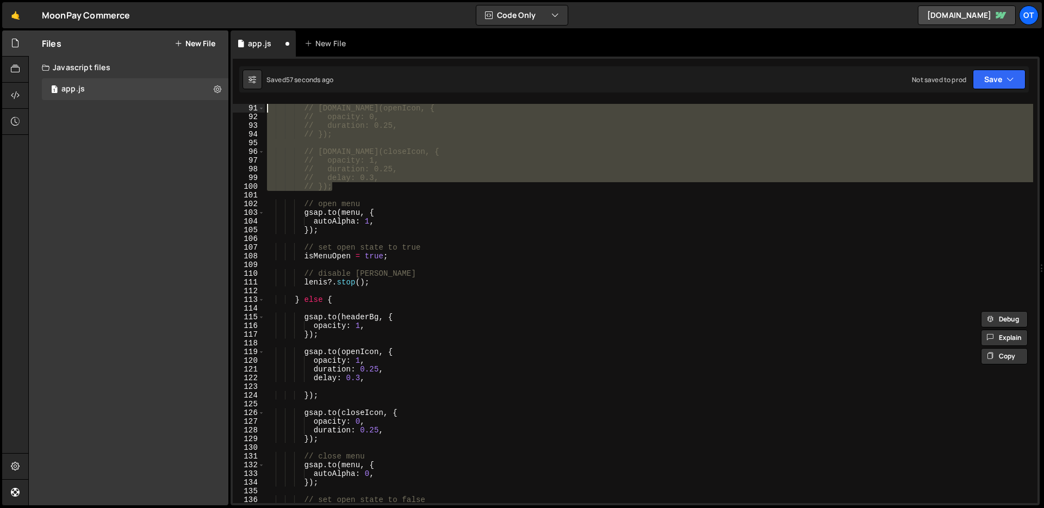
scroll to position [854, 0]
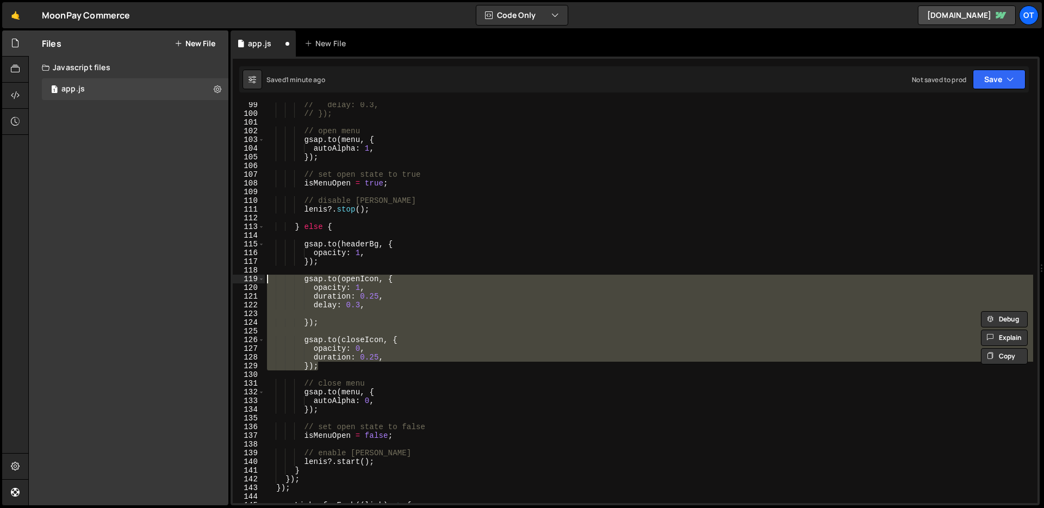
drag, startPoint x: 319, startPoint y: 368, endPoint x: 228, endPoint y: 278, distance: 127.3
click at [228, 278] on div "Files New File Javascript files 1 app.js 0 CSS files Copy share link Edit File …" at bounding box center [536, 267] width 1016 height 475
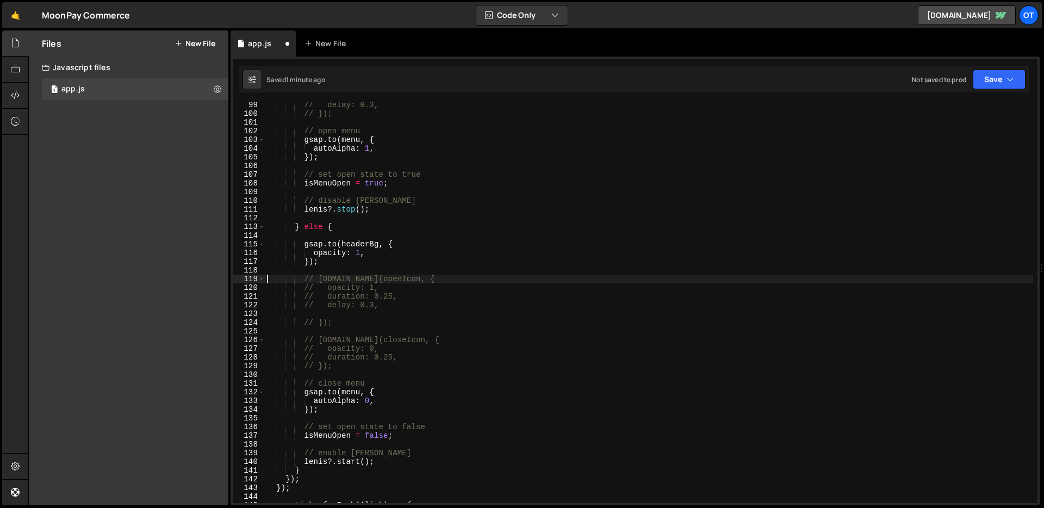
click at [703, 230] on div "// delay: 0.3, // }); // open menu gsap . to ( menu , { autoAlpha : 1 , }) ; //…" at bounding box center [649, 310] width 768 height 418
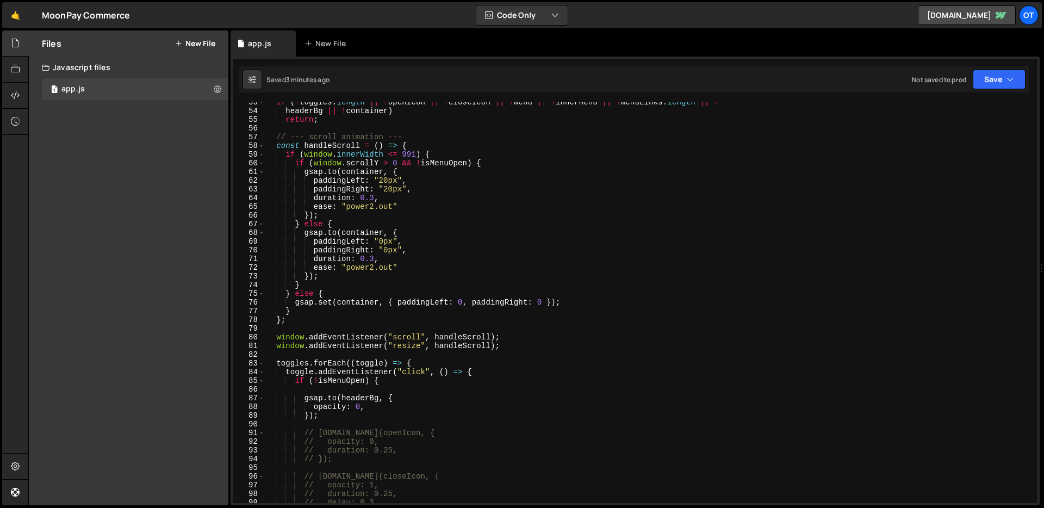
scroll to position [452, 0]
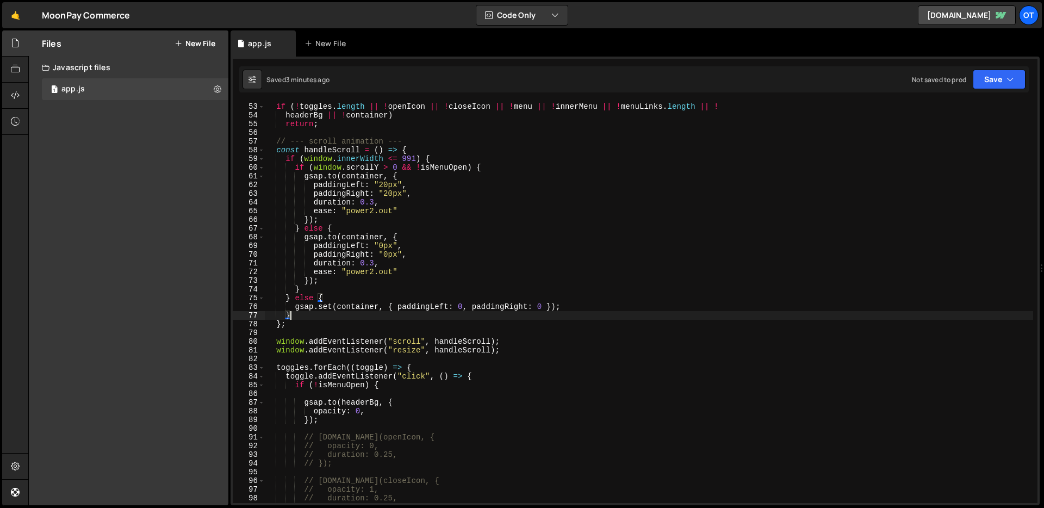
click at [348, 312] on div "if ( ! toggles . length || ! openIcon || ! closeIcon || ! menu || ! innerMenu |…" at bounding box center [649, 311] width 768 height 418
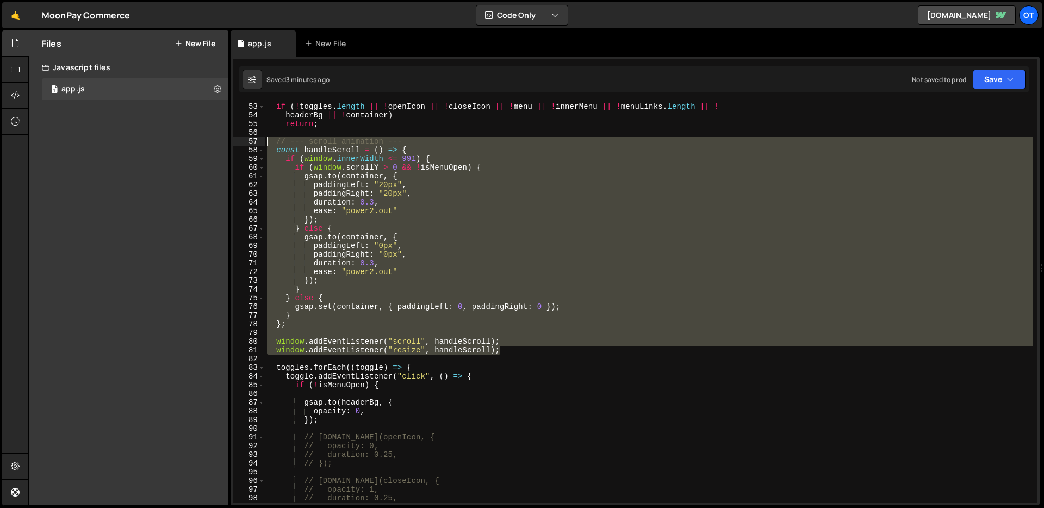
drag, startPoint x: 478, startPoint y: 329, endPoint x: 201, endPoint y: 143, distance: 334.6
click at [201, 143] on div "Files New File Javascript files 1 app.js 0 CSS files Copy share link Edit File …" at bounding box center [536, 267] width 1016 height 475
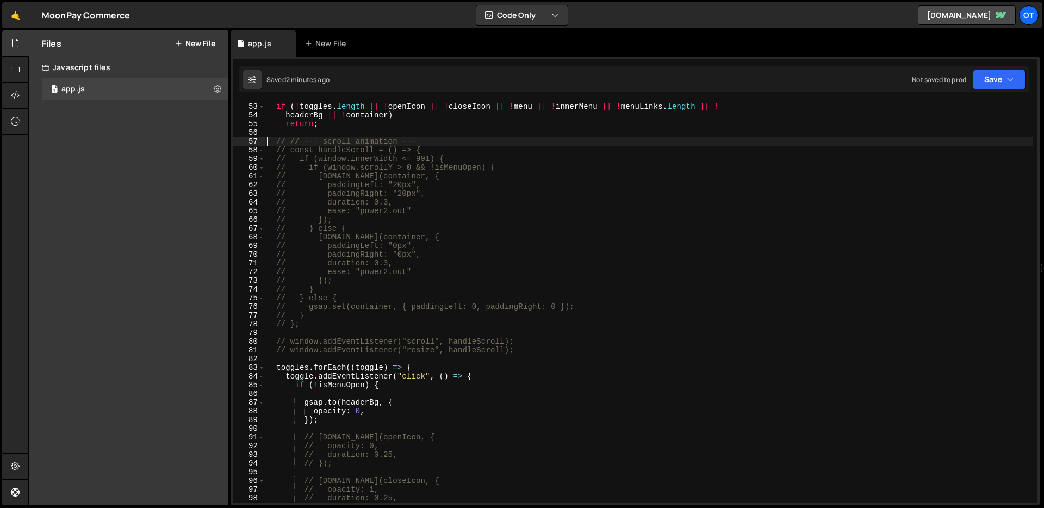
click at [312, 318] on div "if ( ! toggles . length || ! openIcon || ! closeIcon || ! menu || ! innerMenu |…" at bounding box center [649, 311] width 768 height 418
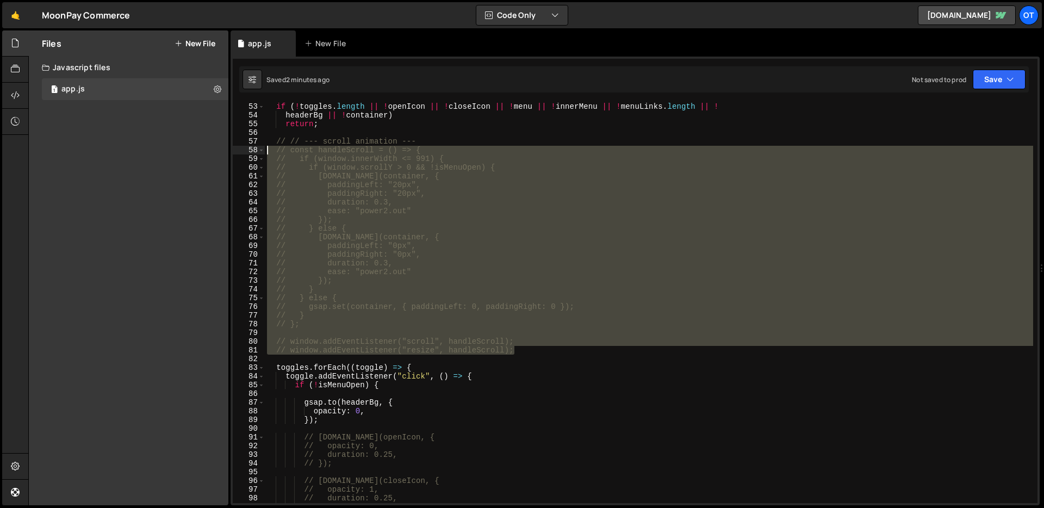
drag, startPoint x: 527, startPoint y: 352, endPoint x: 223, endPoint y: 138, distance: 371.7
click at [223, 138] on div "Files New File Javascript files 1 app.js 0 CSS files Copy share link Edit File …" at bounding box center [536, 267] width 1016 height 475
type textarea "// // --- scroll animation --- // const handleScroll = () => {"
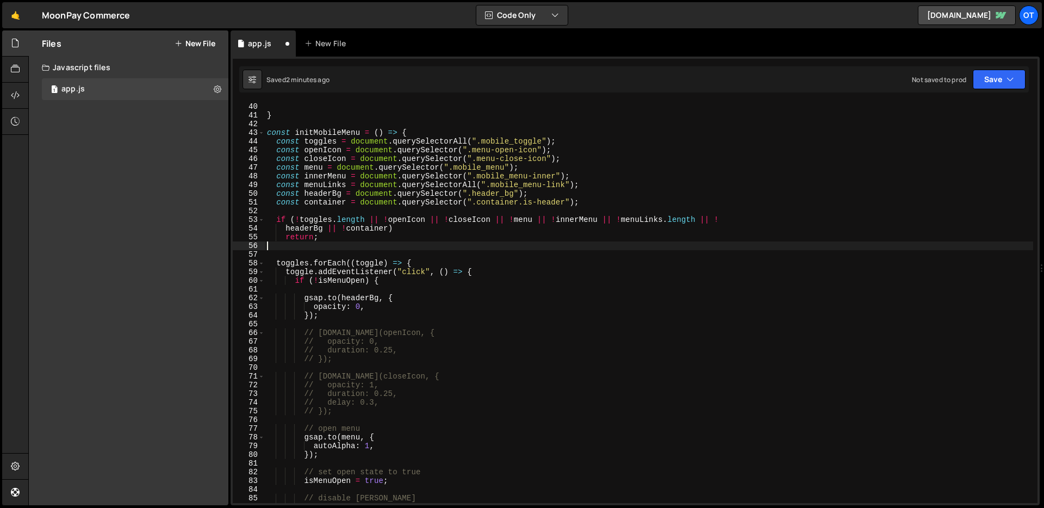
scroll to position [339, 0]
click at [365, 227] on div "}) ; } const initMobileMenu = ( ) => { const toggles = document . querySelector…" at bounding box center [649, 303] width 768 height 418
type textarea "if (!toggles.length || !openIcon || !closeIcon || !menu || !innerMenu || !menuL…"
type textarea "const container = document.querySelector(".container.is-header");"
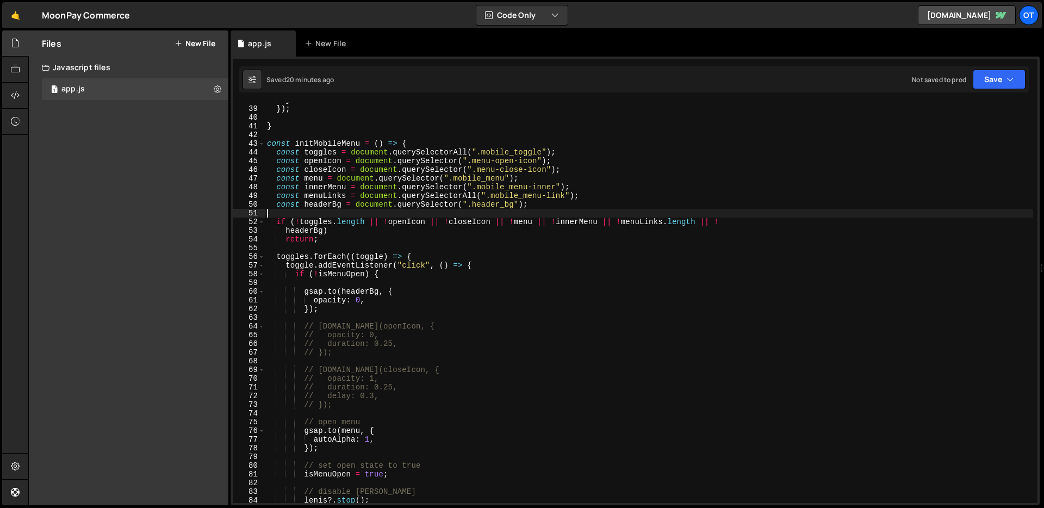
scroll to position [467, 0]
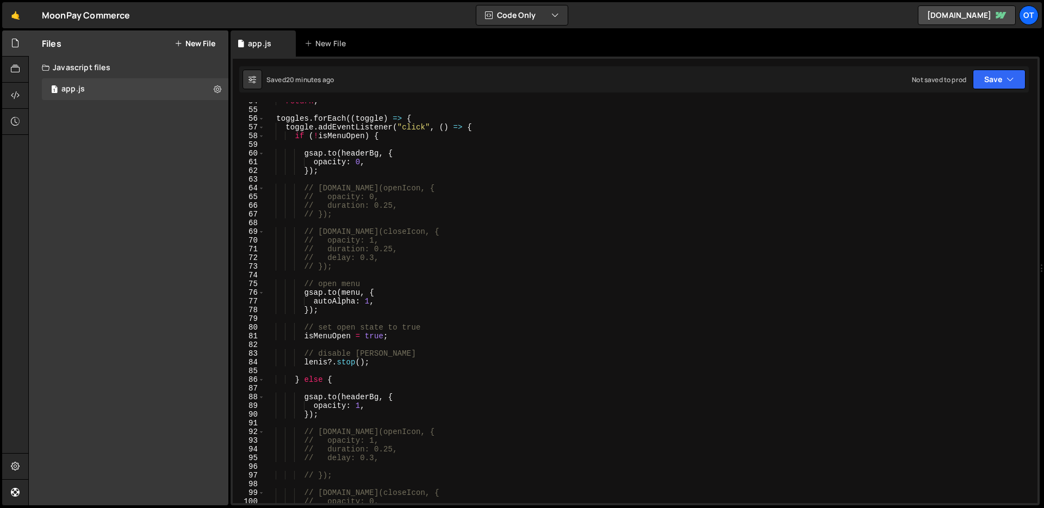
click at [383, 301] on div "return ; toggles . forEach (( toggle ) => { toggle . addEventListener ( "click"…" at bounding box center [649, 306] width 768 height 418
type textarea "autoAlpha: 1,"
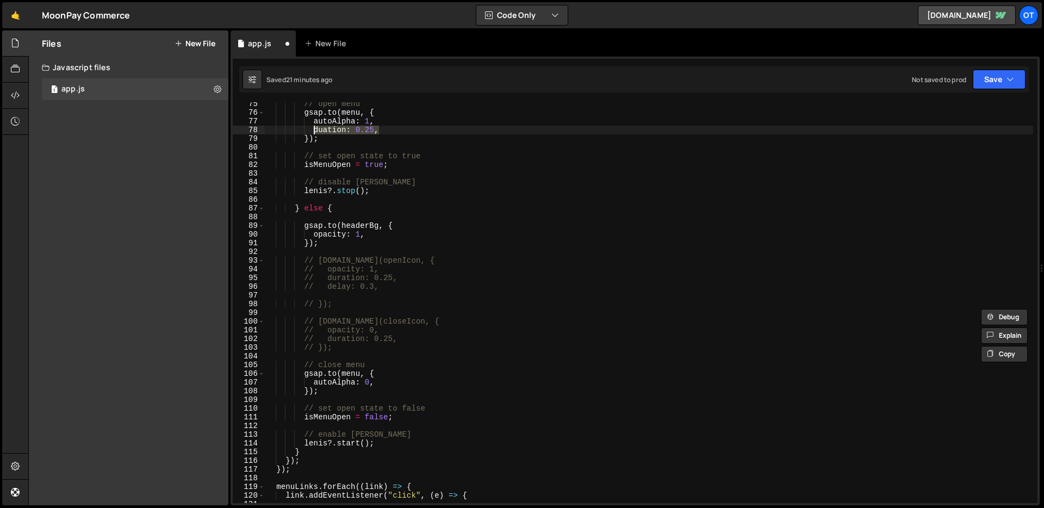
scroll to position [646, 0]
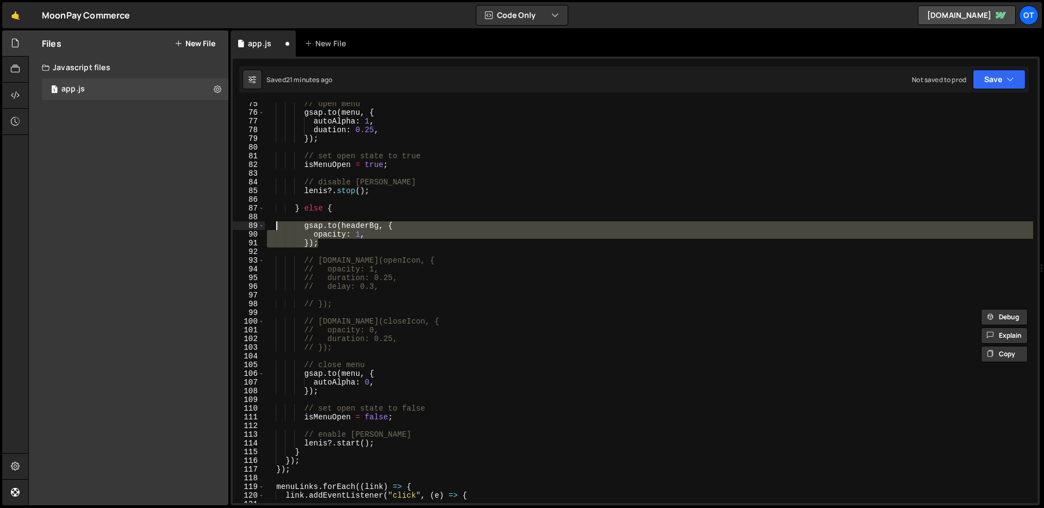
drag, startPoint x: 326, startPoint y: 246, endPoint x: 278, endPoint y: 228, distance: 51.6
click at [278, 228] on div "// open menu gsap . to ( menu , { autoAlpha : 1 , duation : 0.25 , }) ; // set …" at bounding box center [649, 308] width 768 height 418
type textarea "gsap.to(headerBg, { opacity: 1,"
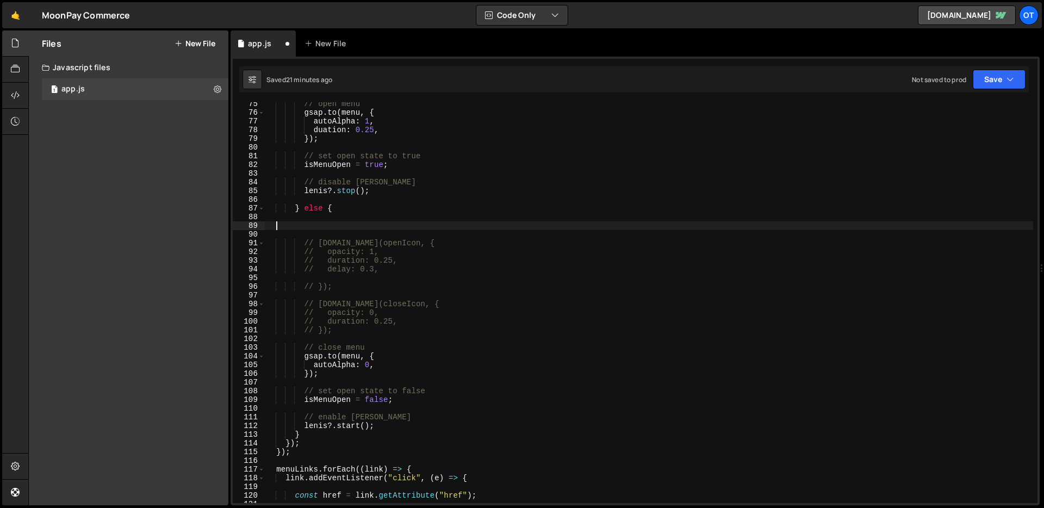
type textarea "// gsap.to(openIcon, {"
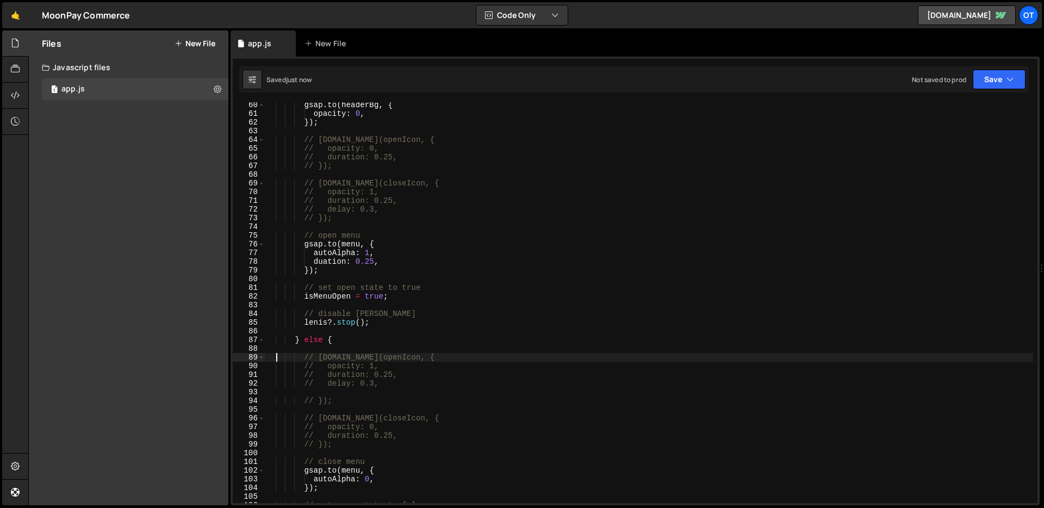
scroll to position [515, 0]
click at [341, 222] on div "gsap . to ( headerBg , { opacity : 0 , }) ; // gsap.to(openIcon, { // opacity: …" at bounding box center [649, 310] width 768 height 418
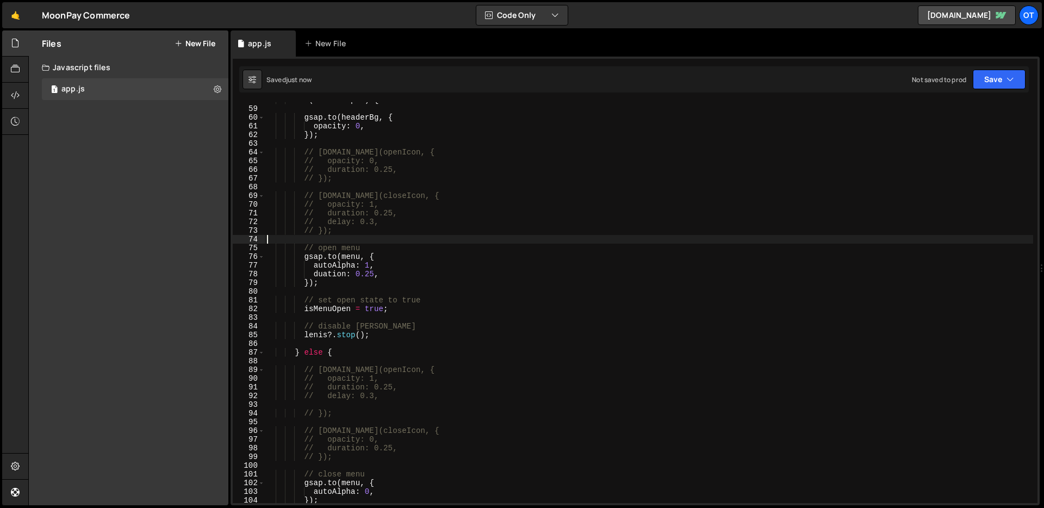
click at [291, 117] on div "if ( ! isMenuOpen ) { gsap . to ( headerBg , { opacity : 0 , }) ; // gsap.to(op…" at bounding box center [649, 305] width 768 height 418
type textarea "gsap.to(headerBg, { opacity: 0,"
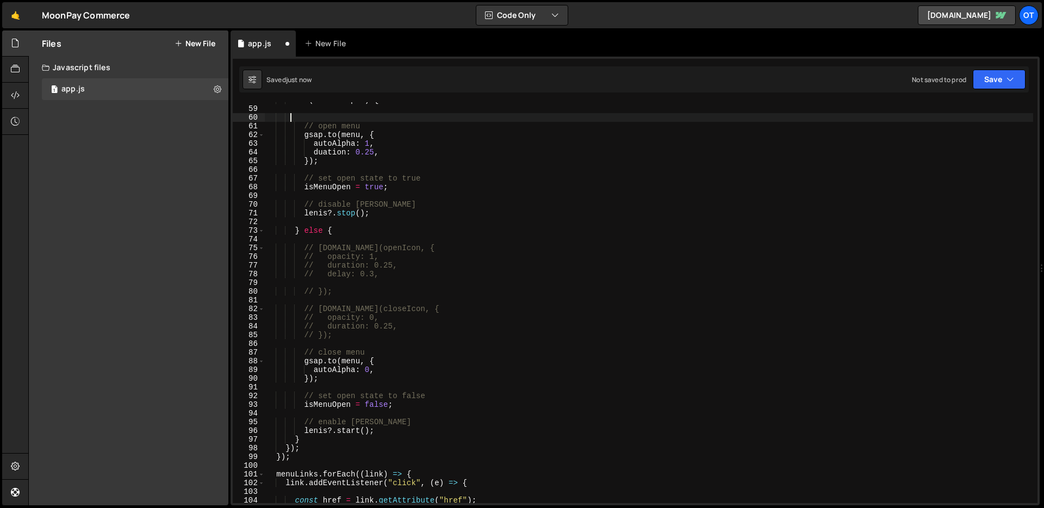
type textarea "// open menu"
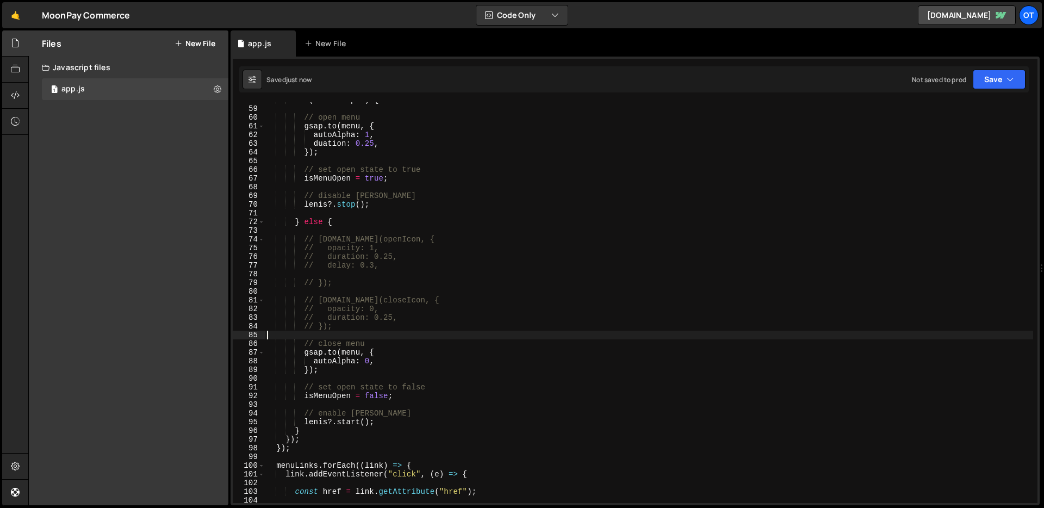
drag, startPoint x: 366, startPoint y: 332, endPoint x: 259, endPoint y: 248, distance: 136.0
click at [366, 332] on div "if ( ! isMenuOpen ) { // open menu gsap . to ( menu , { autoAlpha : 1 , duation…" at bounding box center [649, 305] width 768 height 418
click at [295, 240] on div "if ( ! isMenuOpen ) { // open menu gsap . to ( menu , { autoAlpha : 1 , duation…" at bounding box center [649, 305] width 768 height 418
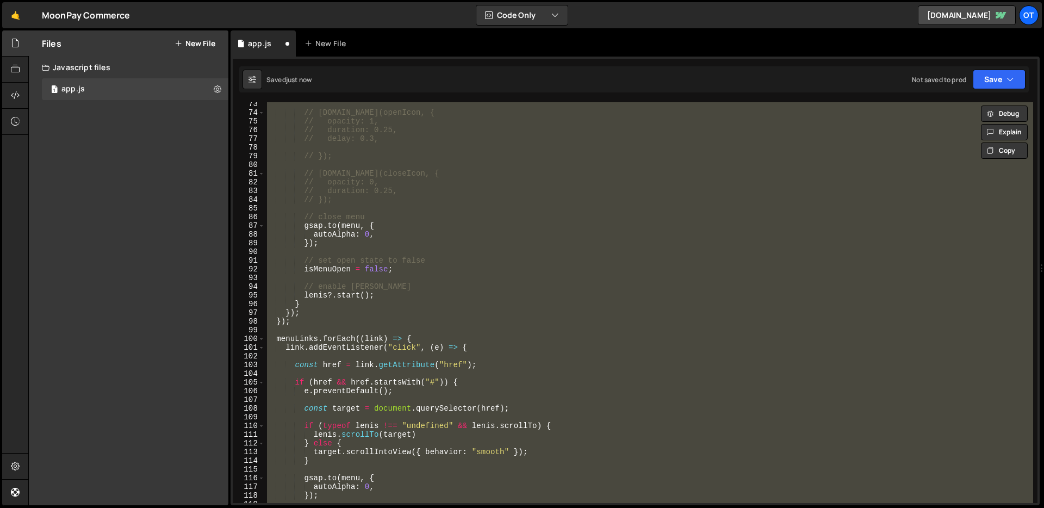
scroll to position [493, 0]
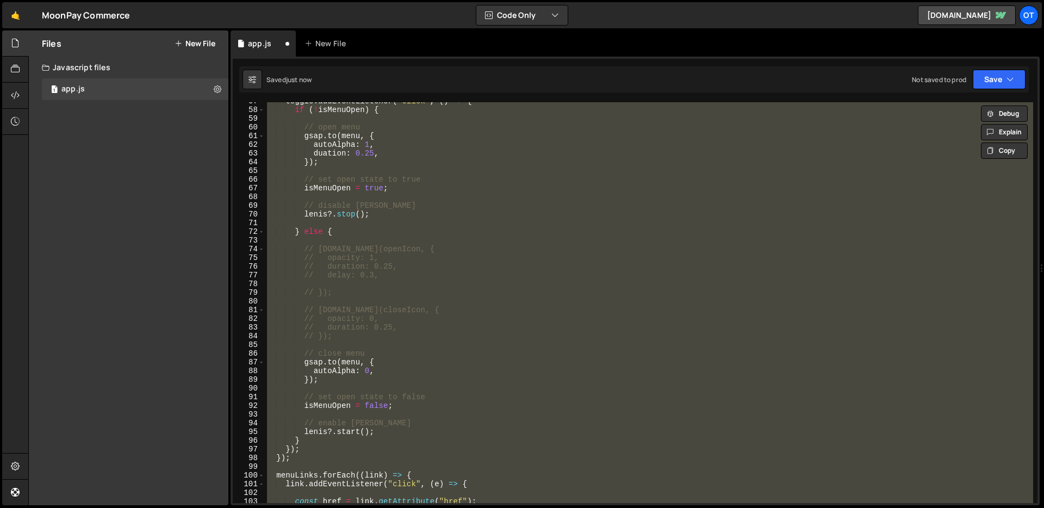
click at [382, 321] on div "toggle . addEventListener ( "click" , ( ) => { if ( ! isMenuOpen ) { // open me…" at bounding box center [649, 306] width 768 height 418
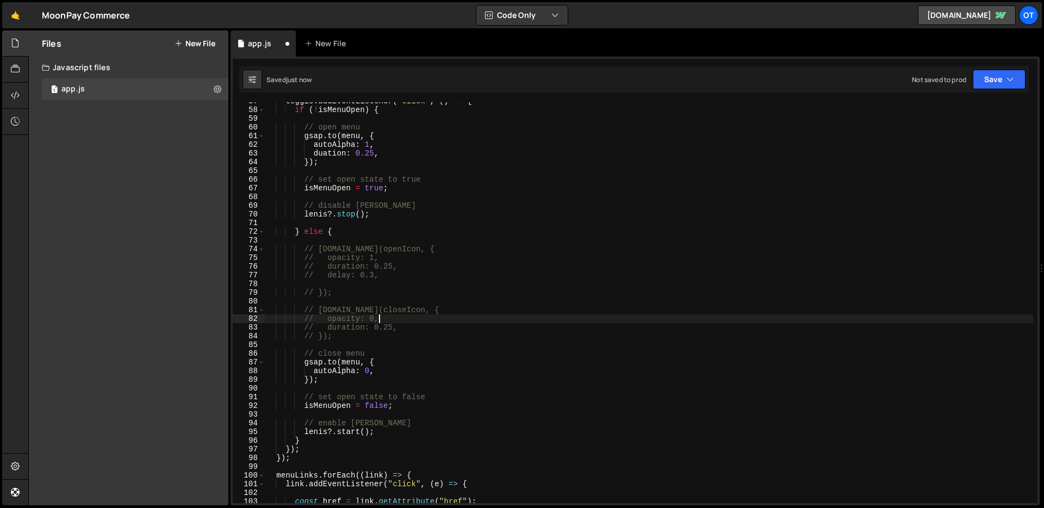
click at [363, 339] on div "toggle . addEventListener ( "click" , ( ) => { if ( ! isMenuOpen ) { // open me…" at bounding box center [649, 306] width 768 height 418
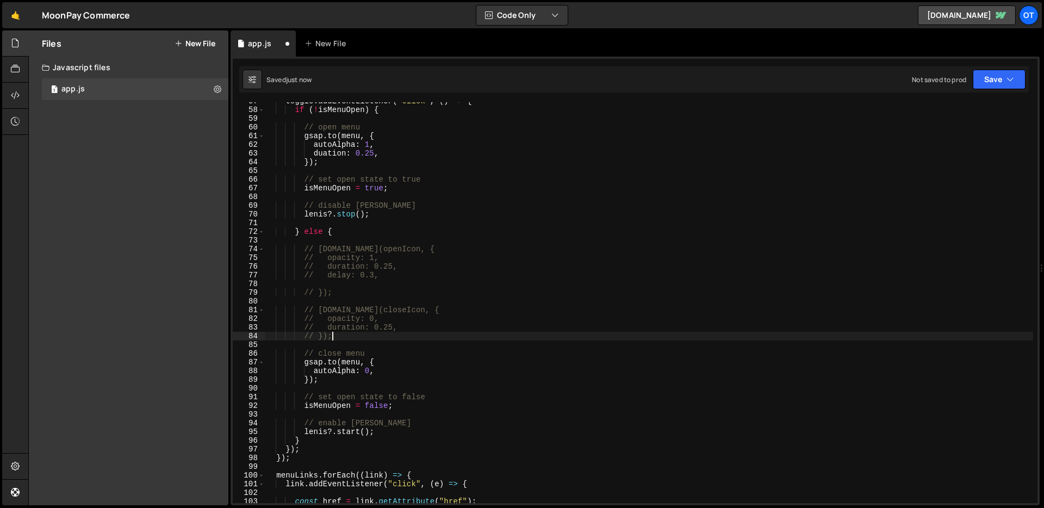
click at [293, 250] on div "toggle . addEventListener ( "click" , ( ) => { if ( ! isMenuOpen ) { // open me…" at bounding box center [649, 306] width 768 height 418
type textarea "// gsap.to(openIcon, { // opacity: 1,"
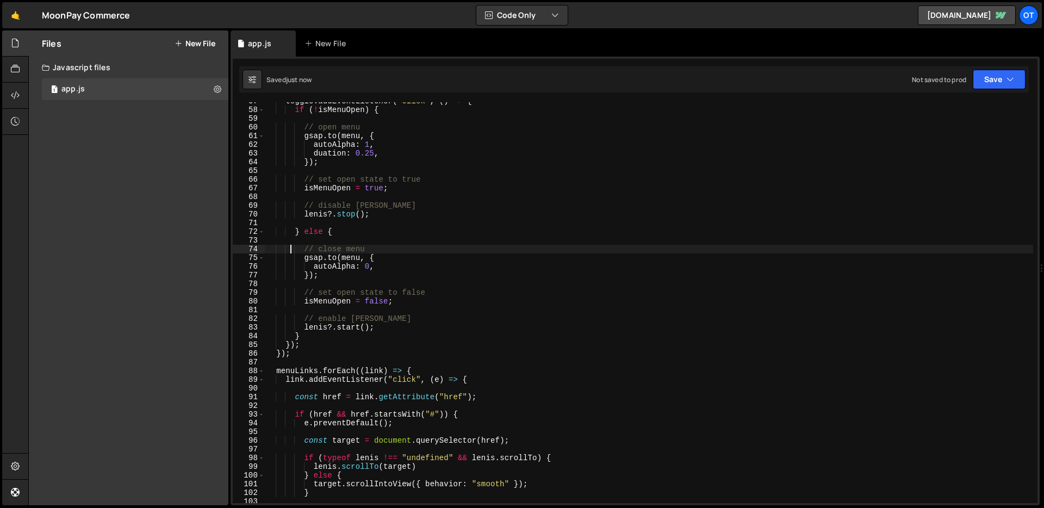
click at [393, 266] on div "toggle . addEventListener ( "click" , ( ) => { if ( ! isMenuOpen ) { // open me…" at bounding box center [649, 306] width 768 height 418
type textarea "autoAlpha: 0,"
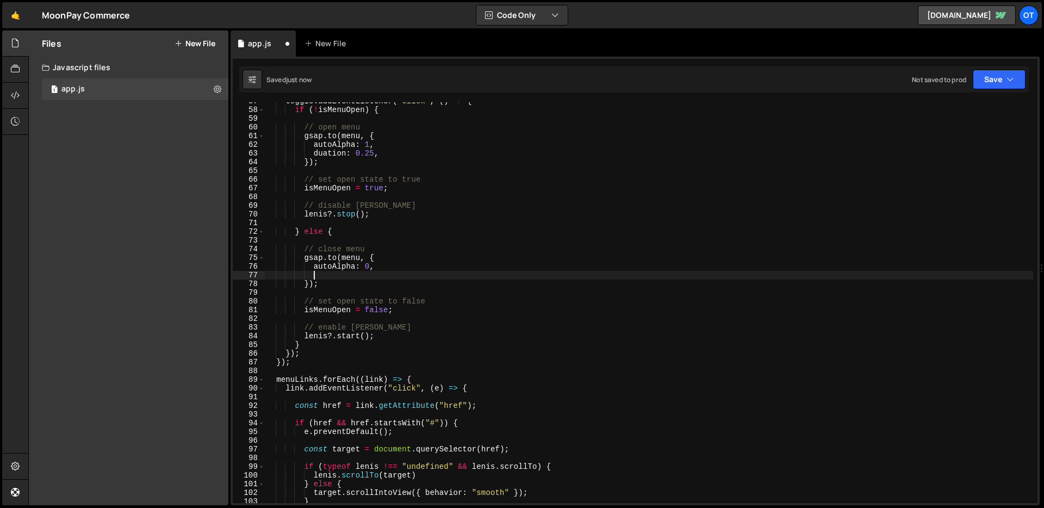
paste textarea "duation: 0.25,"
type textarea "duation: 0.25,"
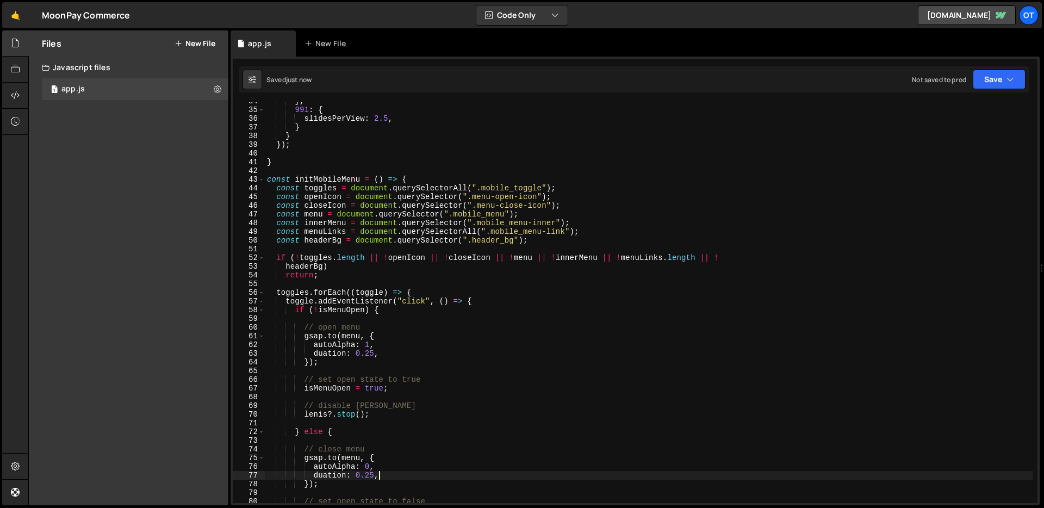
scroll to position [293, 0]
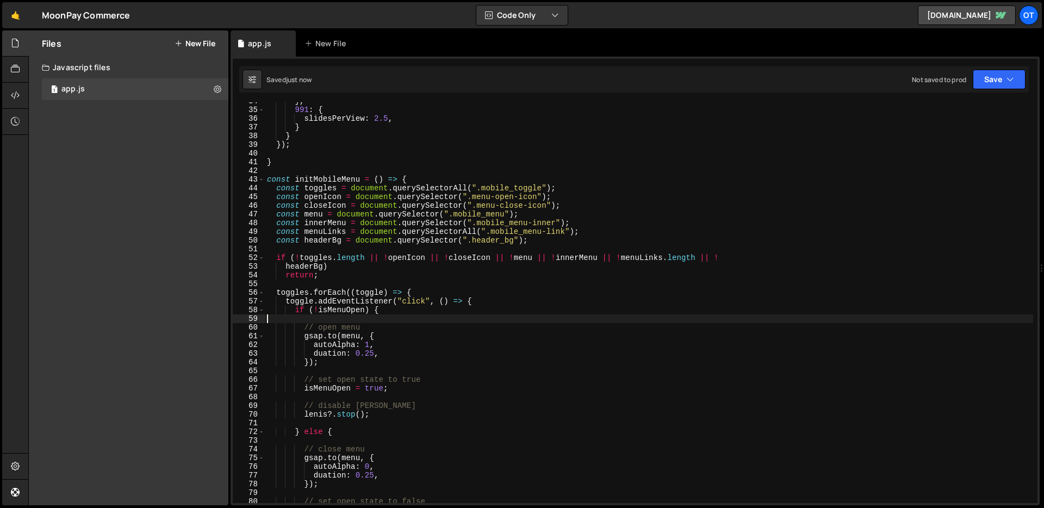
click at [579, 322] on div "} , 991 : { slidesPerView : 2.5 , } } }) ; } const initMobileMenu = ( ) => { co…" at bounding box center [649, 306] width 768 height 418
